Goal: Information Seeking & Learning: Learn about a topic

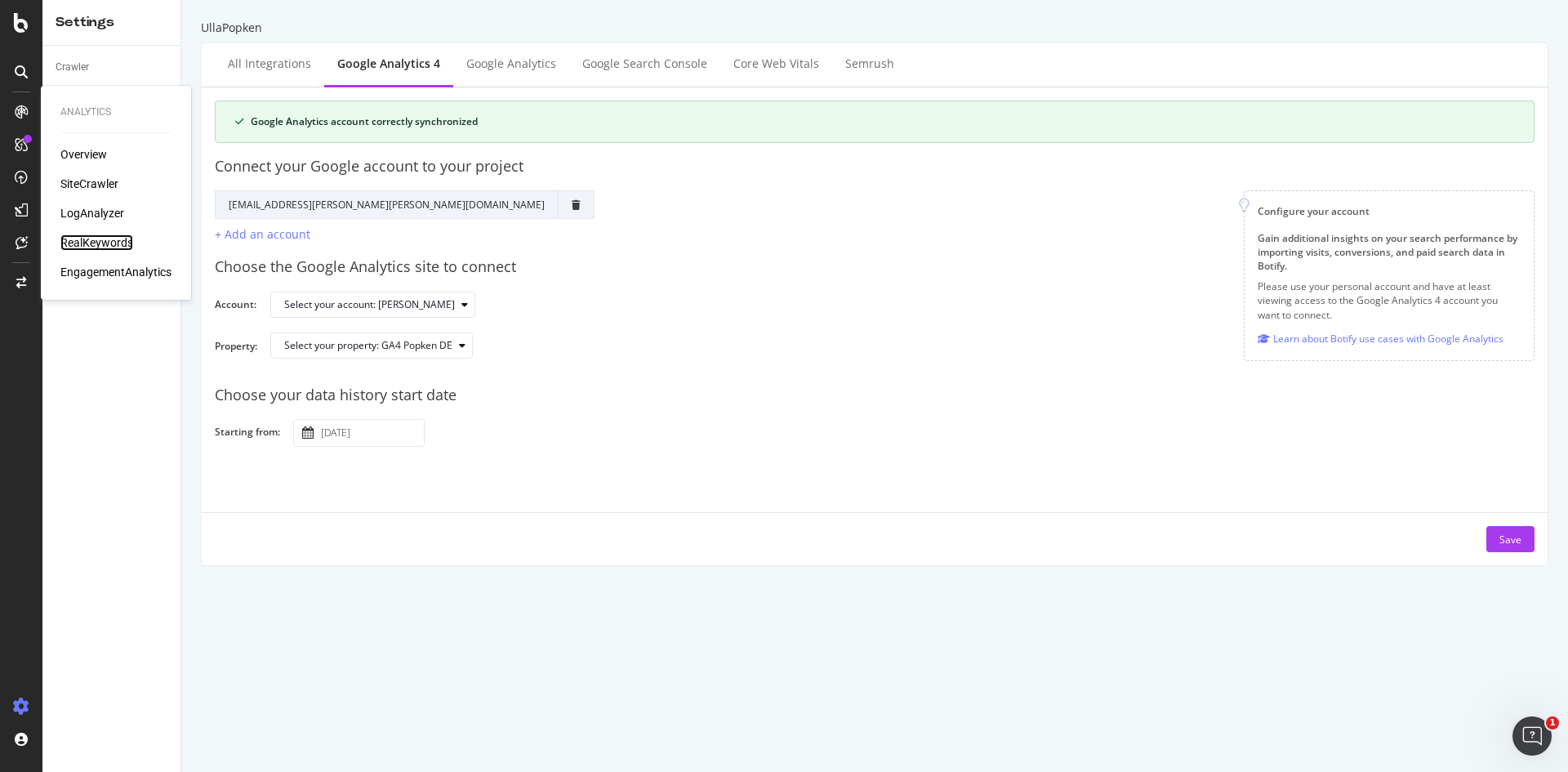
click at [107, 239] on div "RealKeywords" at bounding box center [97, 242] width 73 height 16
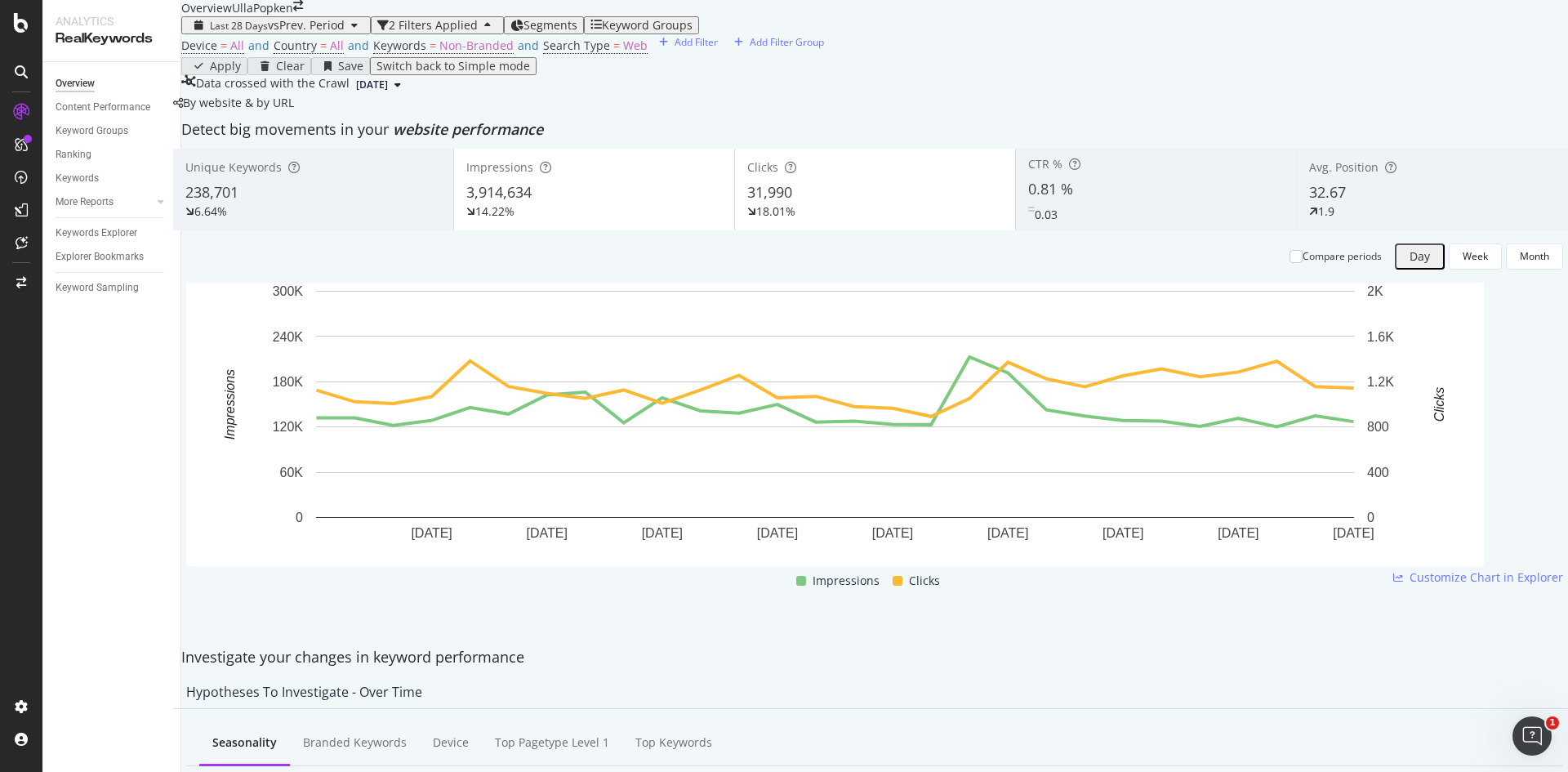
click at [622, 32] on div "Keyword Groups" at bounding box center [647, 26] width 90 height 13
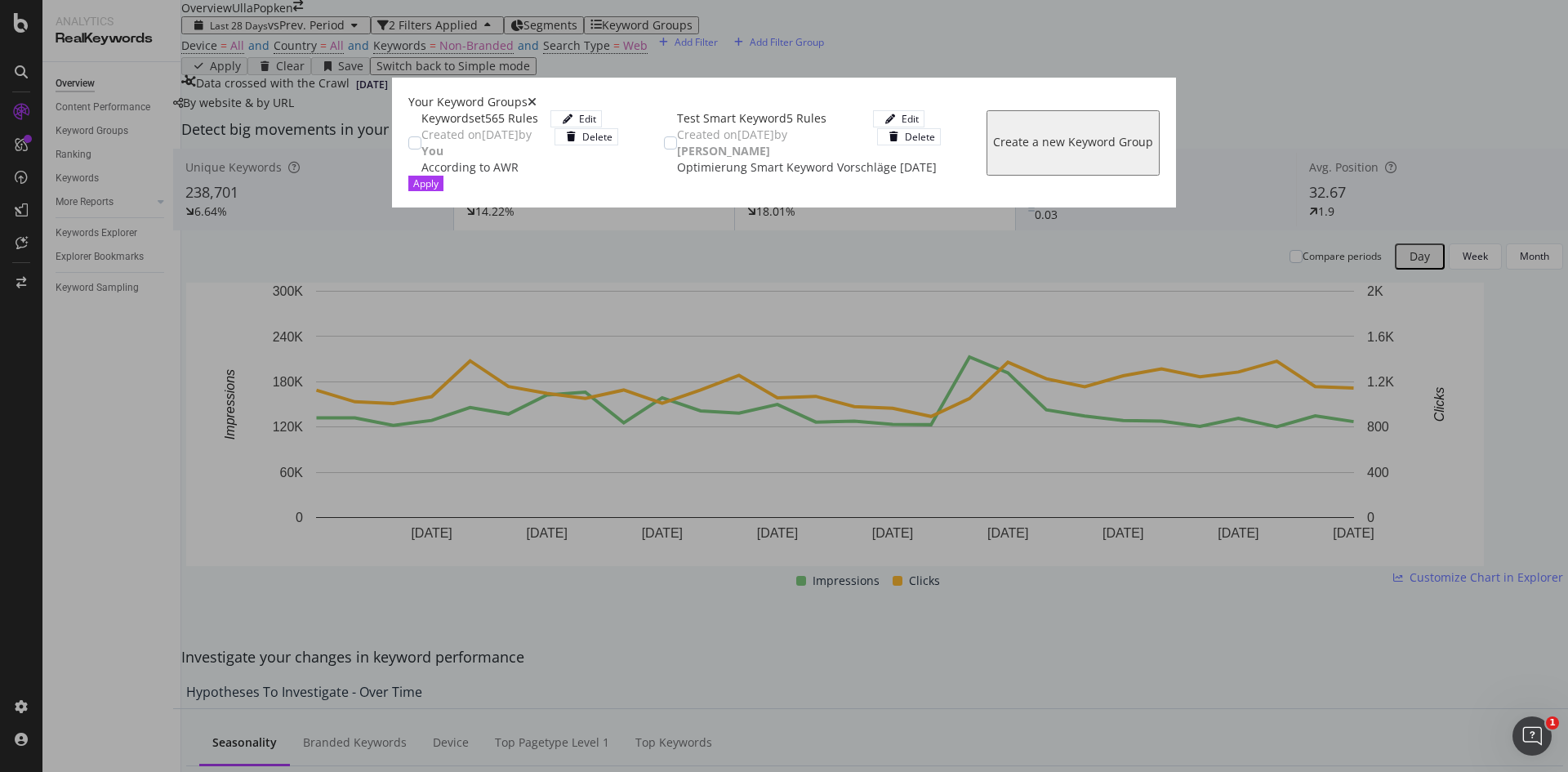
click at [421, 127] on div "Keywordset" at bounding box center [453, 118] width 63 height 16
click at [1159, 191] on div "Apply" at bounding box center [784, 183] width 751 height 15
click at [439, 190] on div "Apply" at bounding box center [426, 183] width 25 height 13
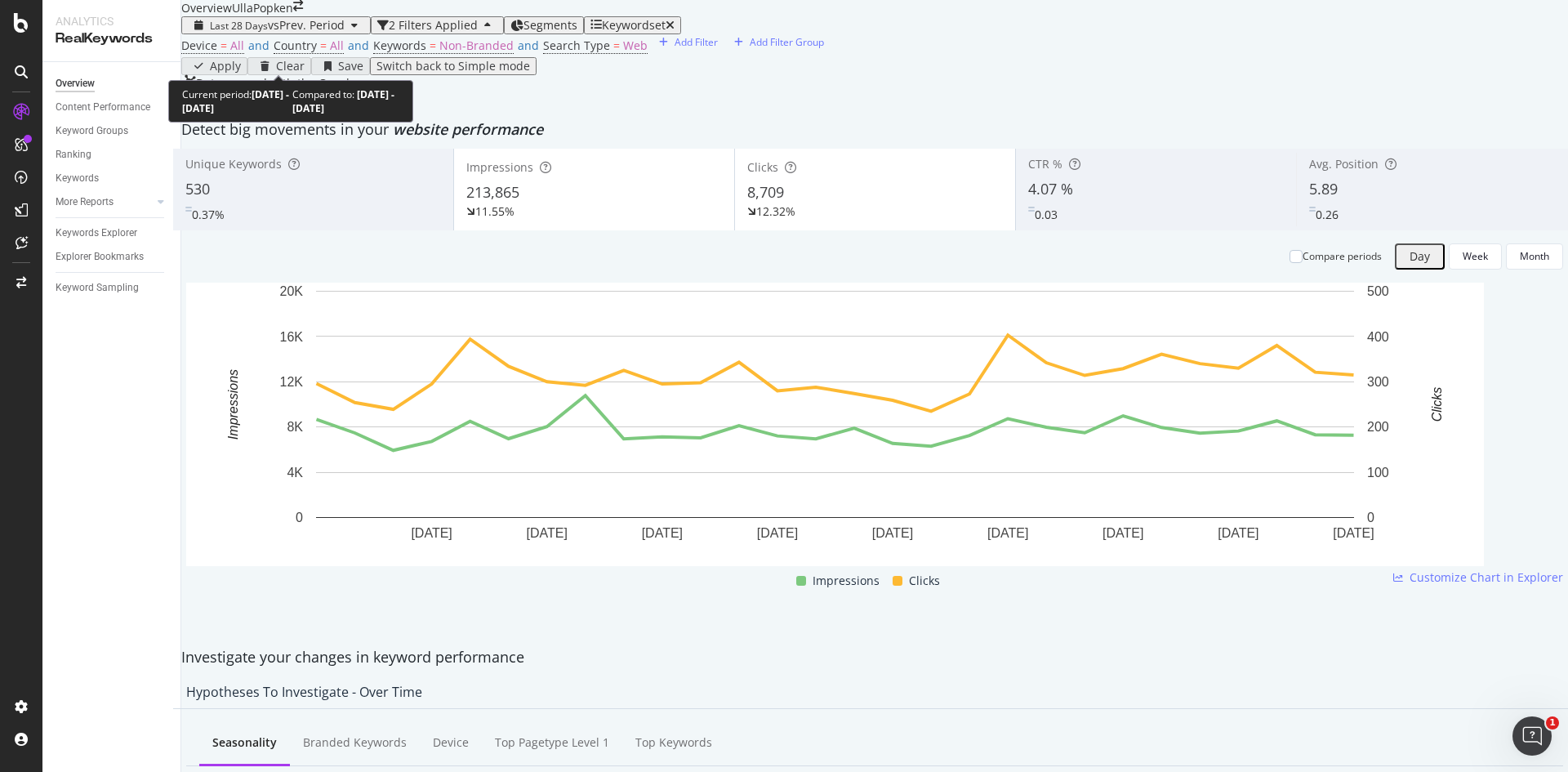
click at [341, 33] on span "vs Prev. Period" at bounding box center [306, 25] width 77 height 15
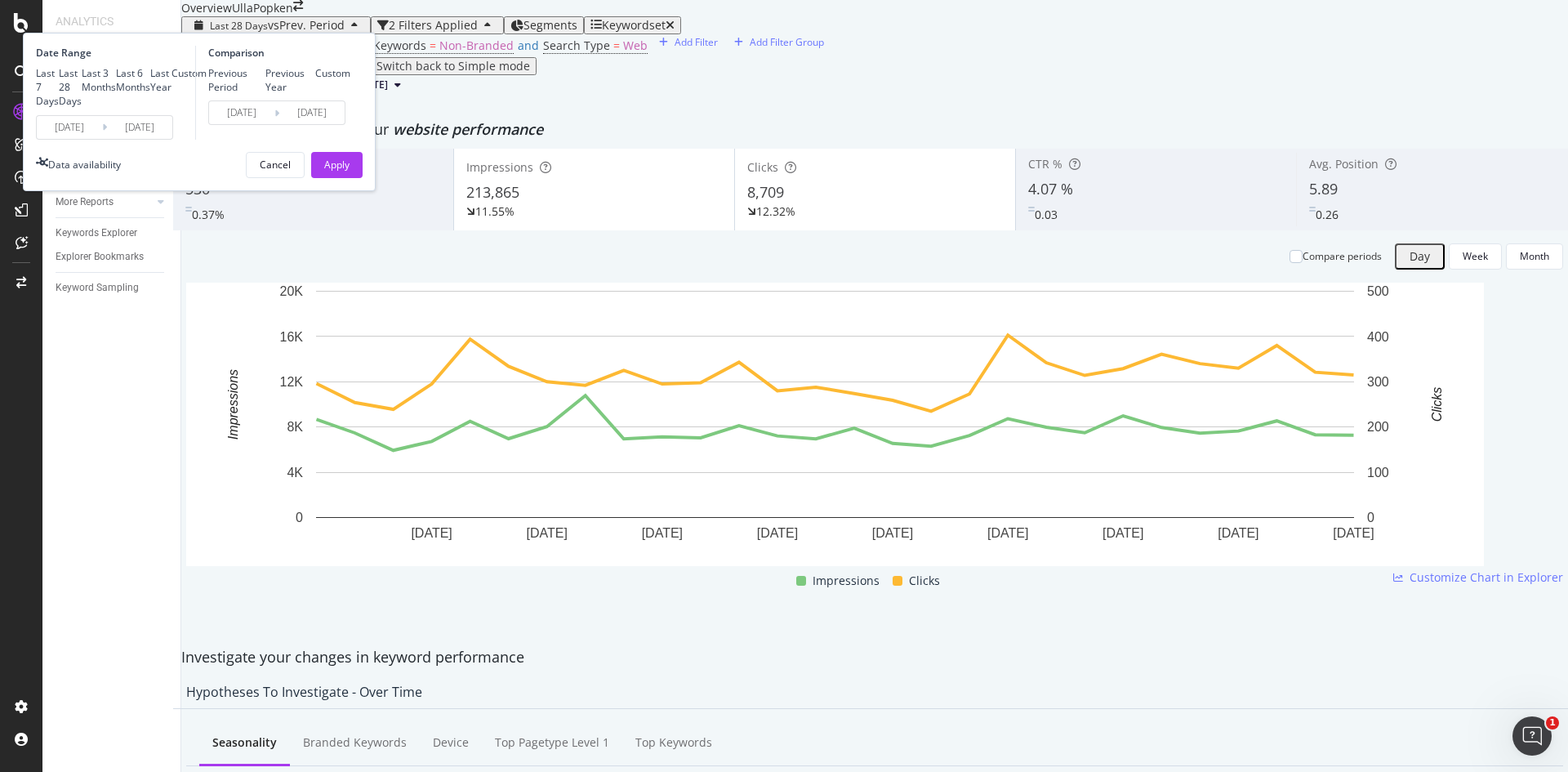
click at [116, 94] on div "Last 3 Months" at bounding box center [99, 80] width 35 height 28
type input "[DATE]"
click at [349, 172] on div "Apply" at bounding box center [337, 164] width 25 height 13
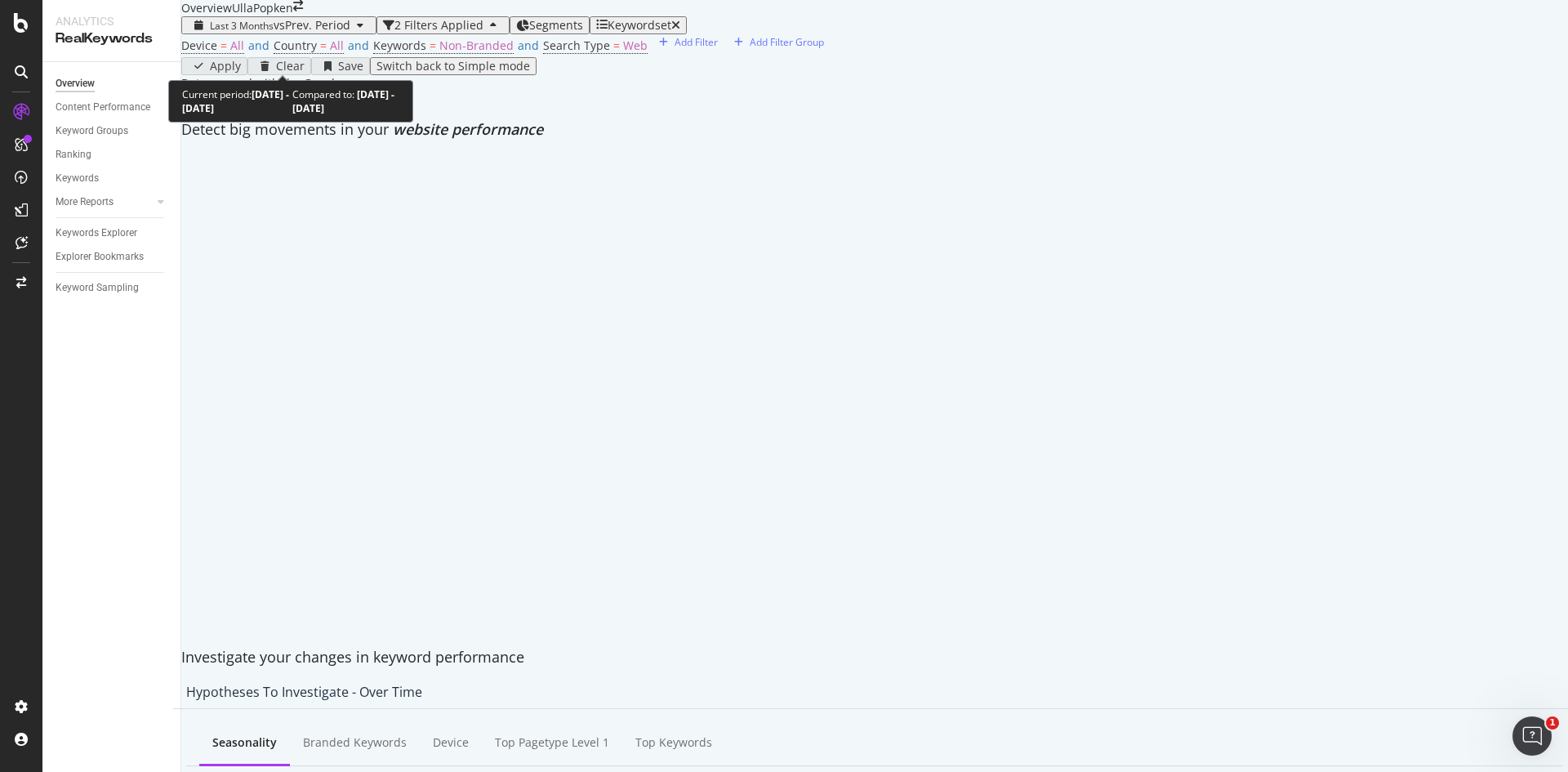
click at [353, 30] on div "button" at bounding box center [360, 25] width 19 height 10
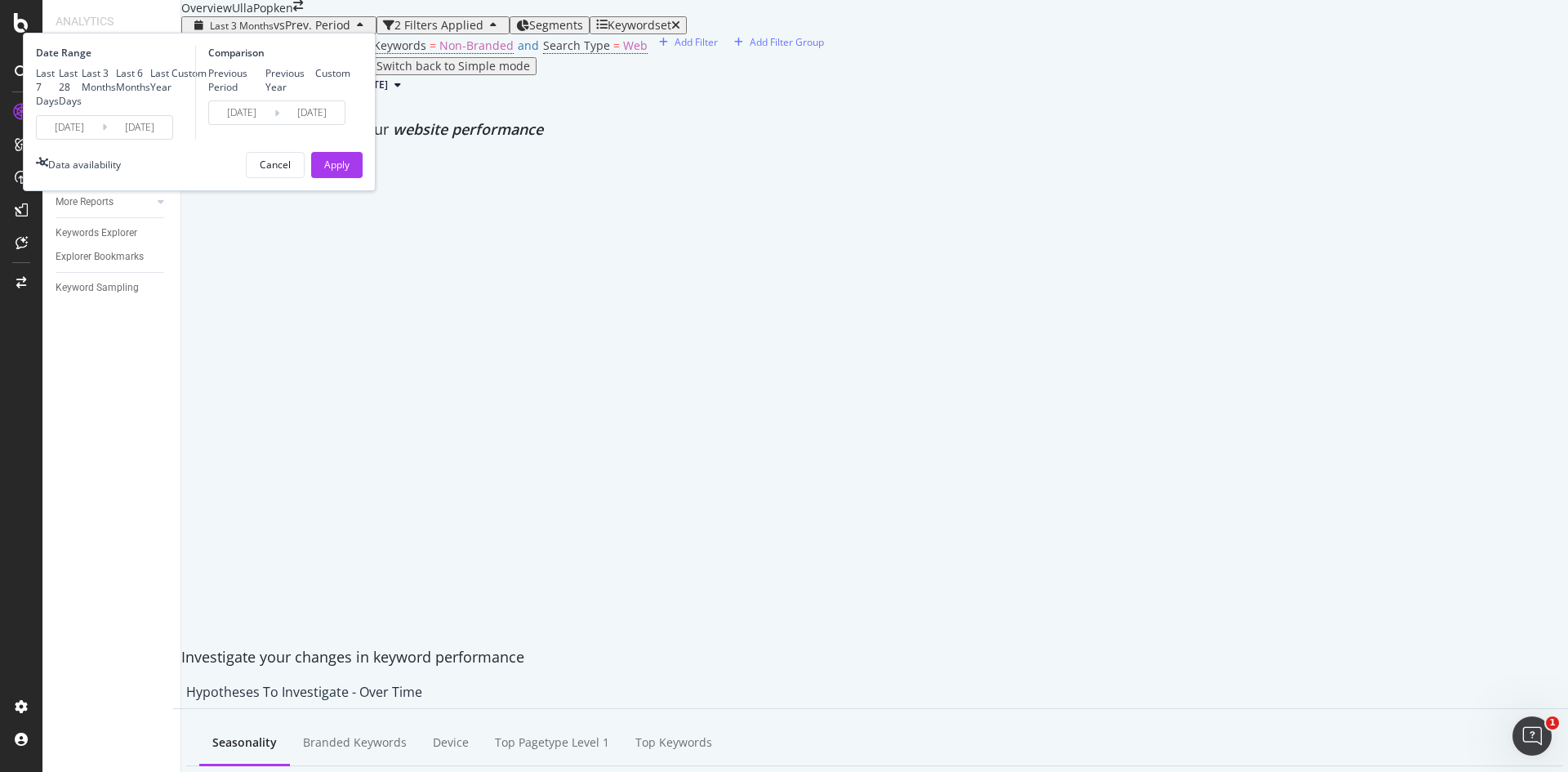
click at [316, 94] on div "Previous Year" at bounding box center [291, 80] width 51 height 28
type input "[DATE]"
click at [349, 172] on div "Apply" at bounding box center [337, 164] width 25 height 13
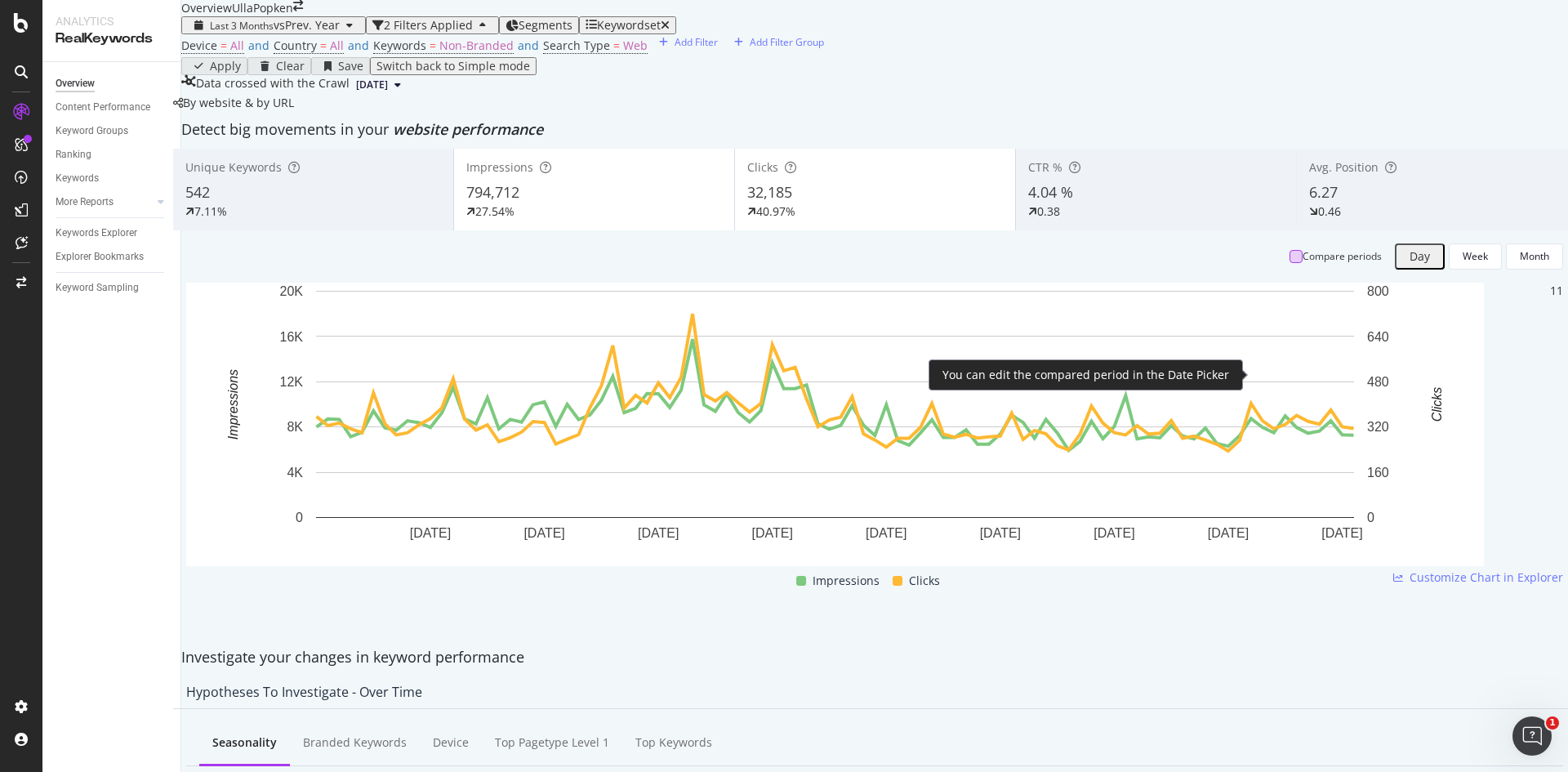
click at [1290, 263] on div at bounding box center [1296, 256] width 13 height 13
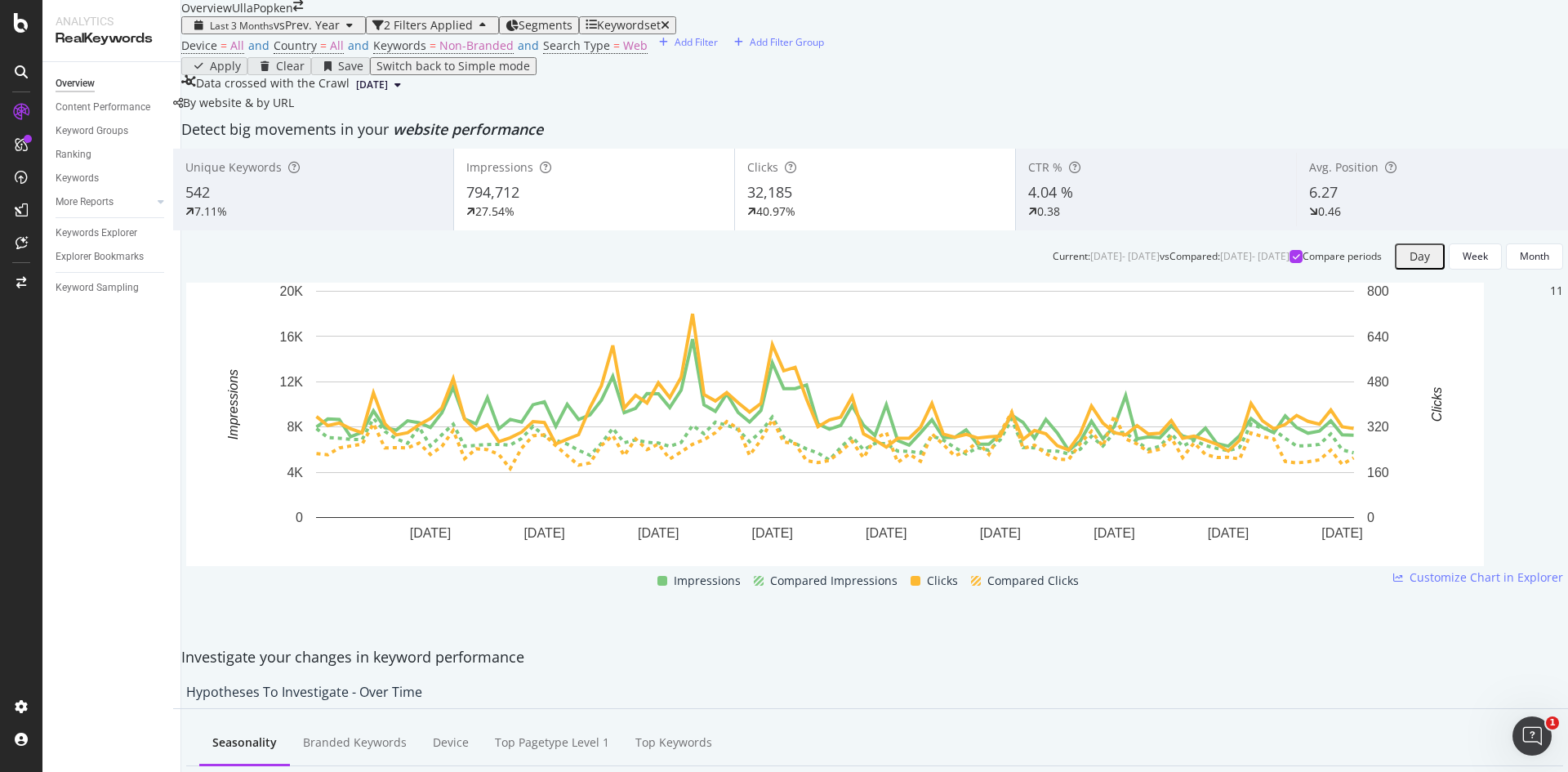
click at [531, 227] on div "Impressions 794,712 27.54%" at bounding box center [594, 189] width 280 height 74
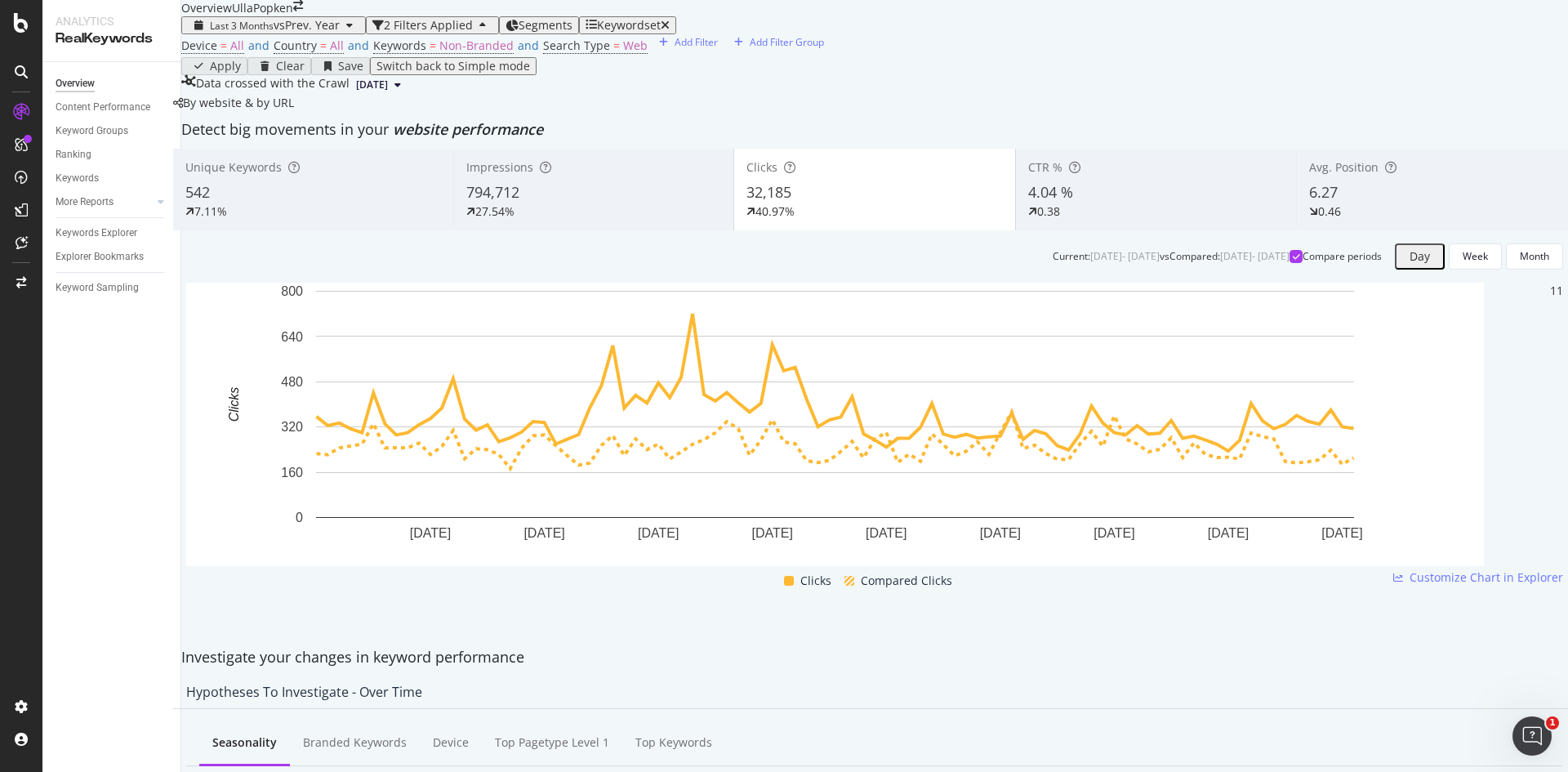
click at [1309, 202] on span "6.27" at bounding box center [1323, 192] width 29 height 19
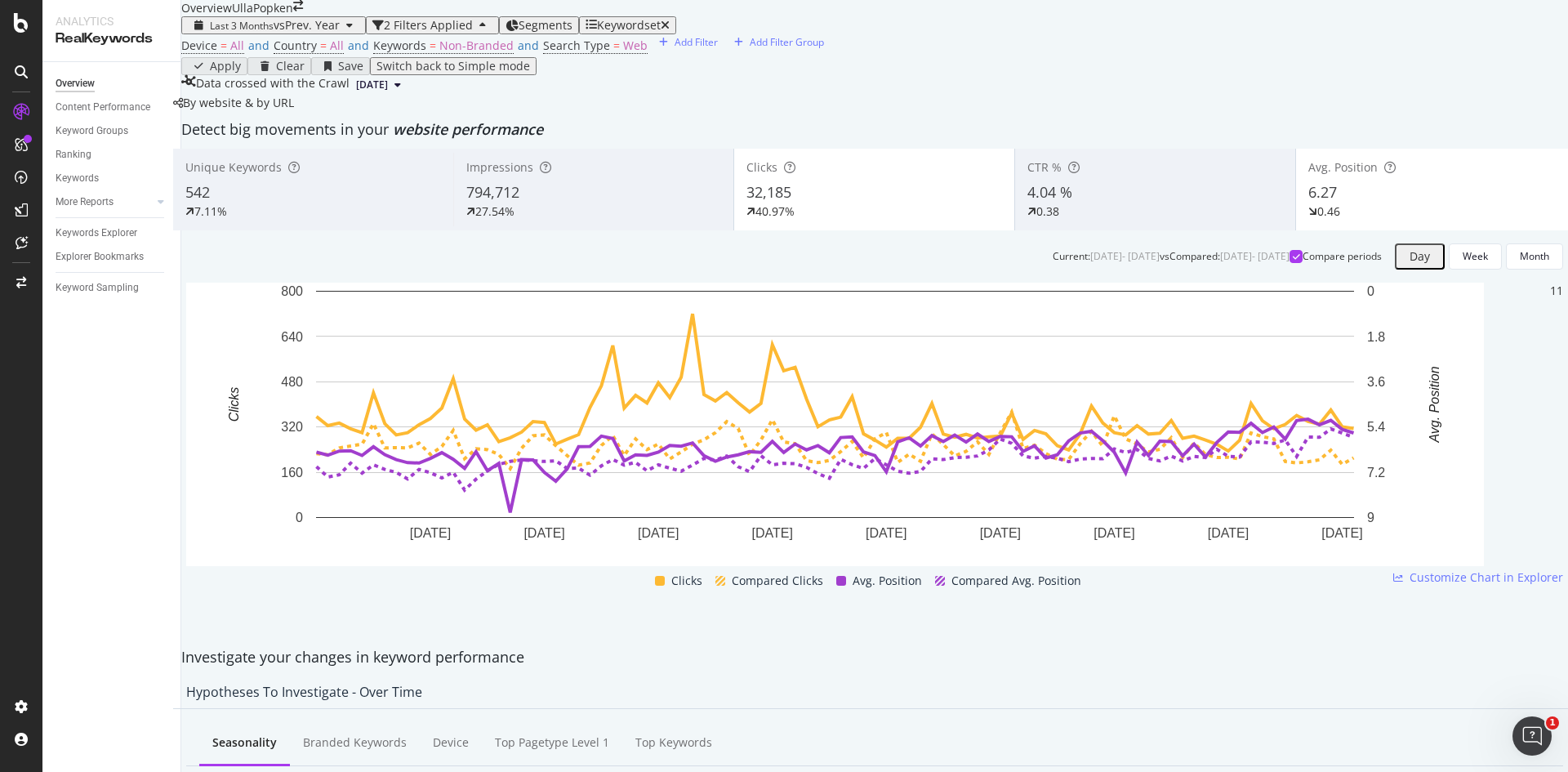
click at [820, 204] on div "32,185" at bounding box center [874, 193] width 255 height 21
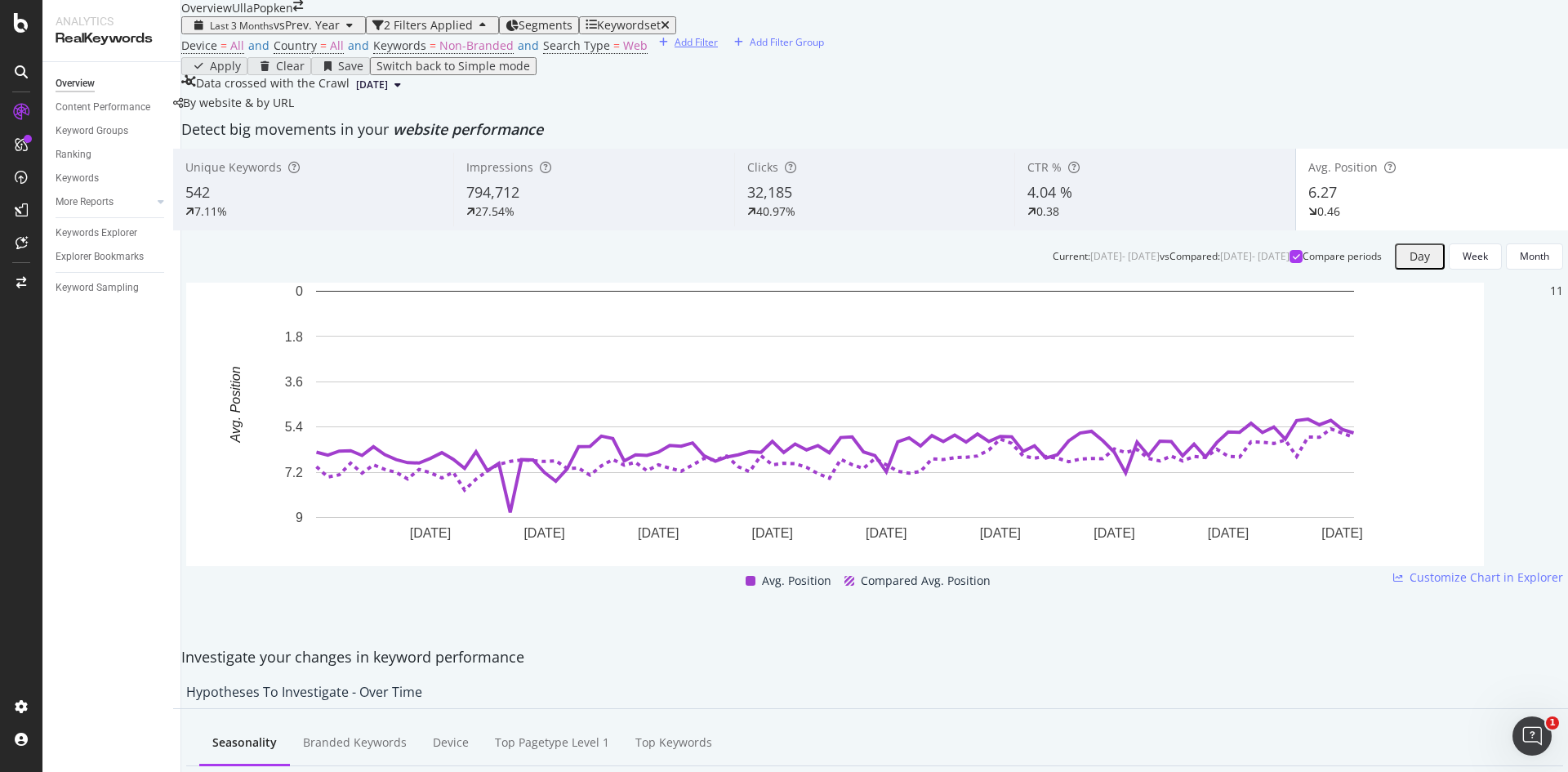
click at [675, 49] on div "Add Filter" at bounding box center [696, 42] width 43 height 13
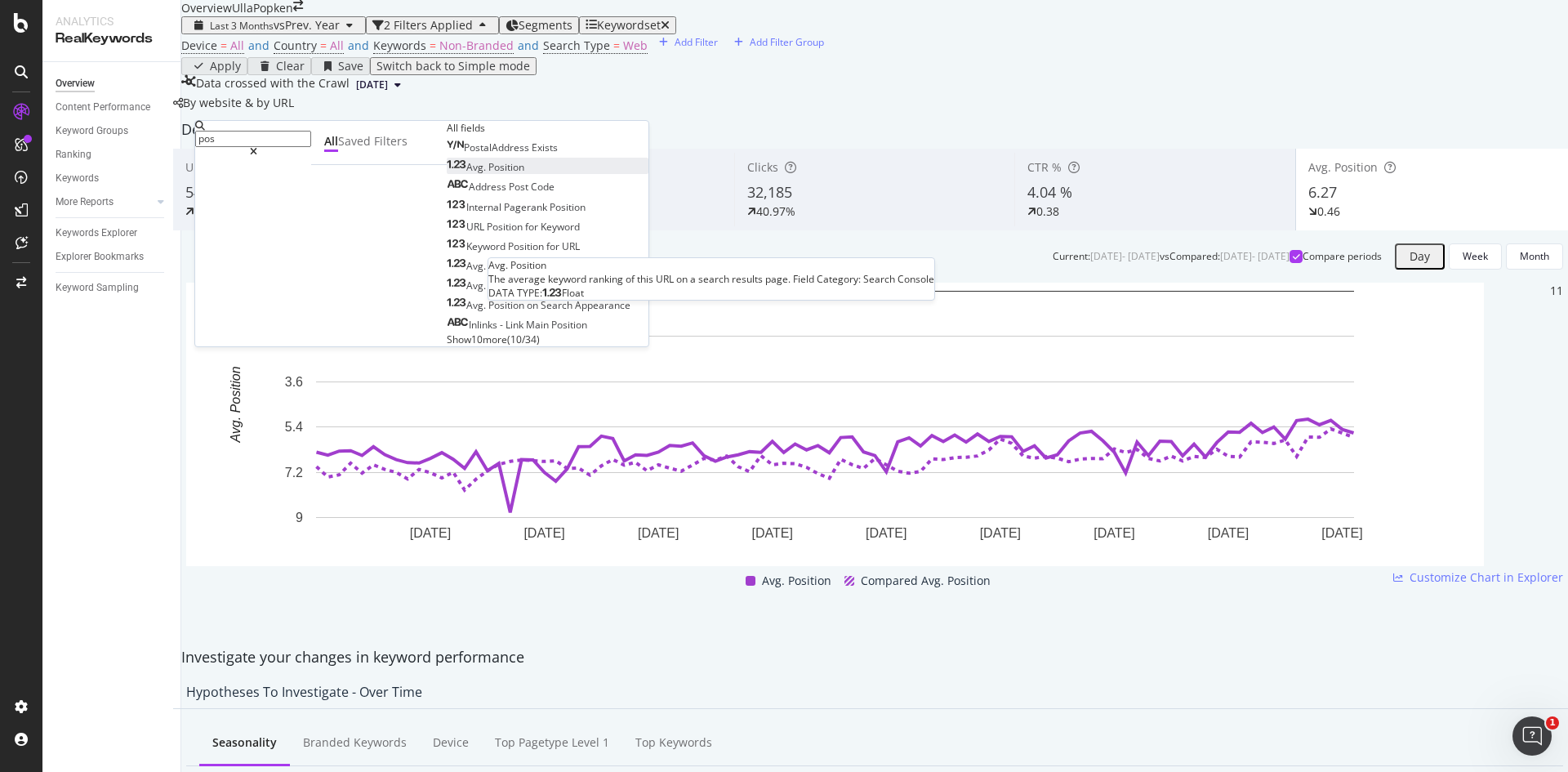
type input "pos"
click at [488, 174] on span "Position" at bounding box center [506, 167] width 36 height 13
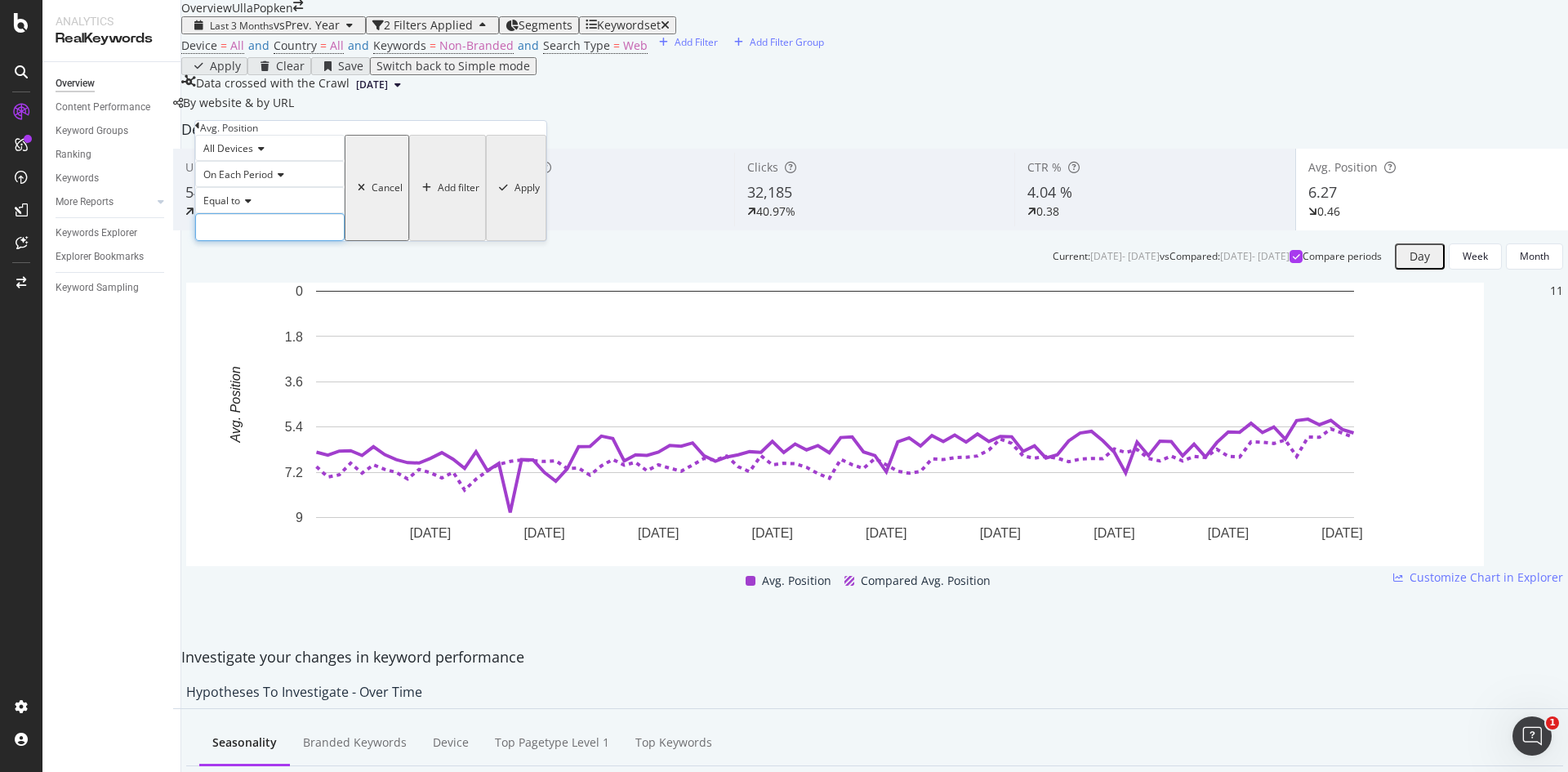
click at [275, 241] on input "number" at bounding box center [270, 227] width 150 height 28
click at [248, 205] on icon at bounding box center [246, 201] width 12 height 10
click at [244, 263] on span "Less than" at bounding box center [221, 256] width 43 height 13
click at [252, 241] on input "number" at bounding box center [270, 227] width 150 height 28
type input "2"
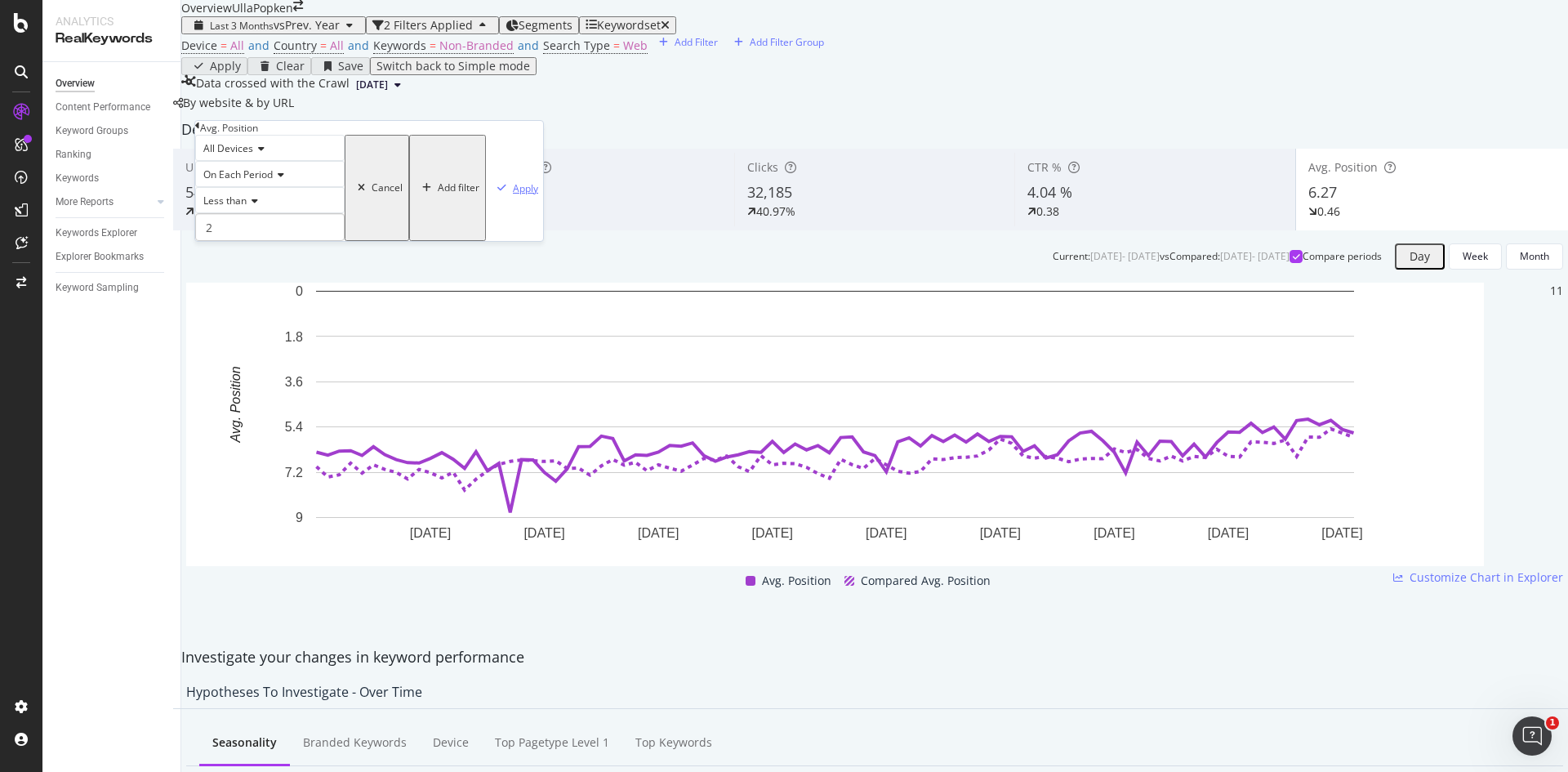
click at [512, 195] on div "Apply" at bounding box center [525, 188] width 25 height 13
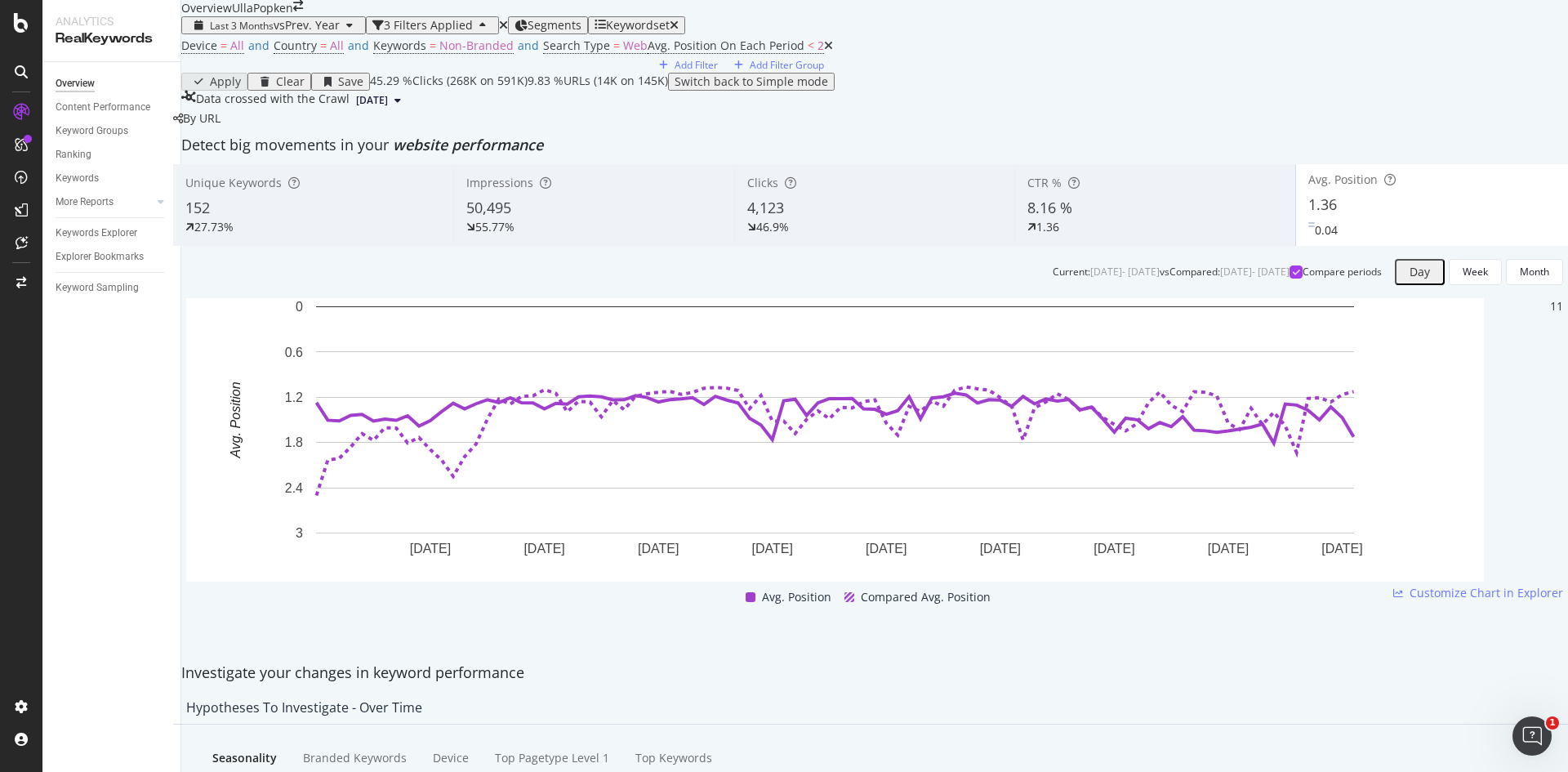
click at [282, 190] on span "Unique Keywords" at bounding box center [233, 182] width 96 height 15
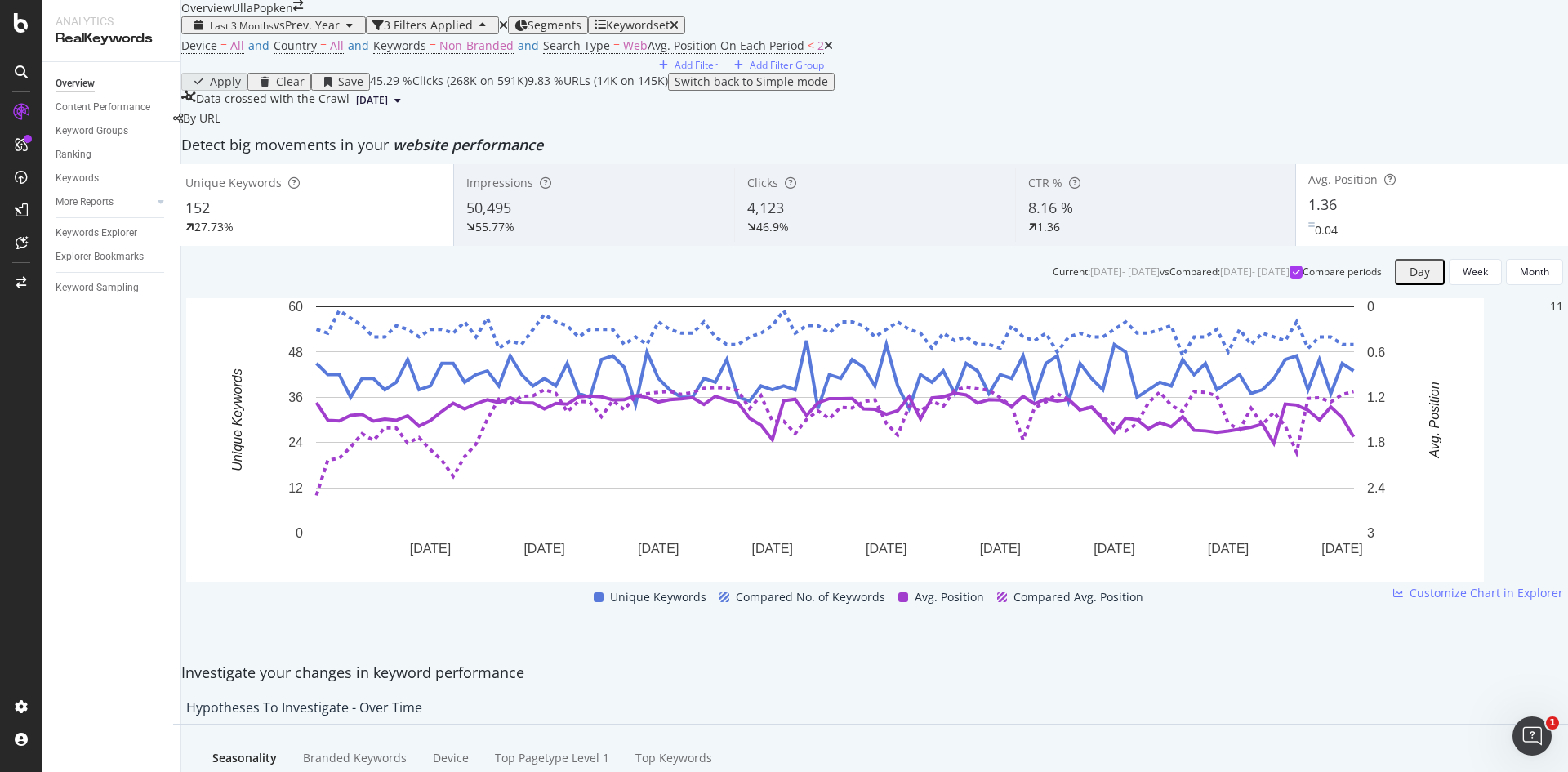
click at [1312, 238] on div "0.04" at bounding box center [1328, 227] width 41 height 24
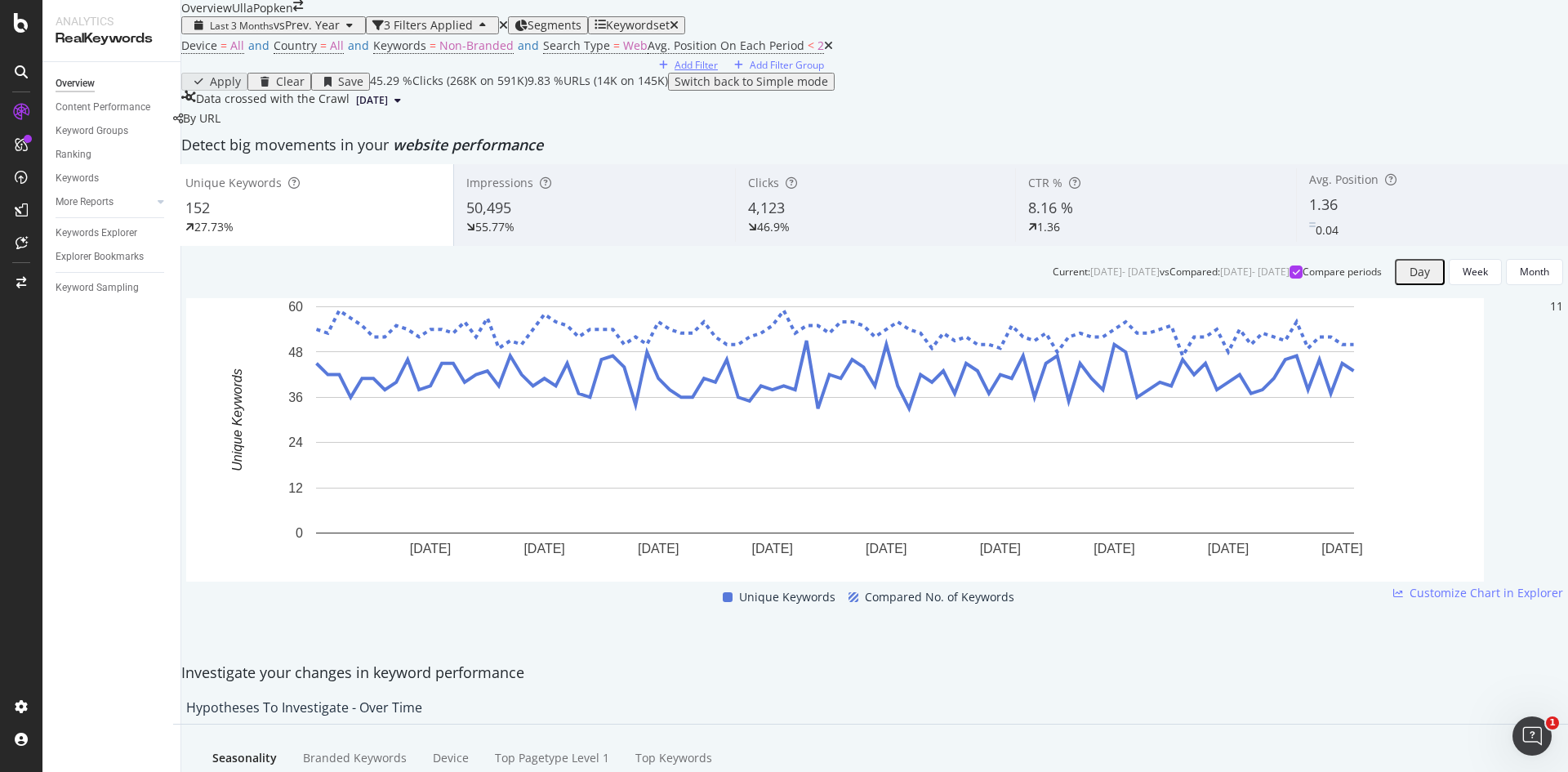
click at [675, 72] on div "Add Filter" at bounding box center [696, 64] width 43 height 13
click at [694, 73] on div "Device = All and Country = All and Keywords = Non-Branded and Search Type = Web…" at bounding box center [874, 54] width 1387 height 38
click at [217, 53] on span "Device" at bounding box center [199, 45] width 36 height 15
click at [275, 130] on div "All Devices" at bounding box center [244, 116] width 85 height 26
click at [238, 180] on span "Mobile" at bounding box center [222, 173] width 31 height 13
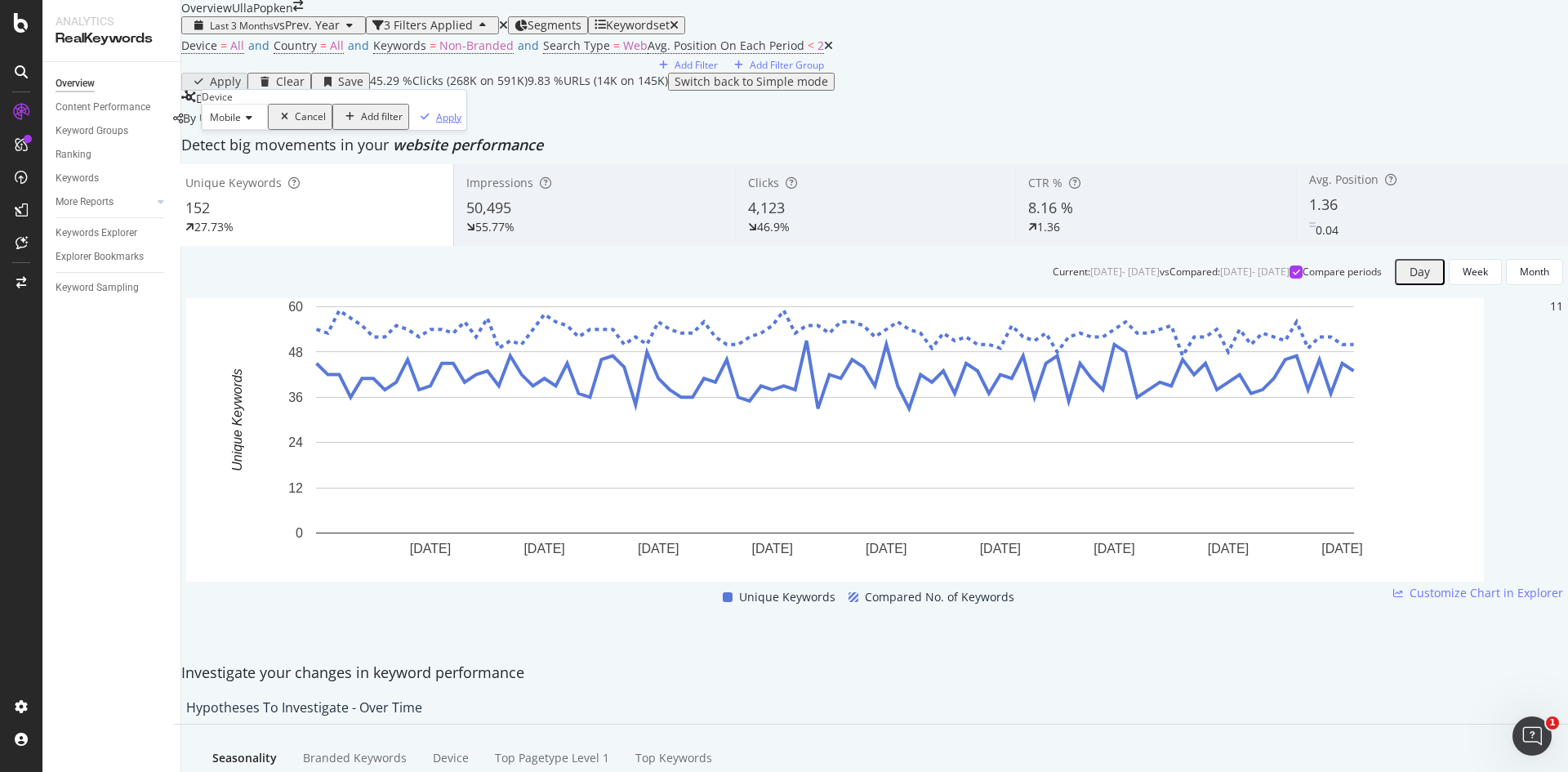
click at [436, 124] on div "Apply" at bounding box center [448, 117] width 25 height 13
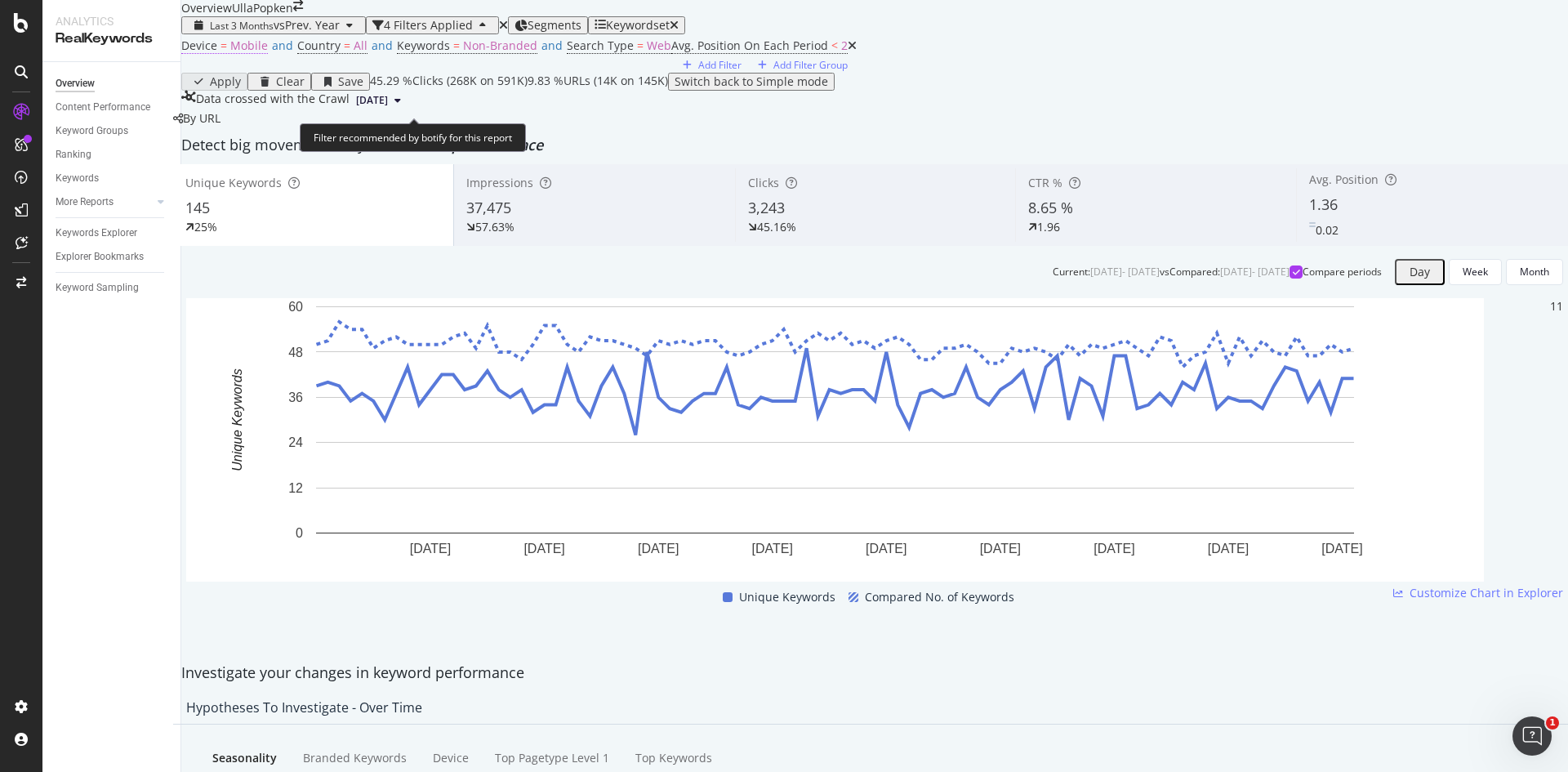
click at [259, 53] on span "Mobile" at bounding box center [249, 45] width 37 height 15
click at [247, 123] on icon at bounding box center [247, 117] width 12 height 10
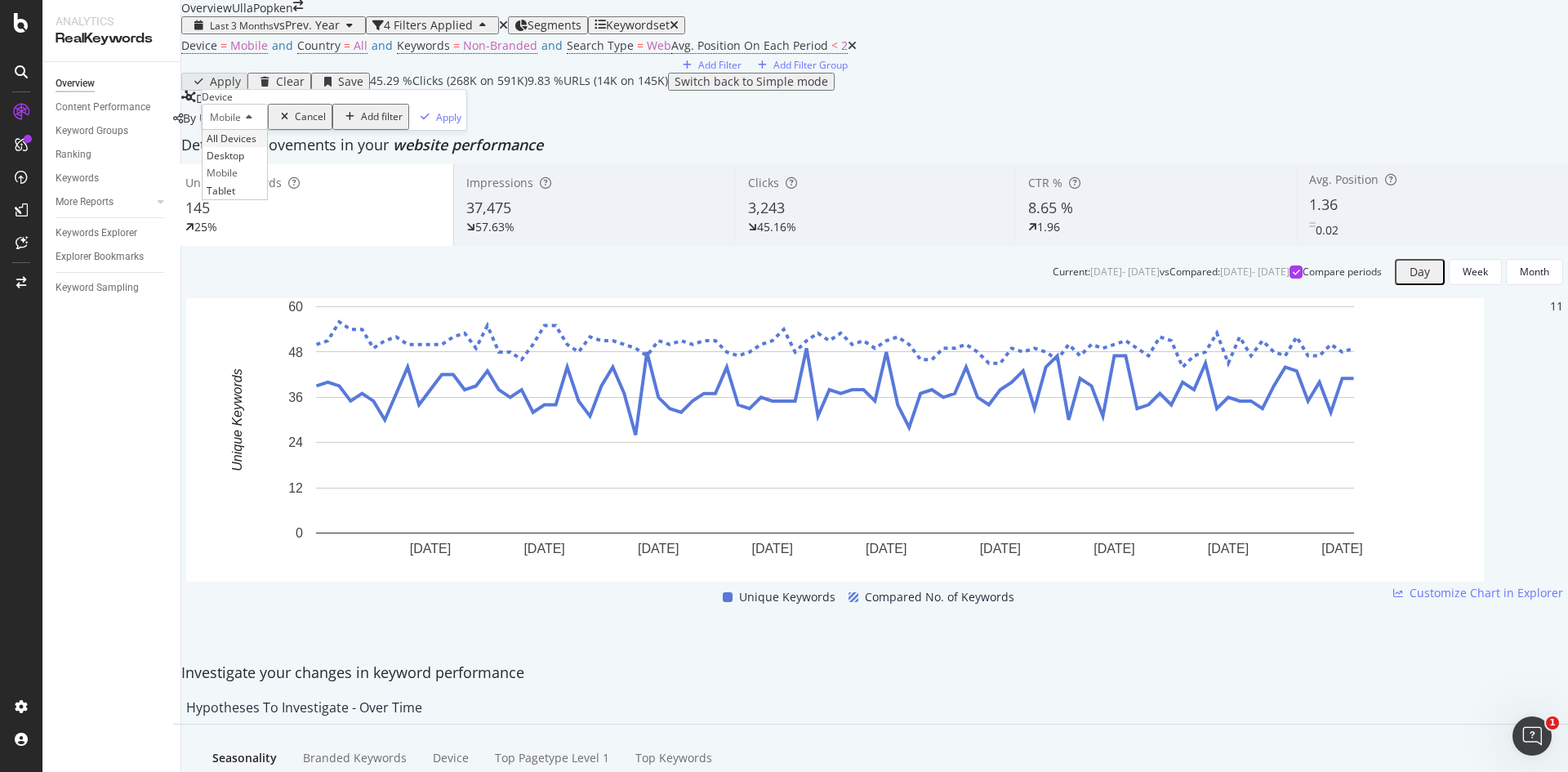
click at [245, 145] on span "All Devices" at bounding box center [231, 138] width 50 height 13
click at [455, 124] on div "Apply" at bounding box center [467, 117] width 25 height 13
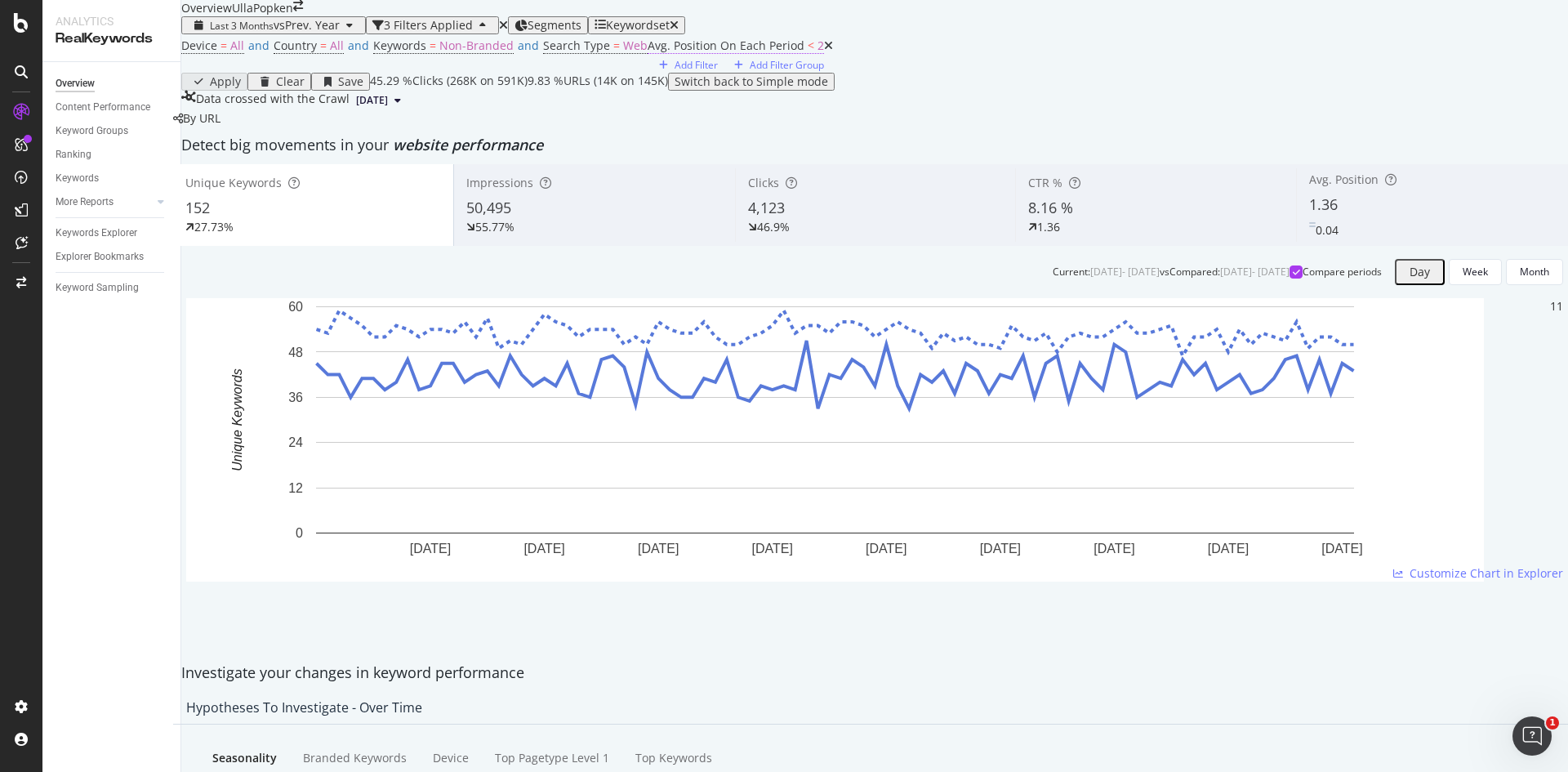
click at [648, 53] on span "Avg. Position On Each Period" at bounding box center [725, 45] width 156 height 15
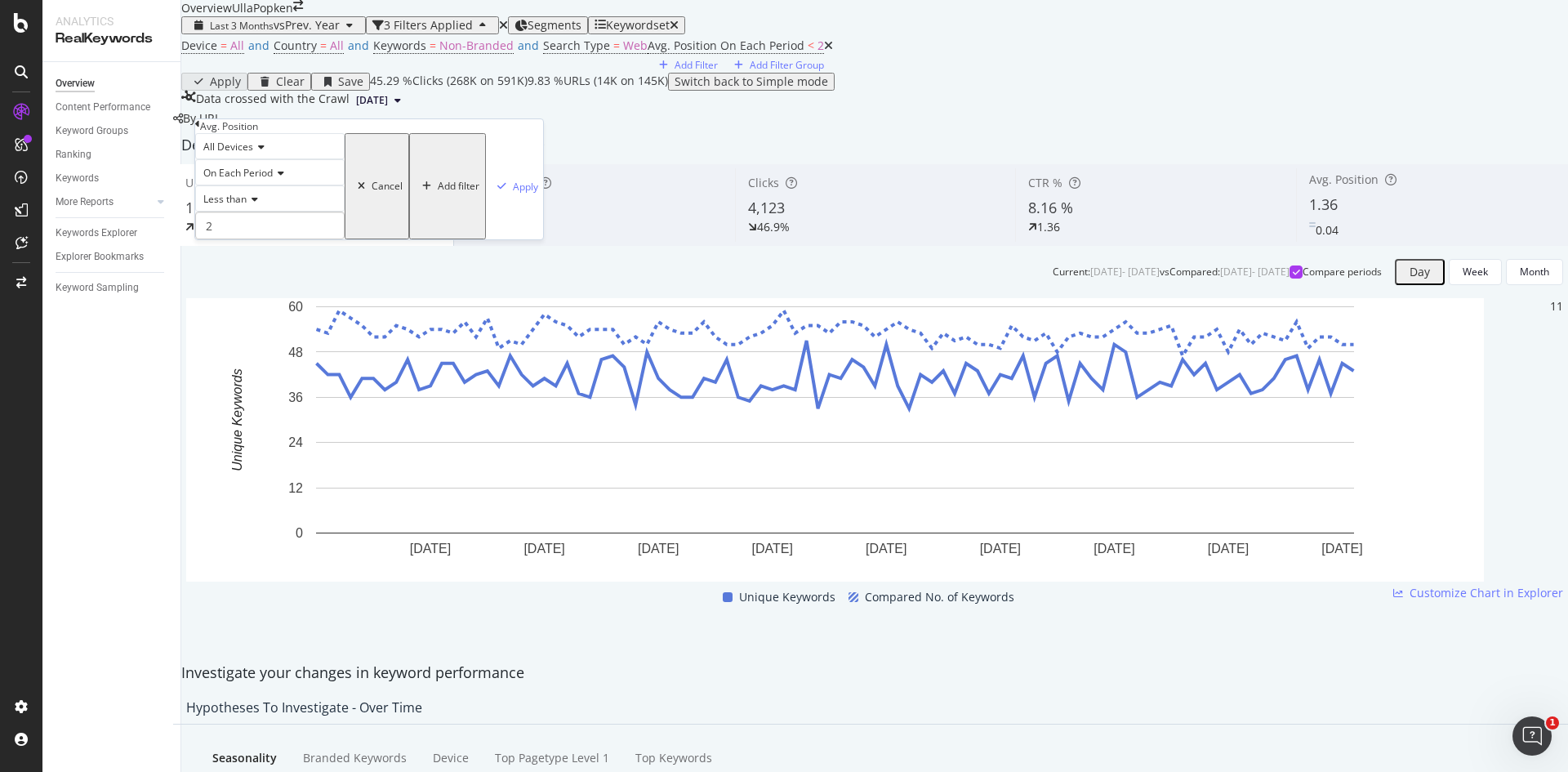
click at [371, 192] on div "Cancel" at bounding box center [387, 186] width 31 height 12
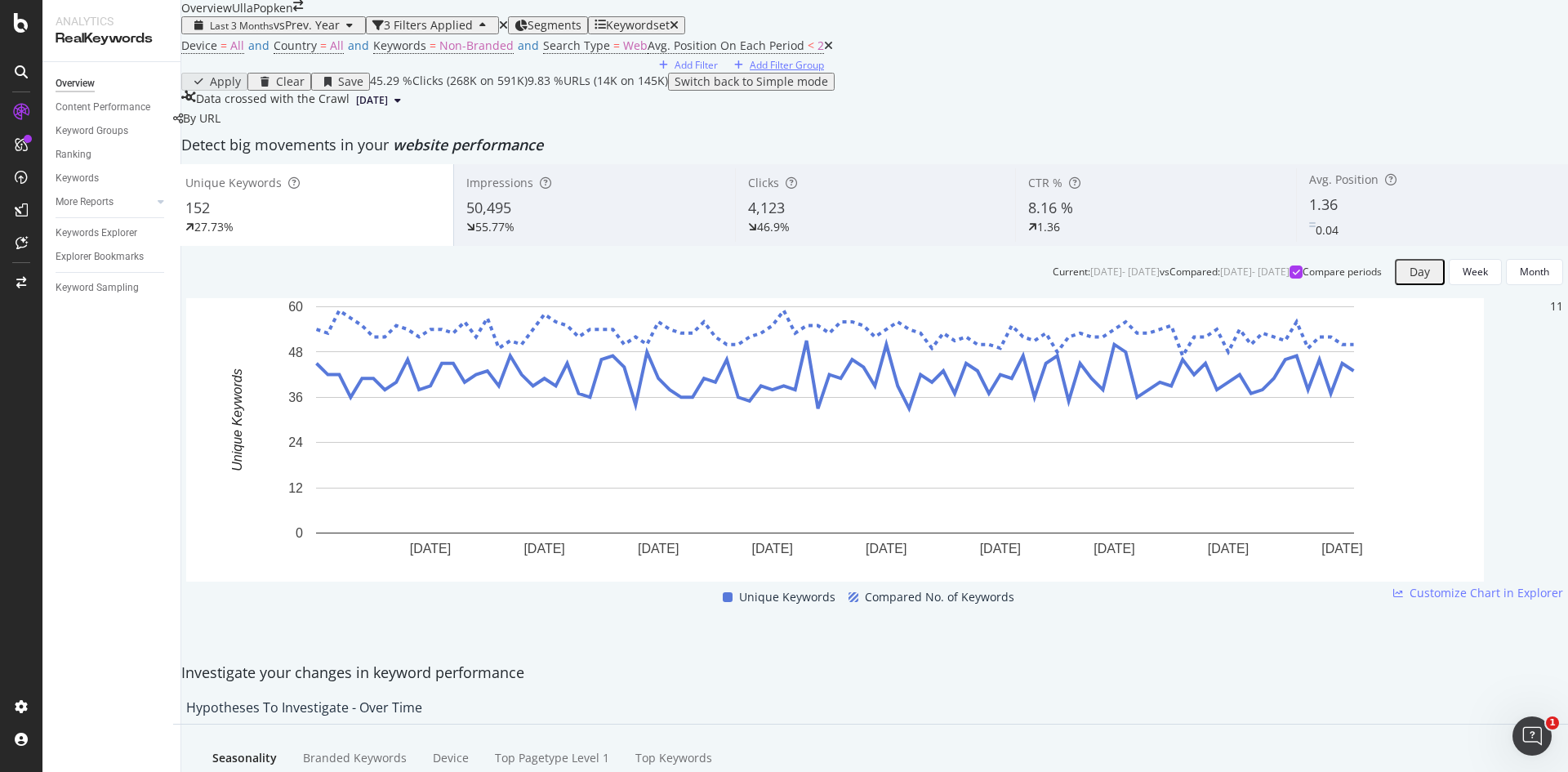
click at [824, 52] on icon at bounding box center [828, 46] width 9 height 12
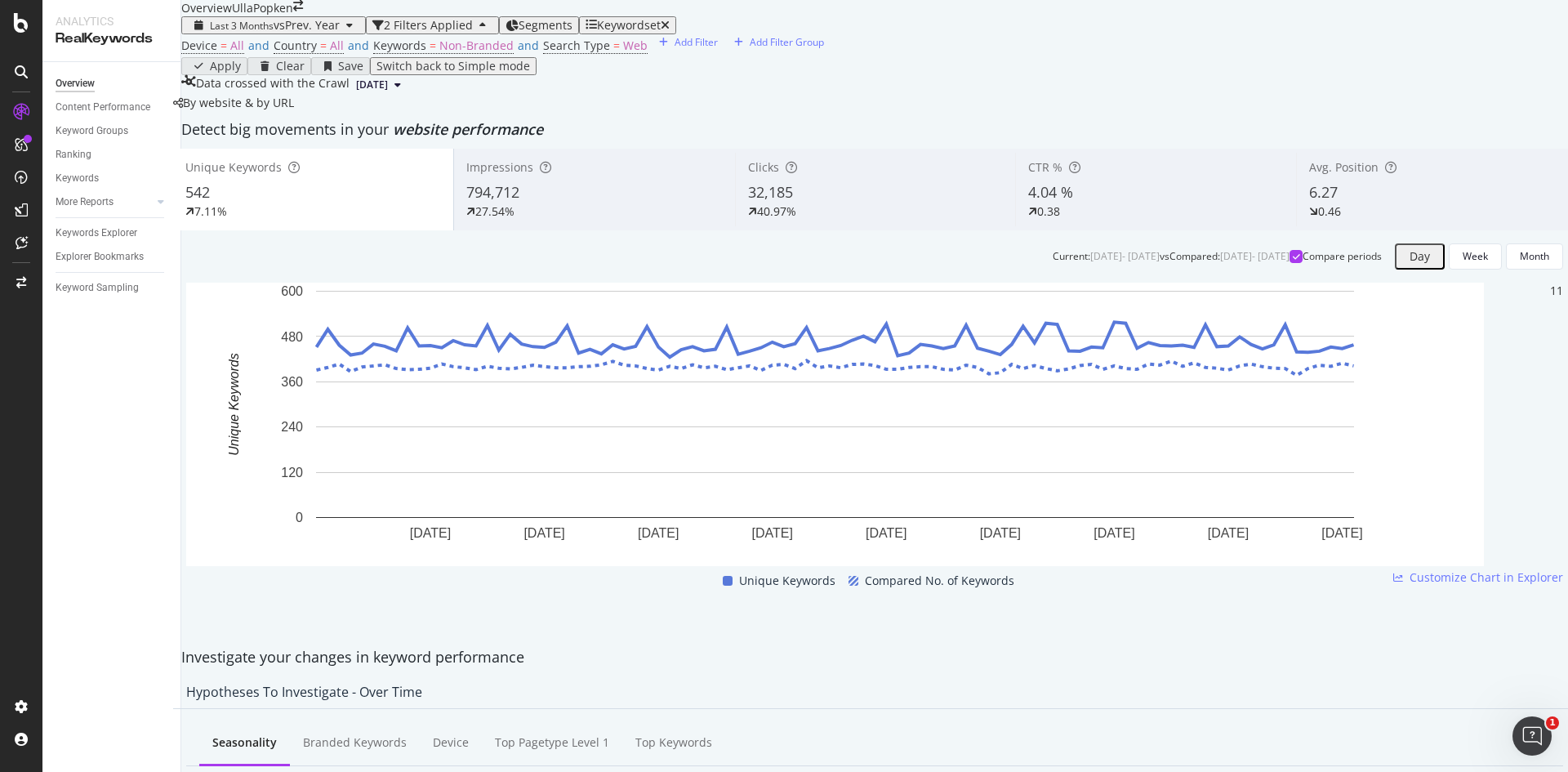
click at [517, 175] on span "Impressions" at bounding box center [500, 167] width 67 height 15
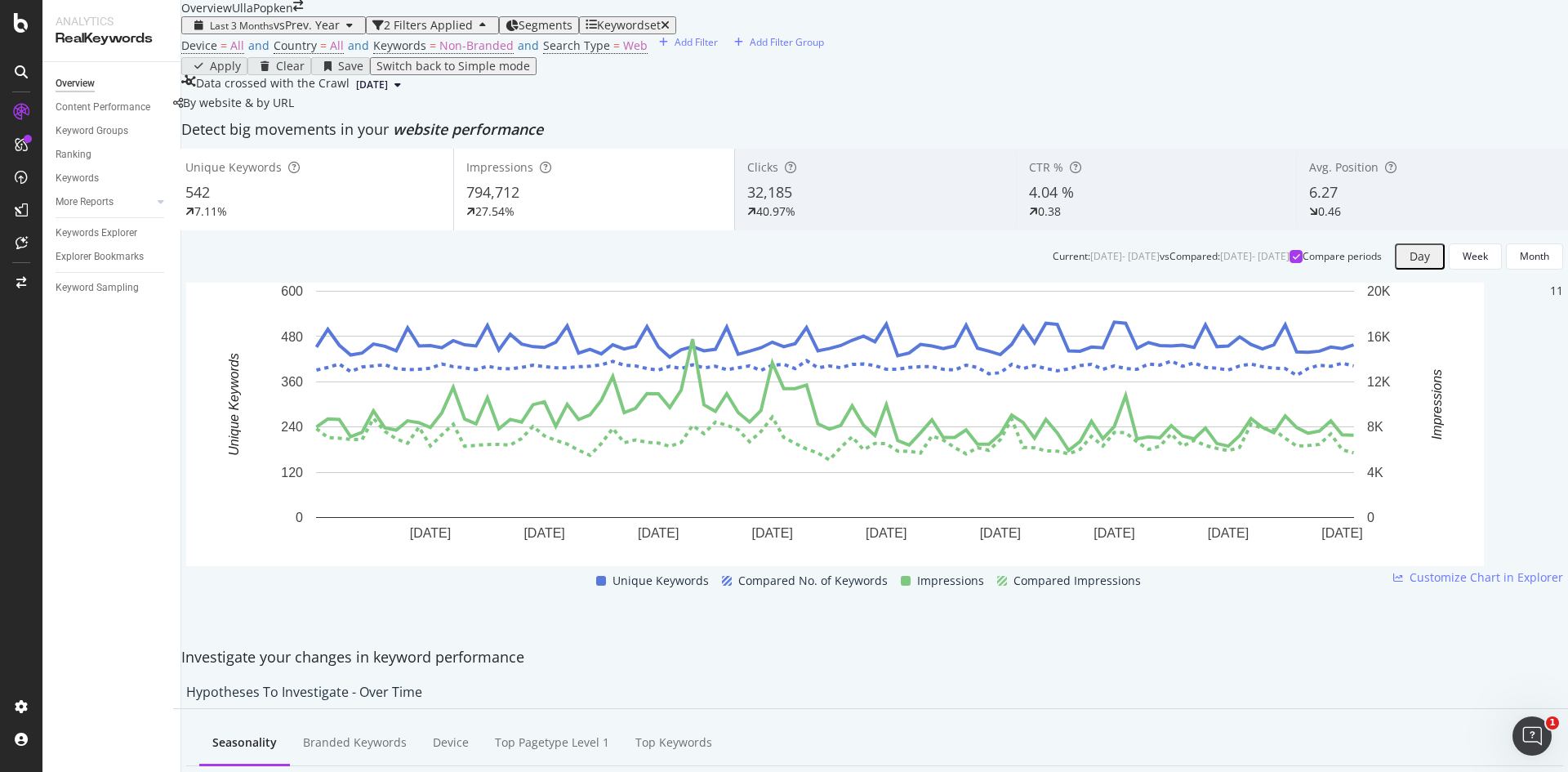
click at [308, 204] on div "542" at bounding box center [313, 193] width 255 height 21
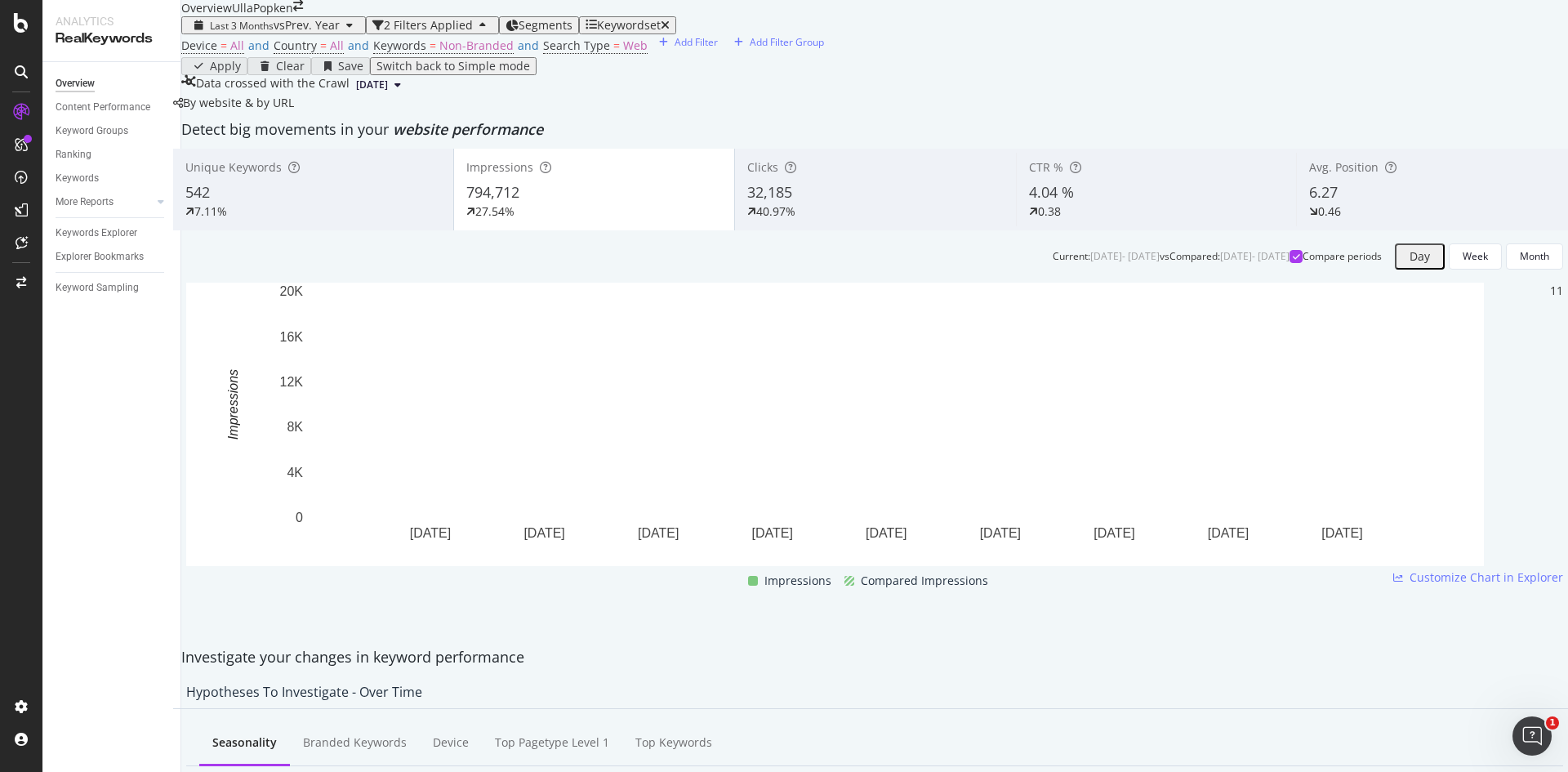
click at [519, 202] on span "794,712" at bounding box center [492, 192] width 53 height 19
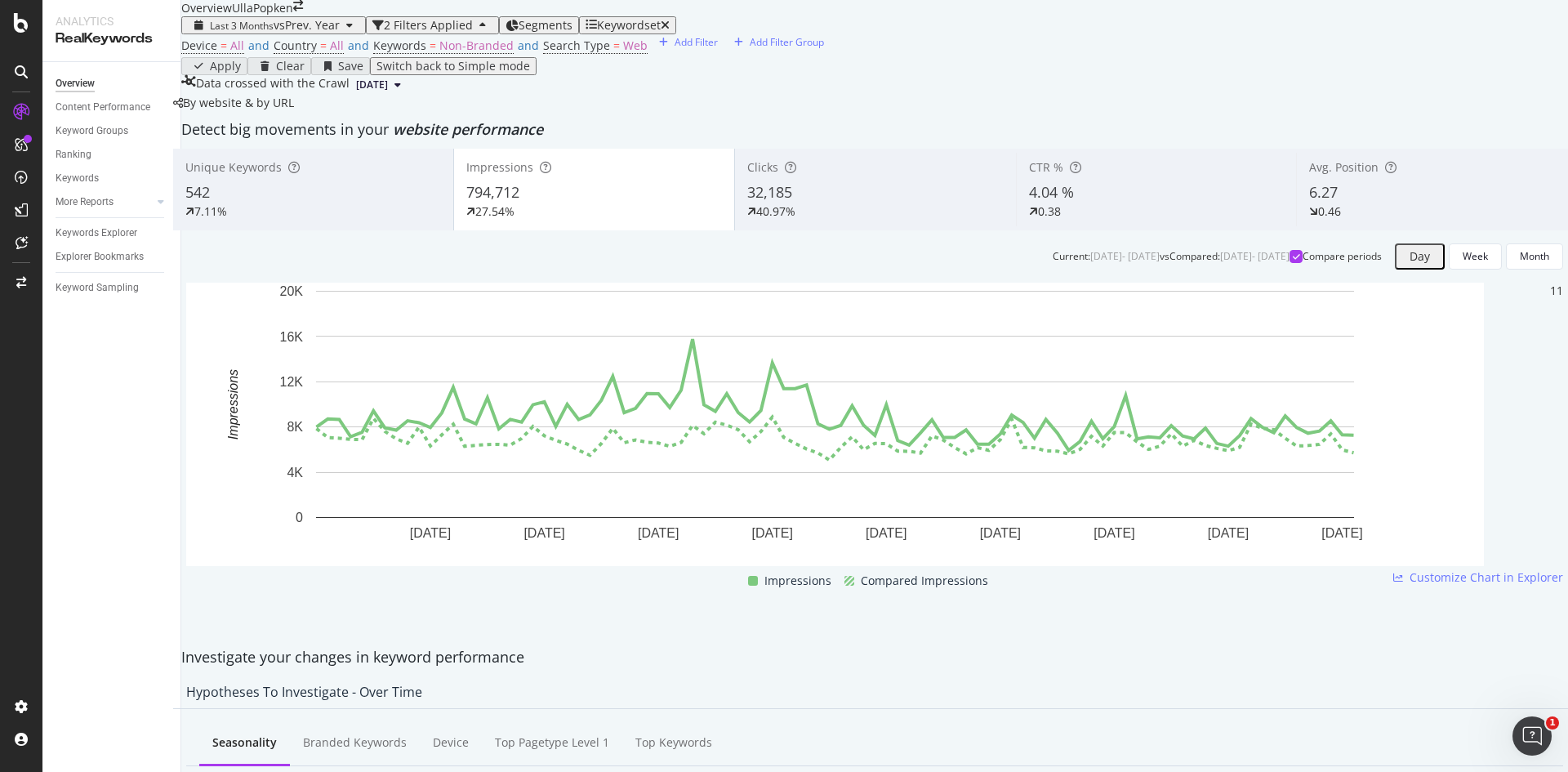
click at [595, 204] on div "794,712" at bounding box center [594, 193] width 255 height 21
click at [812, 204] on div "32,185" at bounding box center [875, 193] width 255 height 21
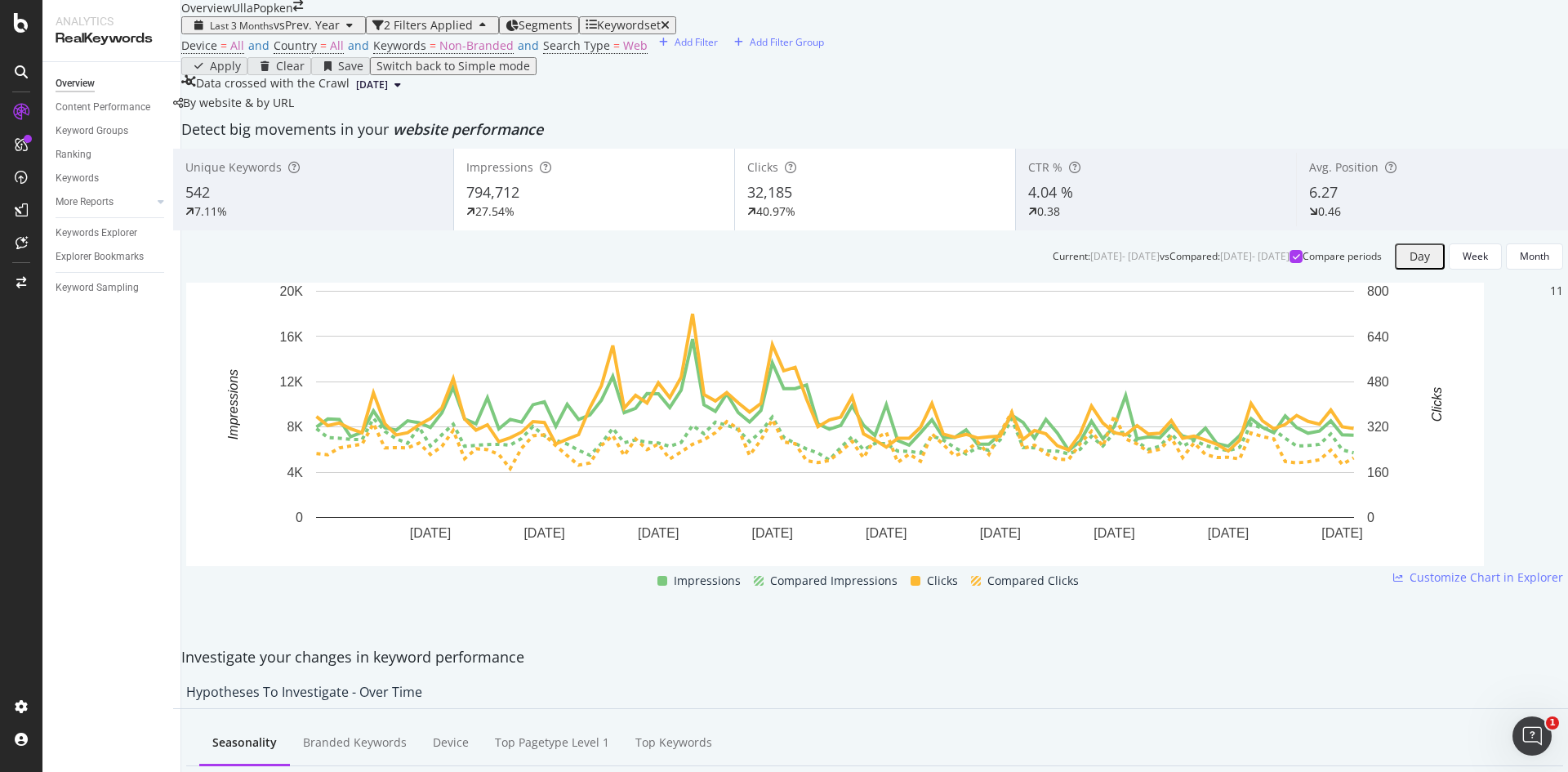
click at [669, 204] on div "794,712" at bounding box center [594, 193] width 255 height 21
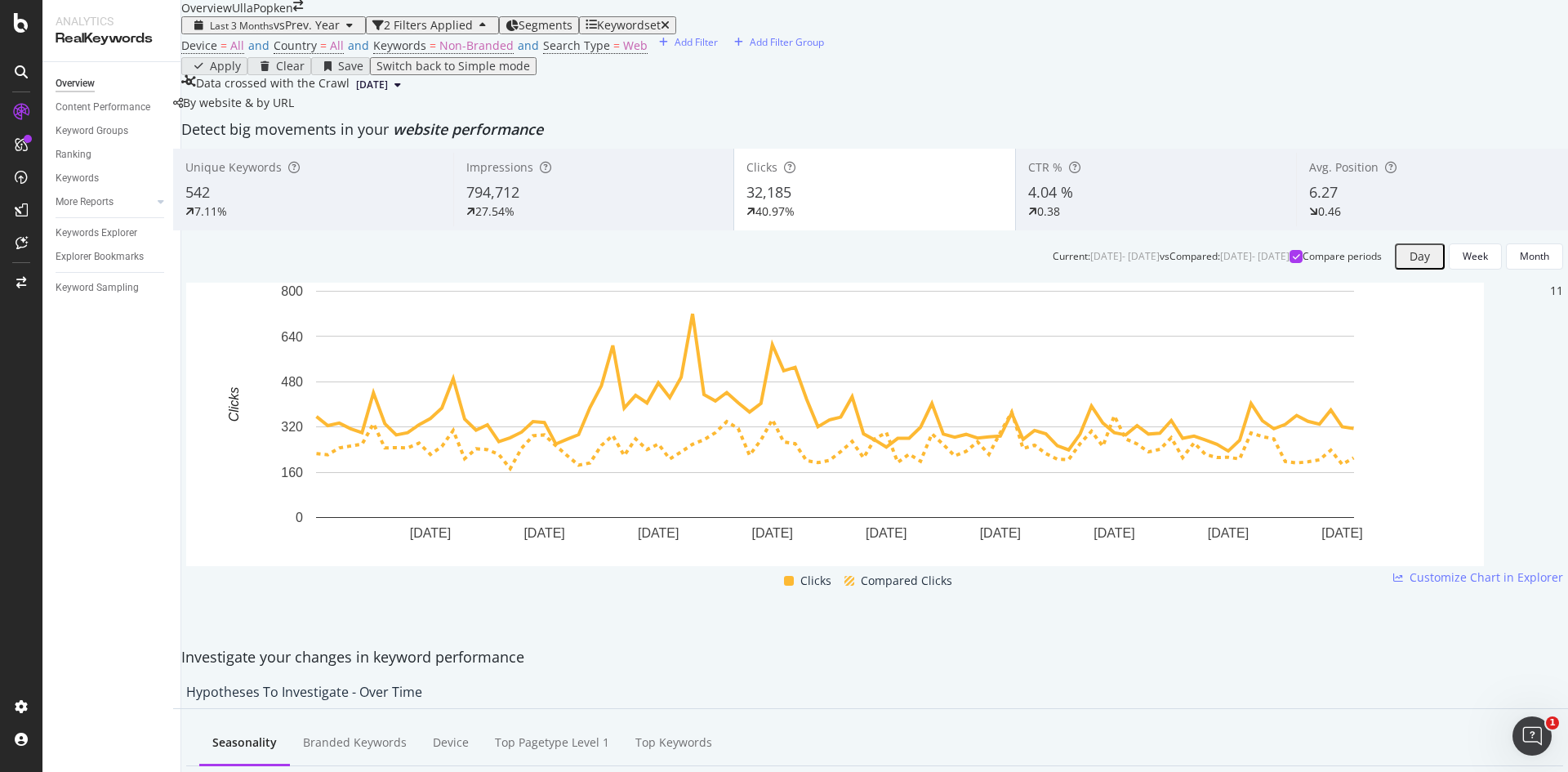
click at [1080, 204] on div "4.04 %" at bounding box center [1155, 193] width 255 height 21
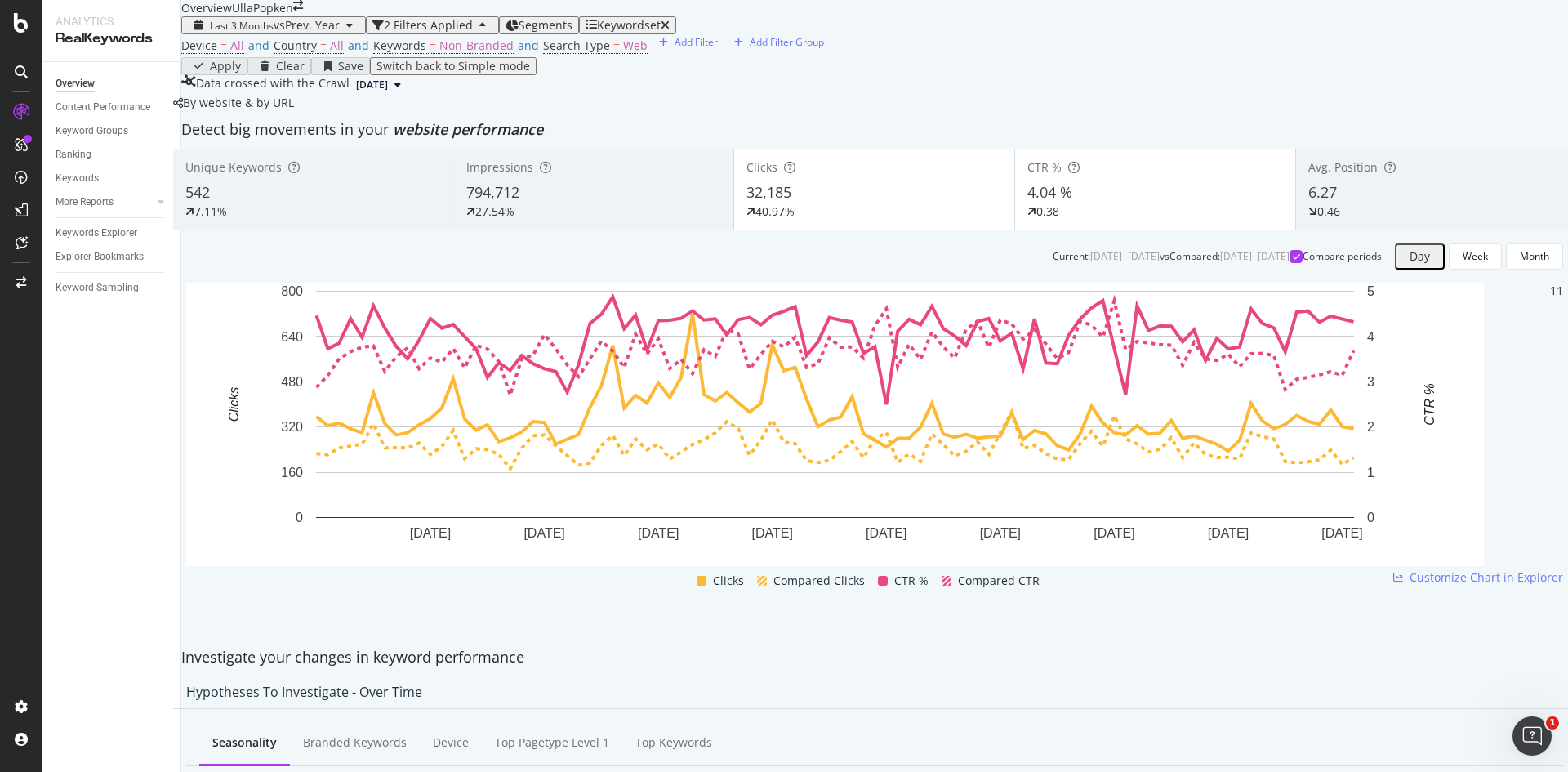
click at [885, 204] on div "32,185" at bounding box center [874, 193] width 255 height 21
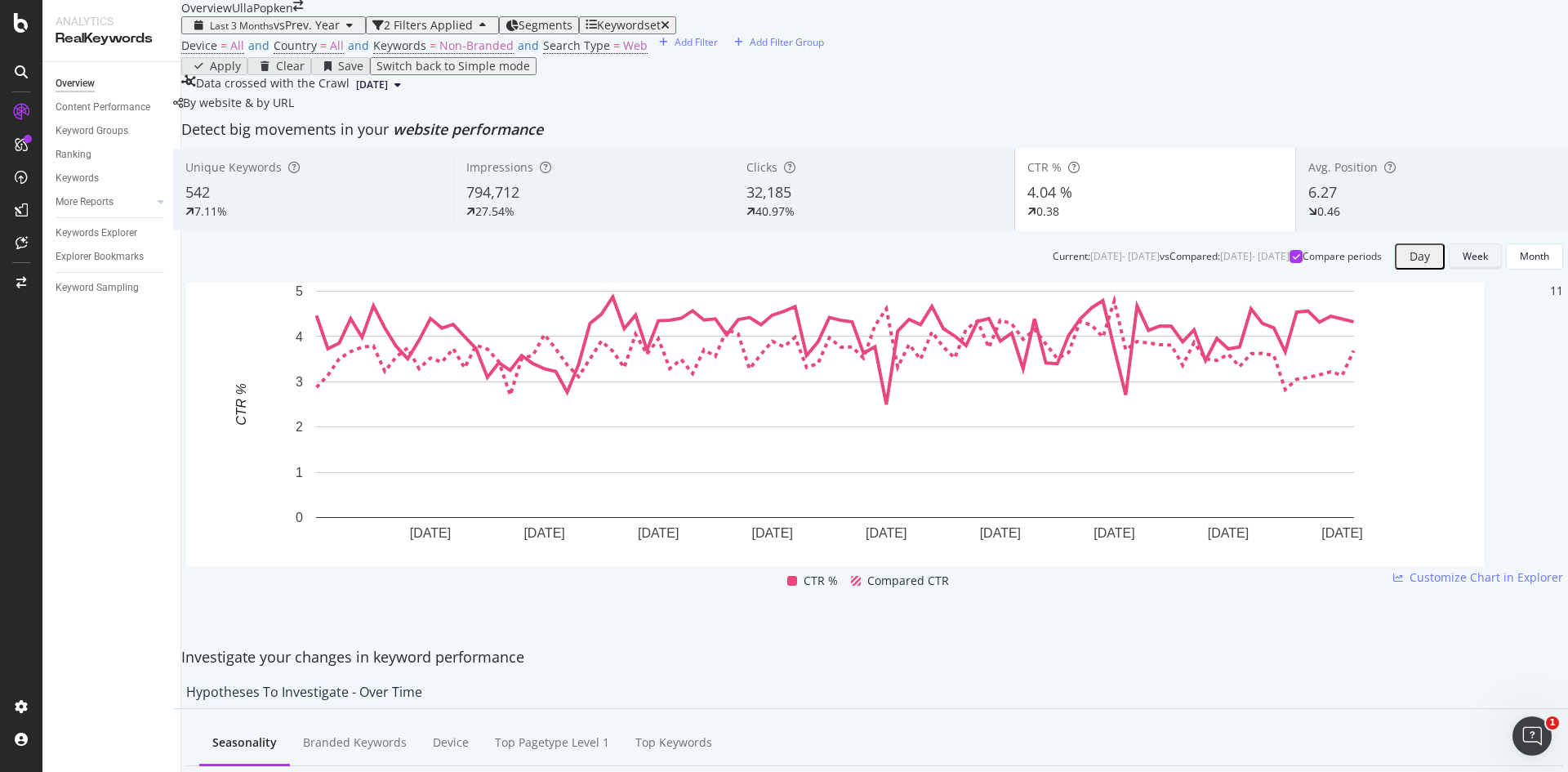
click at [1462, 263] on div "Week" at bounding box center [1475, 256] width 25 height 13
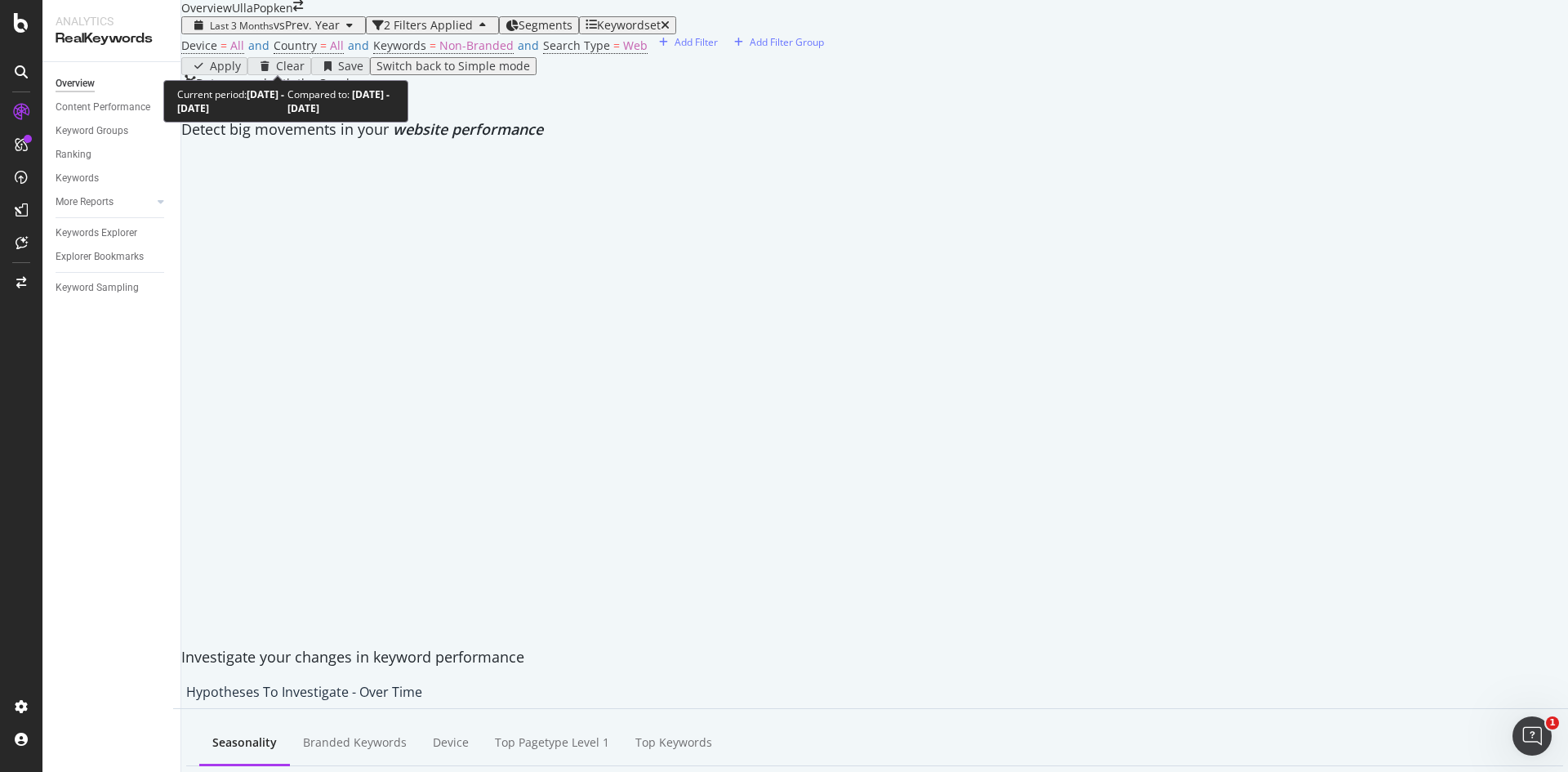
click at [344, 30] on div "button" at bounding box center [349, 25] width 19 height 10
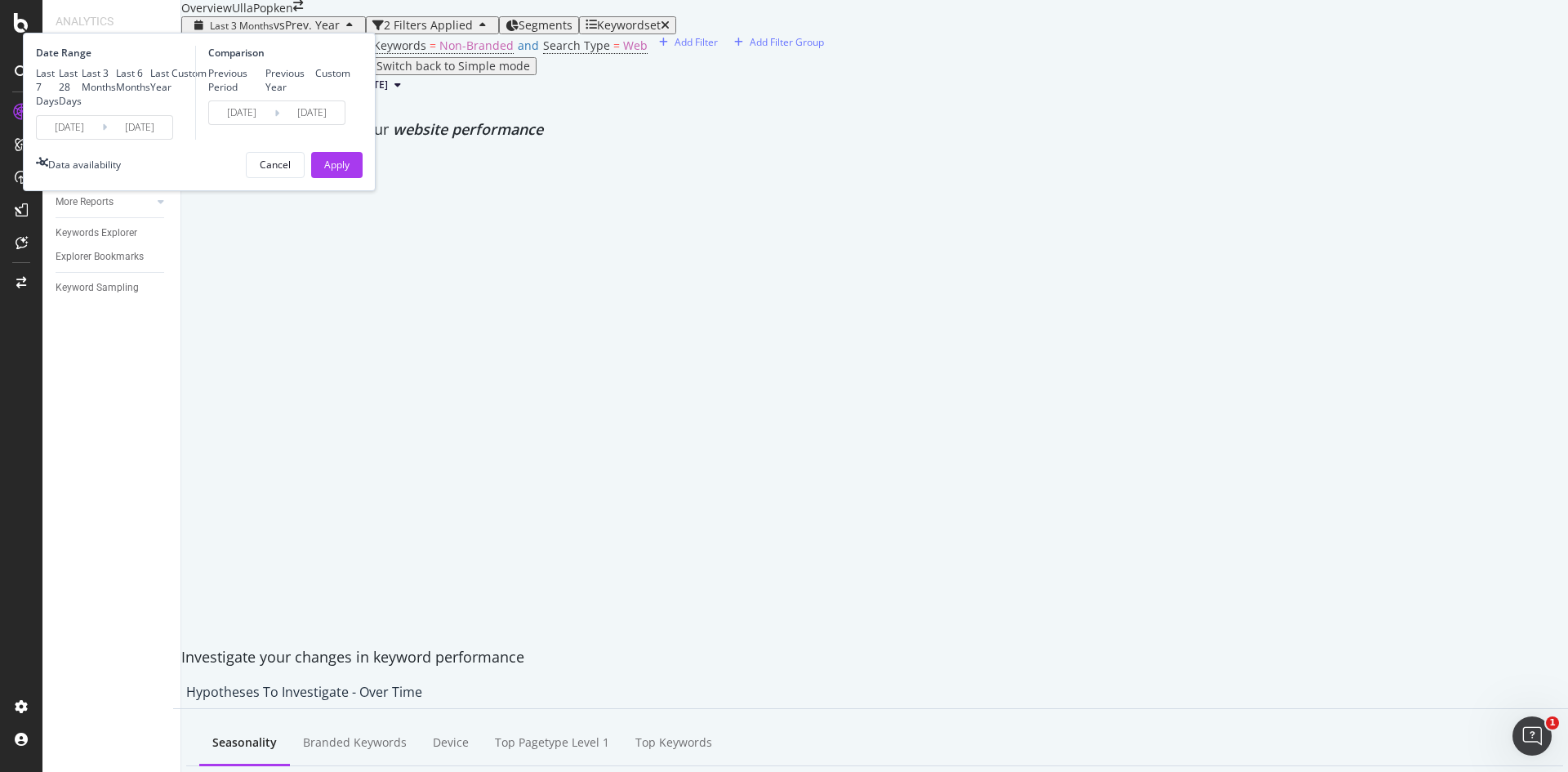
click at [151, 94] on div "Last 6 Months" at bounding box center [133, 80] width 35 height 28
type input "[DATE]"
click at [349, 172] on div "Apply" at bounding box center [337, 164] width 25 height 13
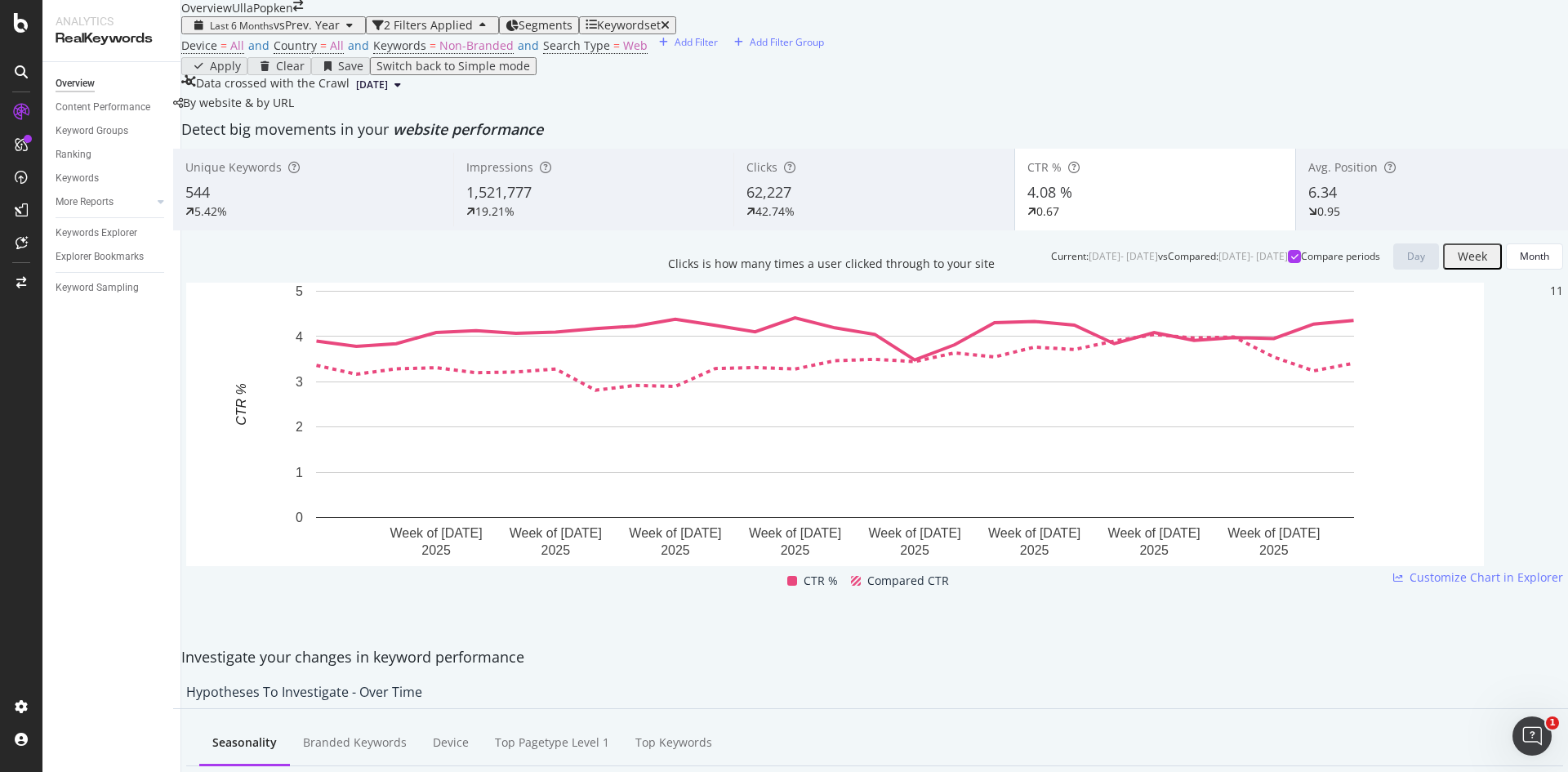
click at [790, 173] on div at bounding box center [790, 168] width 12 height 12
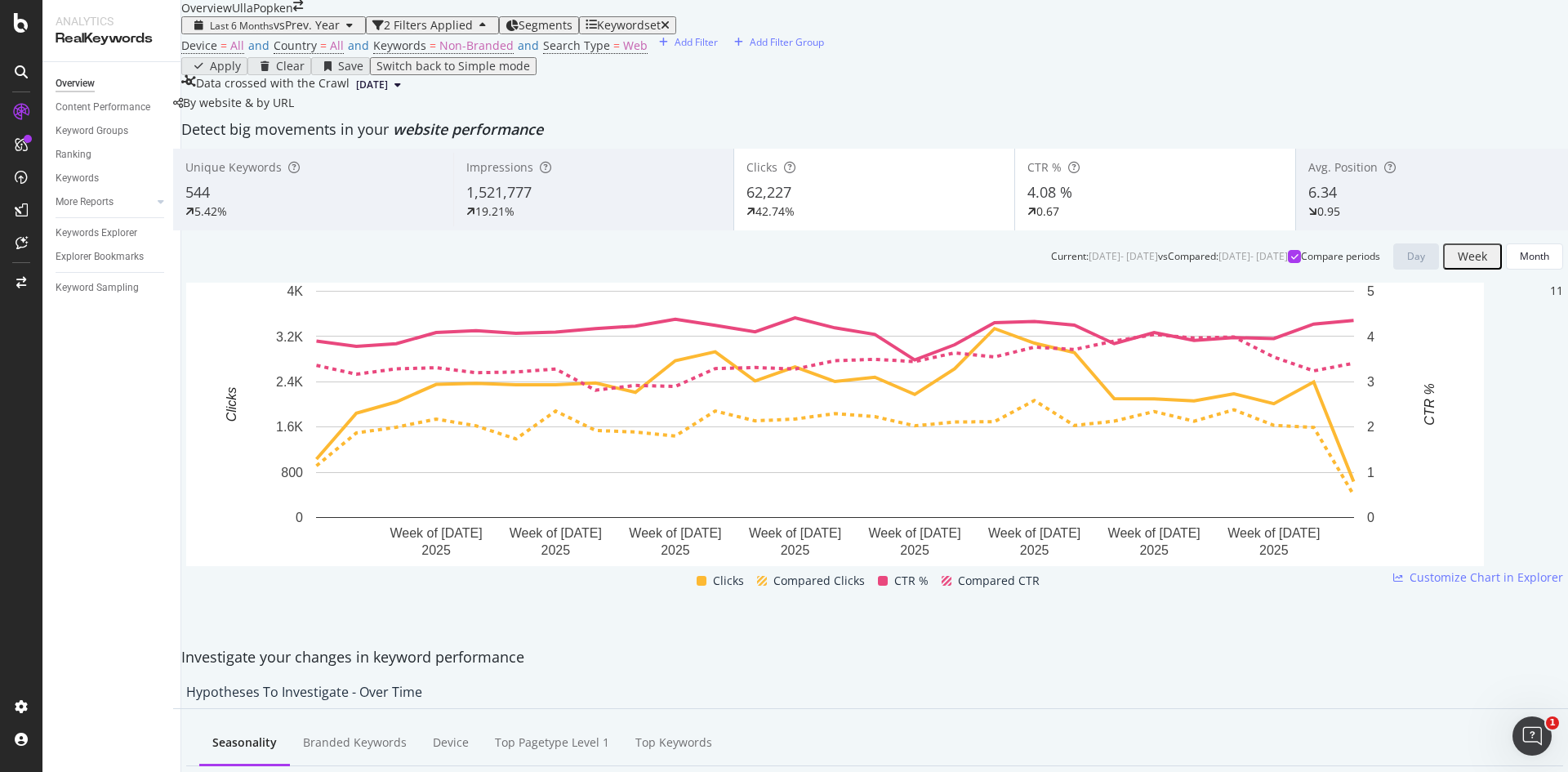
click at [1029, 202] on span "4.08 %" at bounding box center [1050, 192] width 45 height 19
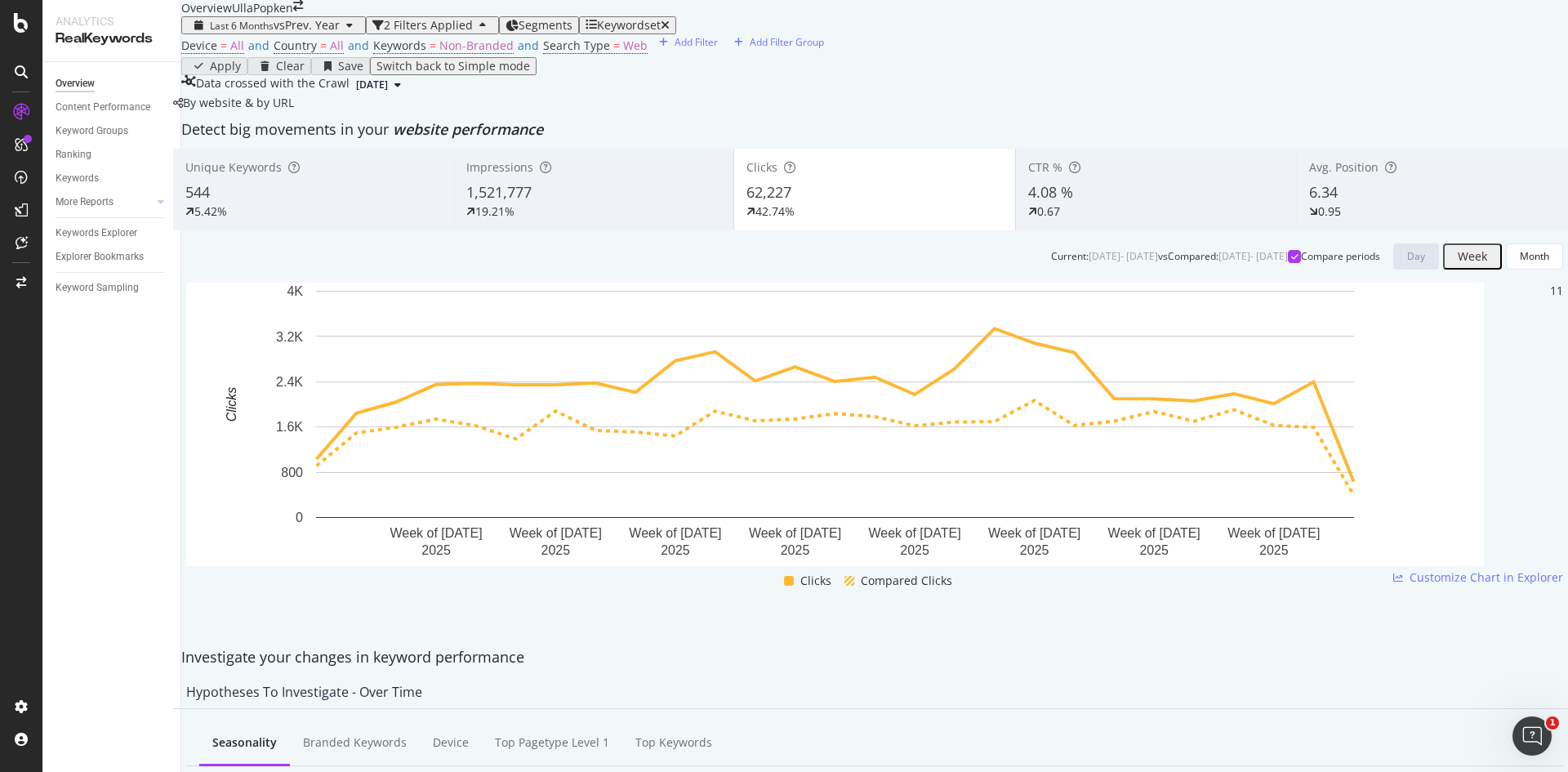
click at [1329, 204] on div "6.34" at bounding box center [1437, 193] width 255 height 21
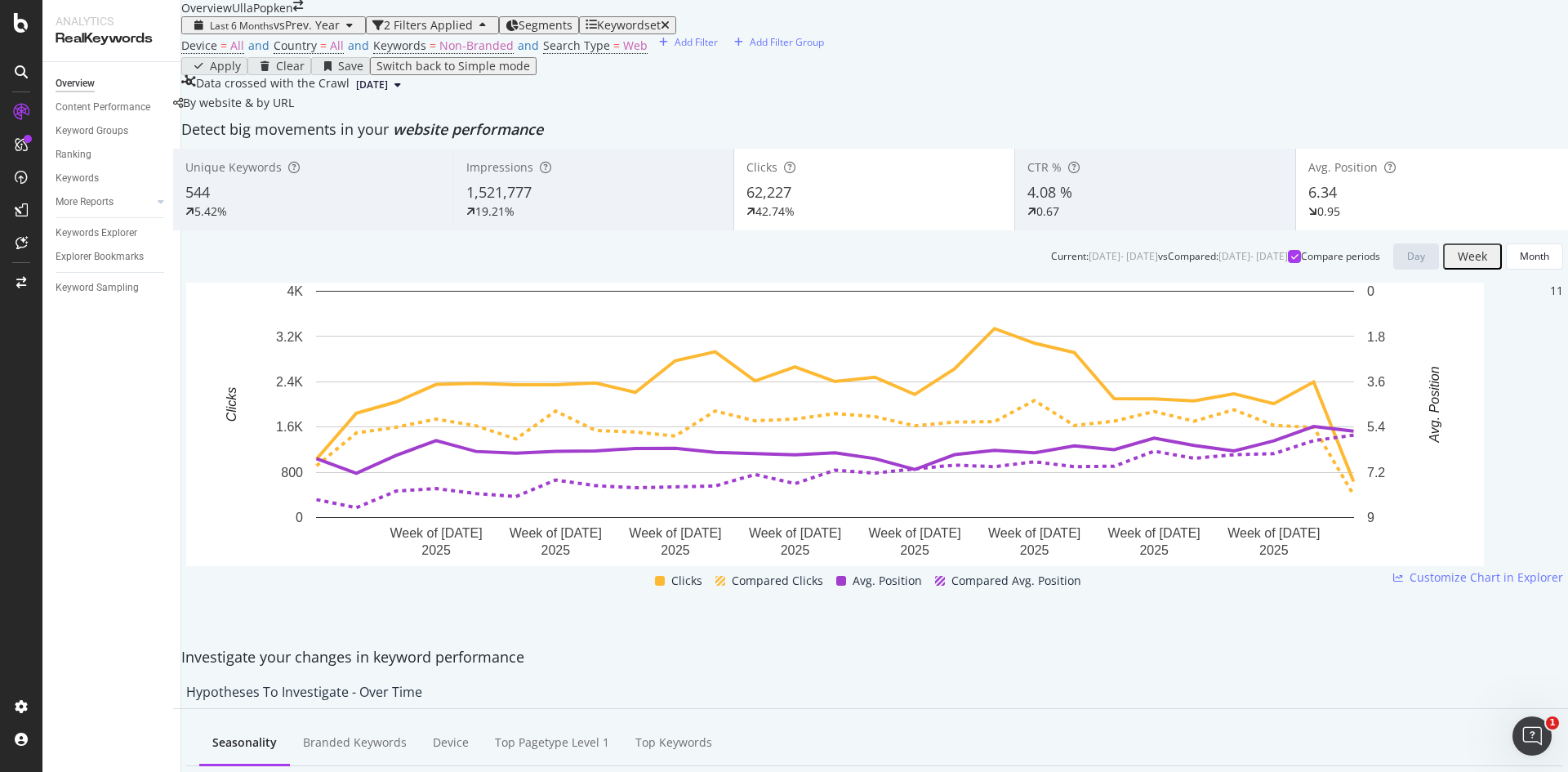
click at [858, 204] on div "62,227" at bounding box center [874, 193] width 255 height 21
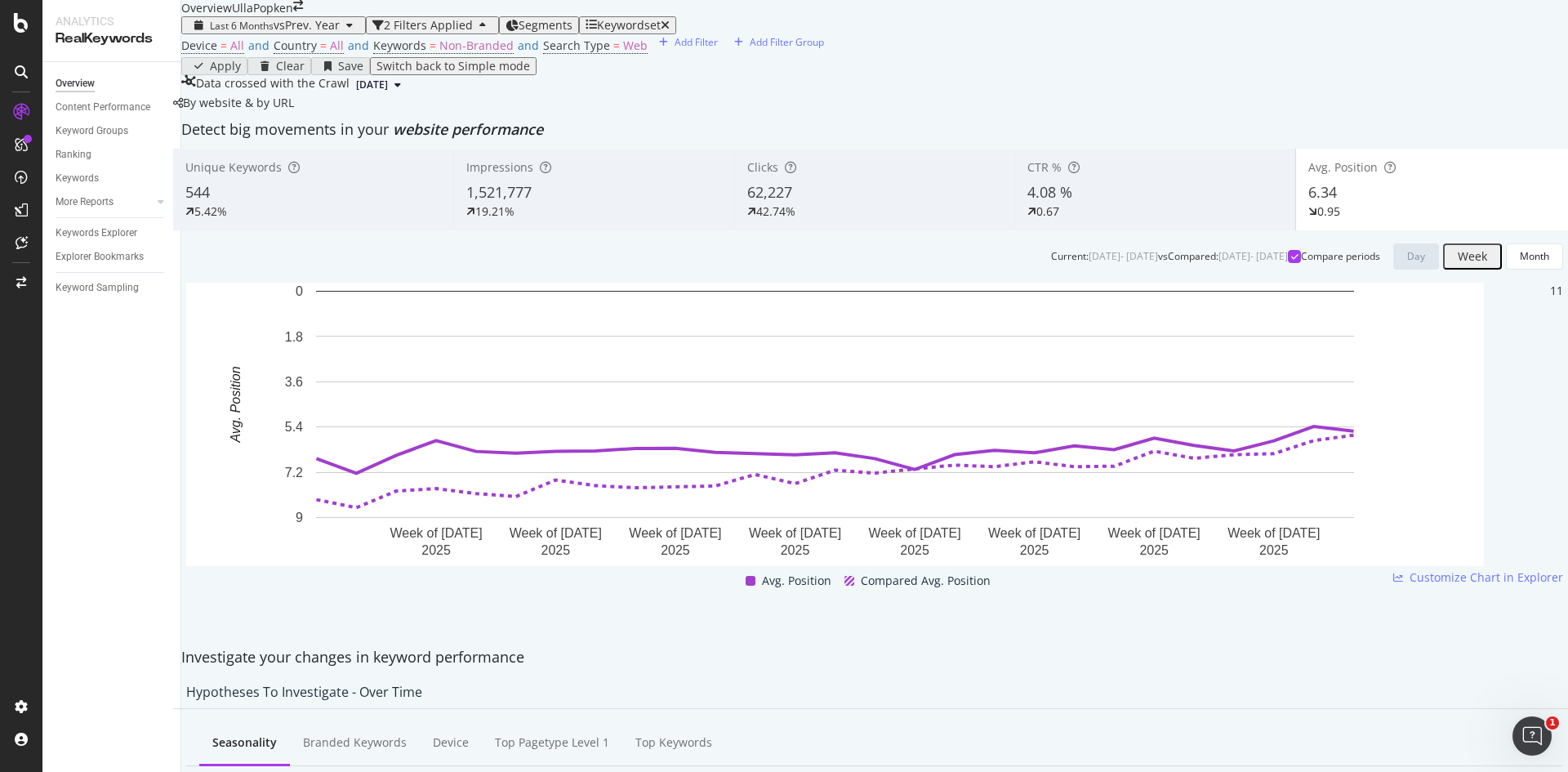
click at [1057, 220] on div "0.67" at bounding box center [1155, 211] width 255 height 16
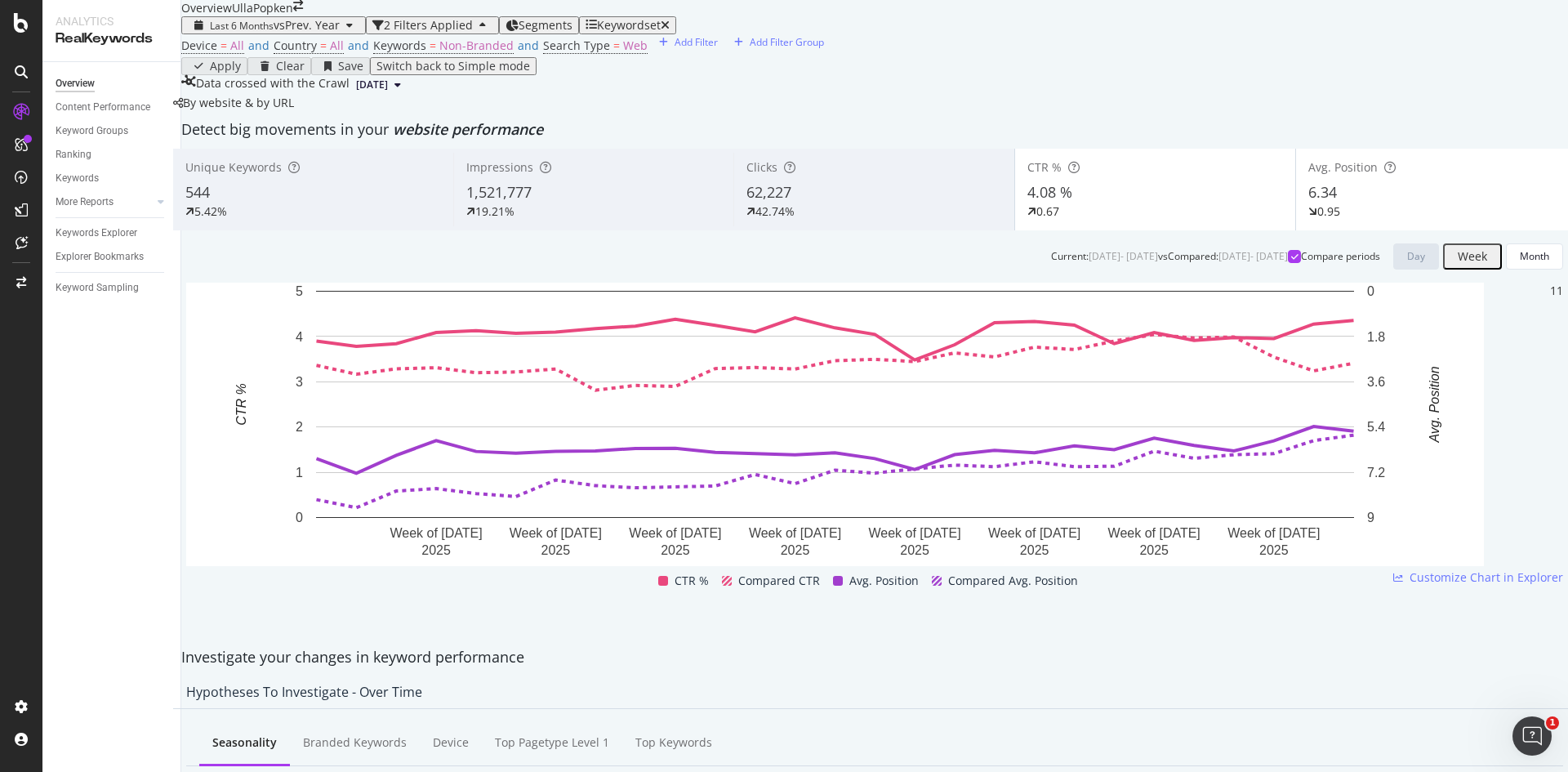
click at [1069, 220] on div "0.67" at bounding box center [1155, 211] width 255 height 16
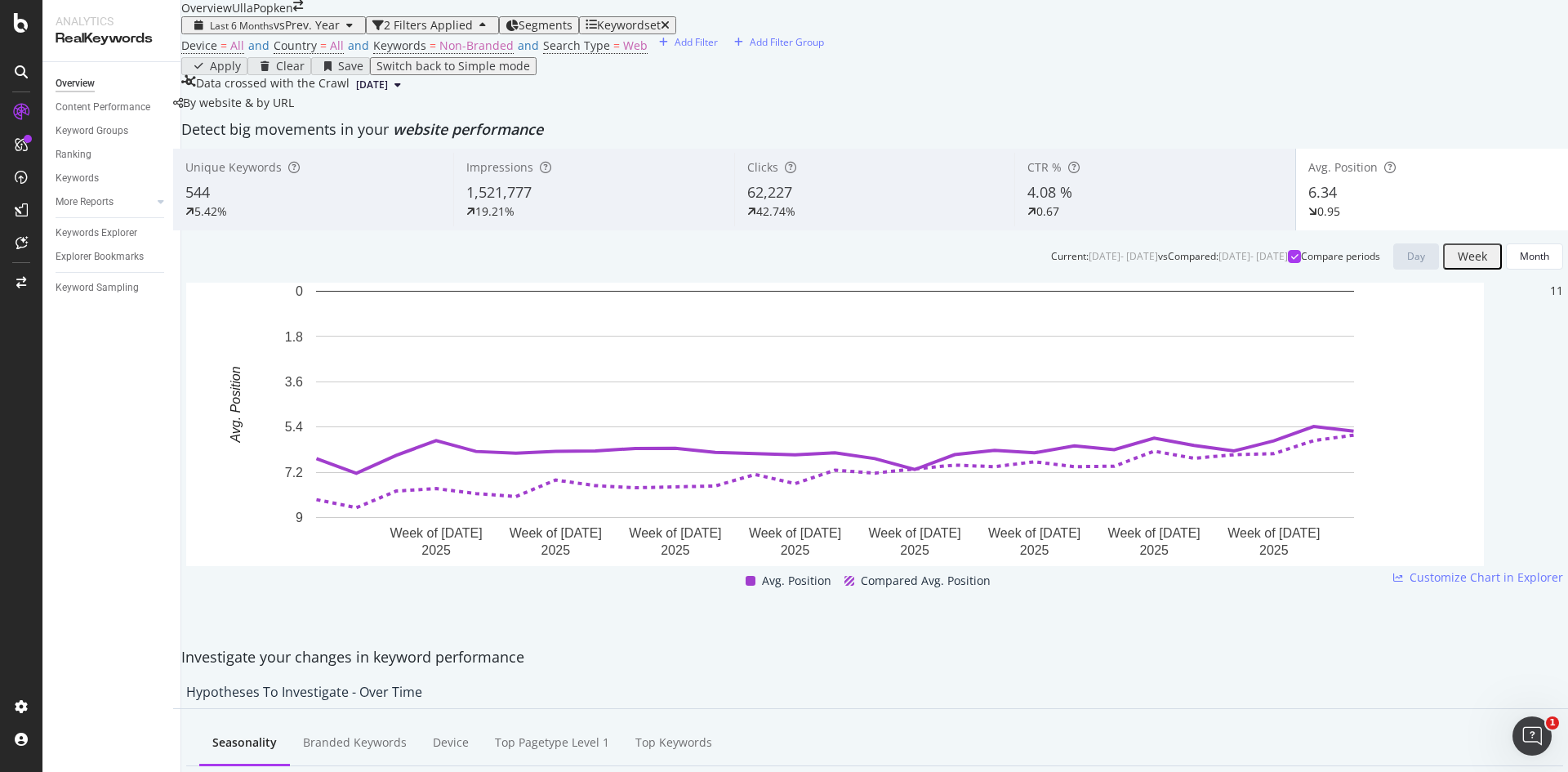
click at [290, 204] on div "544" at bounding box center [313, 193] width 255 height 21
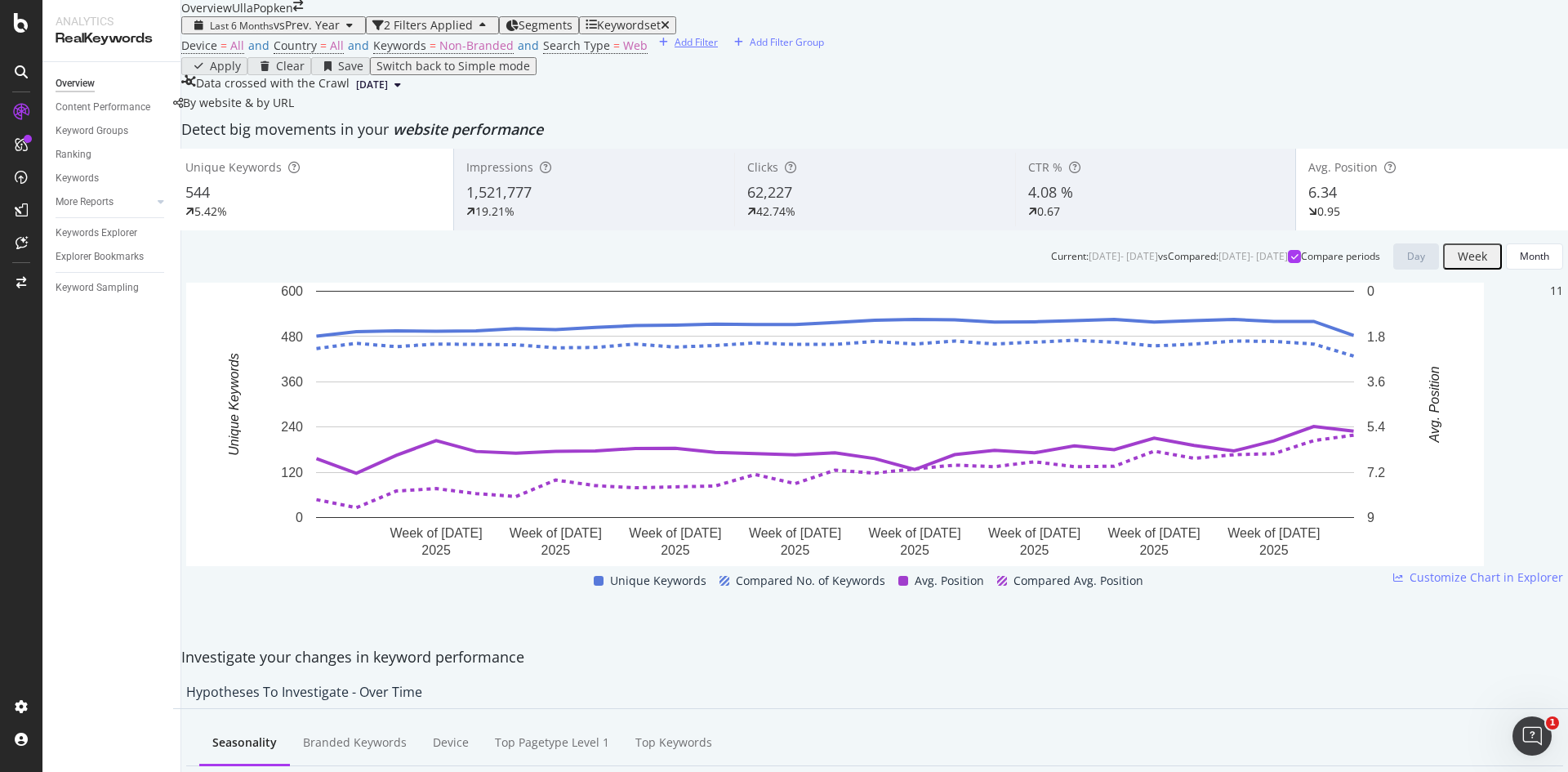
click at [675, 49] on div "Add Filter" at bounding box center [696, 42] width 43 height 13
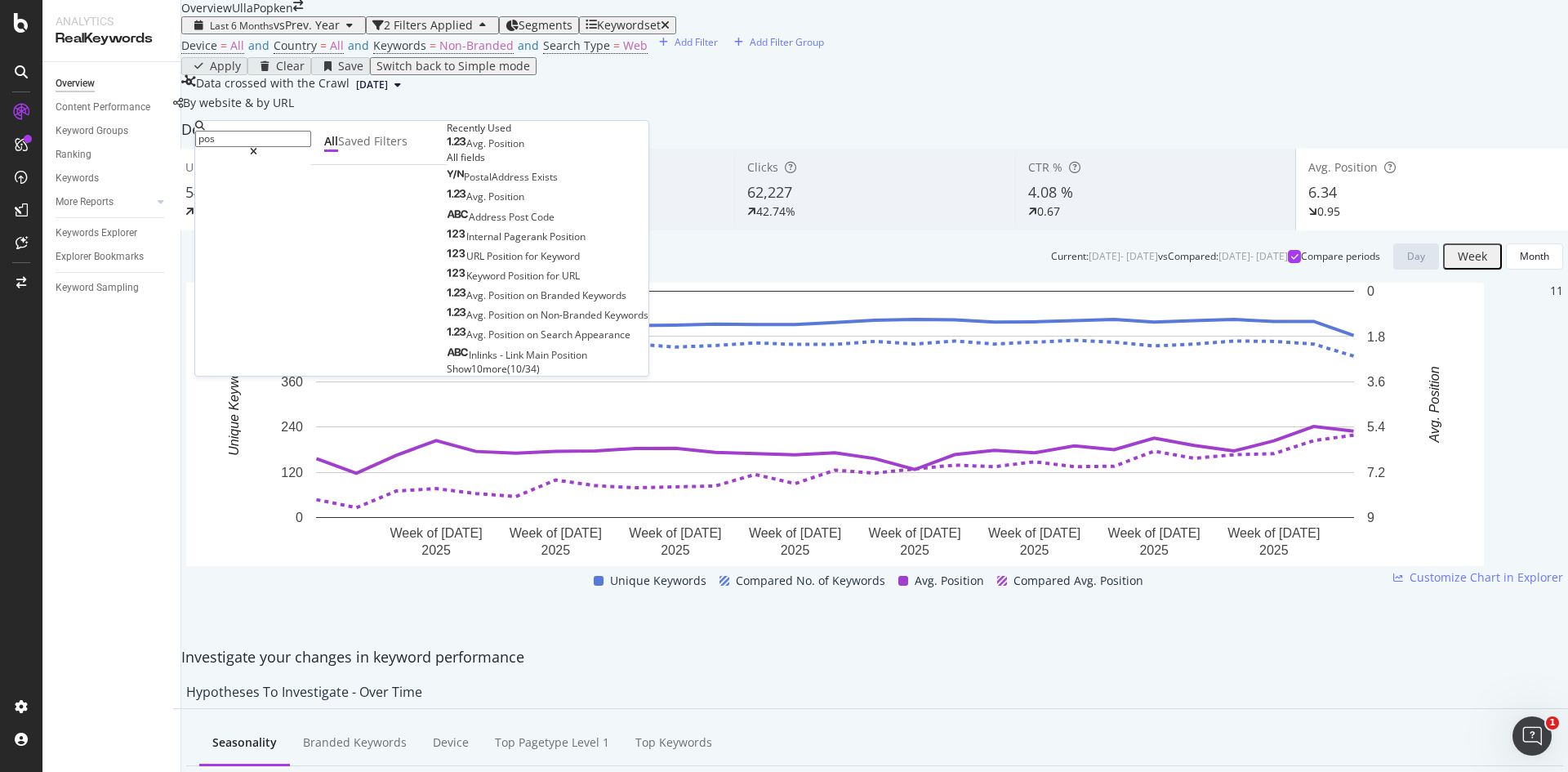
click at [488, 151] on span "Position" at bounding box center [506, 143] width 36 height 13
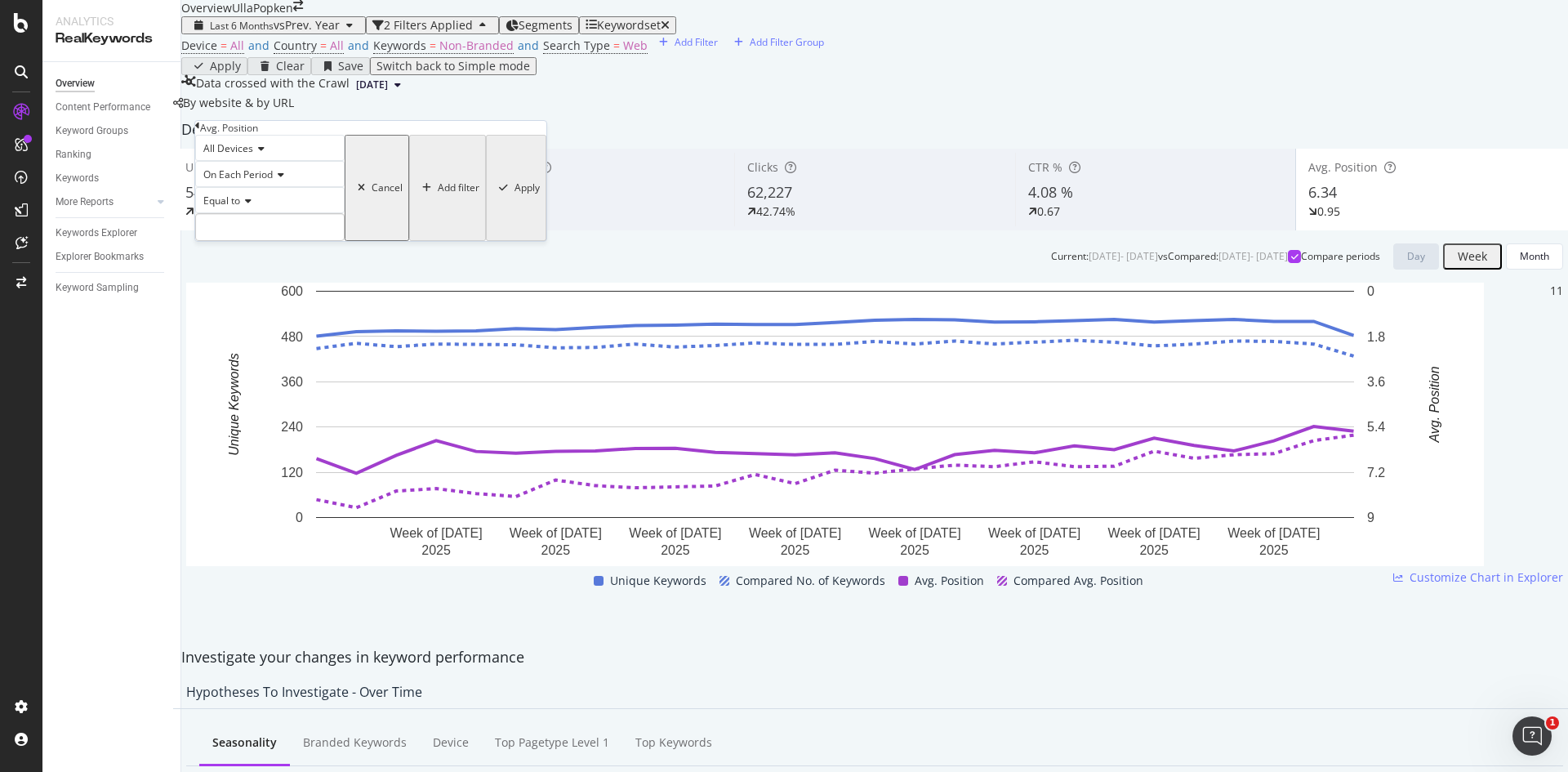
click at [248, 205] on icon at bounding box center [246, 201] width 12 height 10
click at [240, 332] on span "Between" at bounding box center [220, 326] width 40 height 13
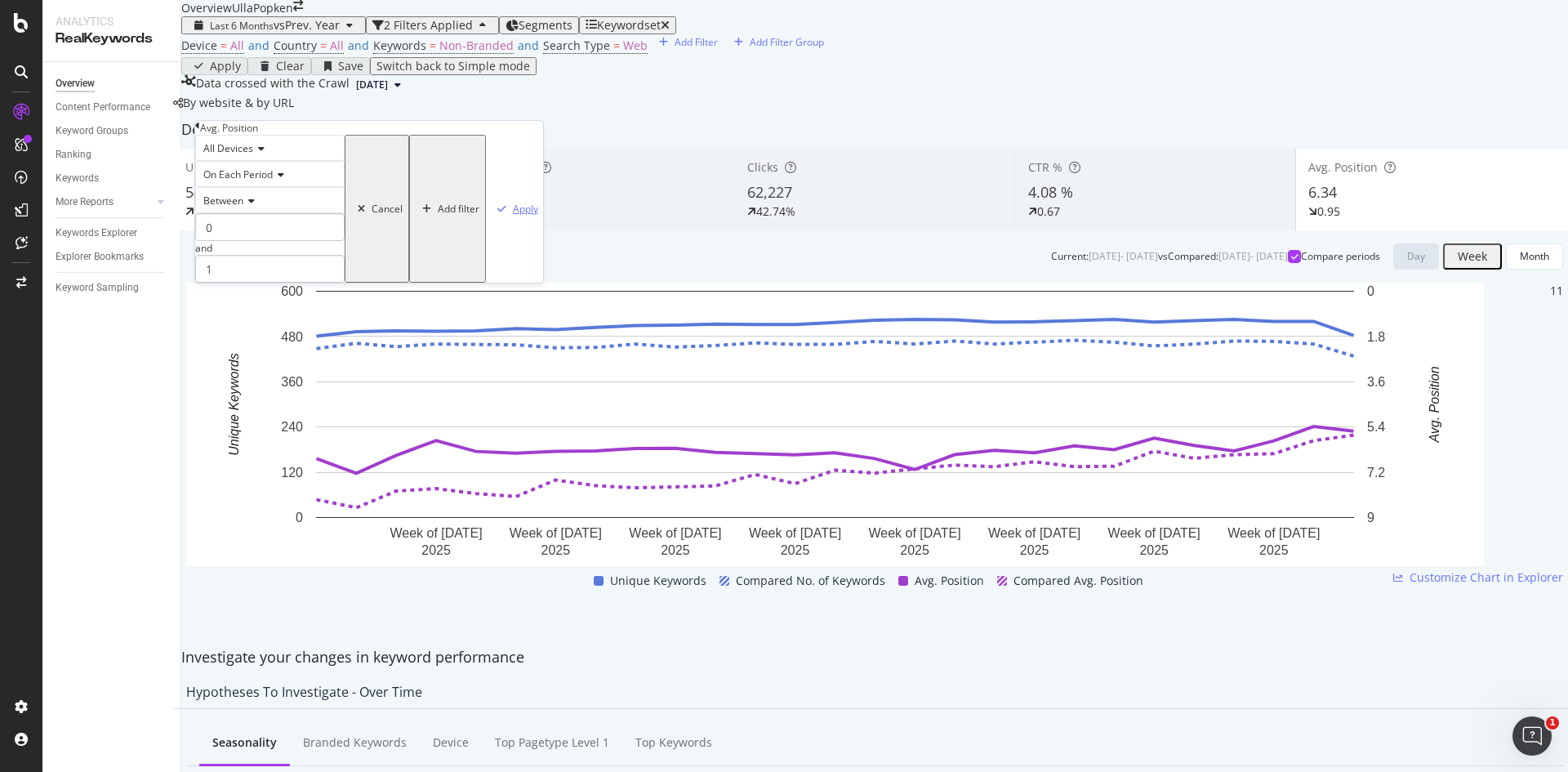
click at [512, 216] on div "Apply" at bounding box center [525, 208] width 25 height 13
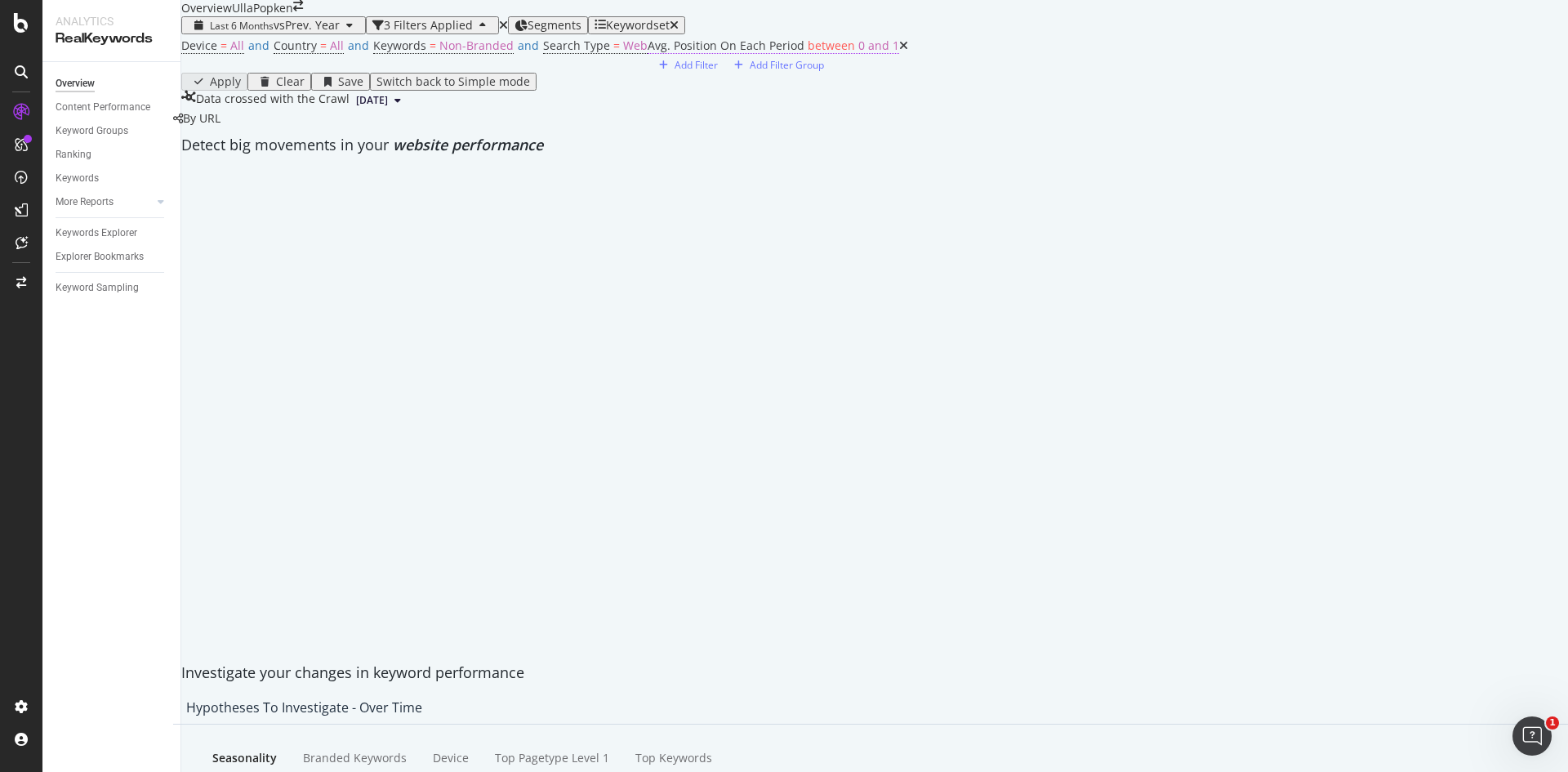
click at [808, 53] on span "between" at bounding box center [831, 45] width 47 height 15
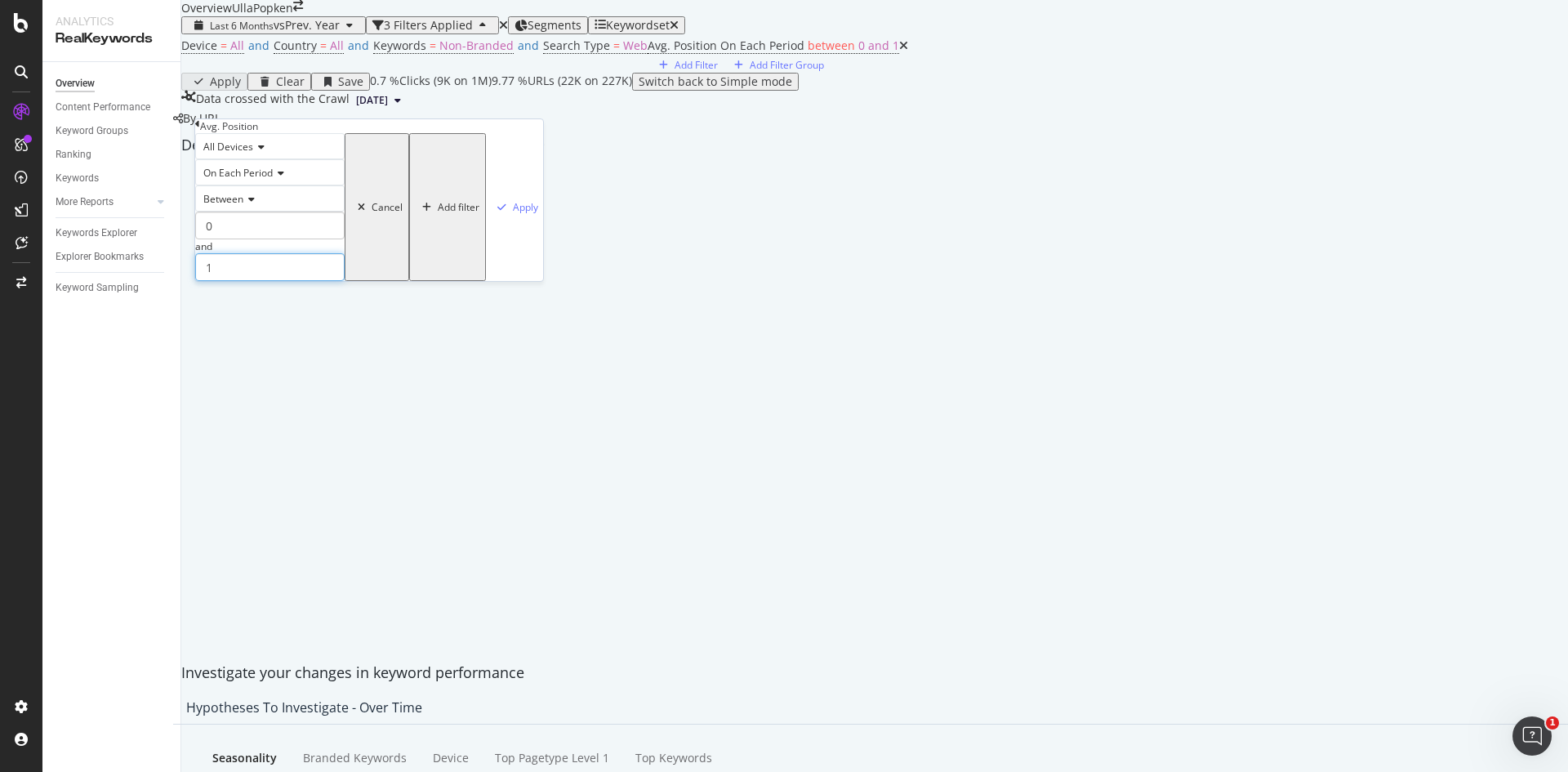
click at [236, 281] on input "1" at bounding box center [270, 267] width 150 height 28
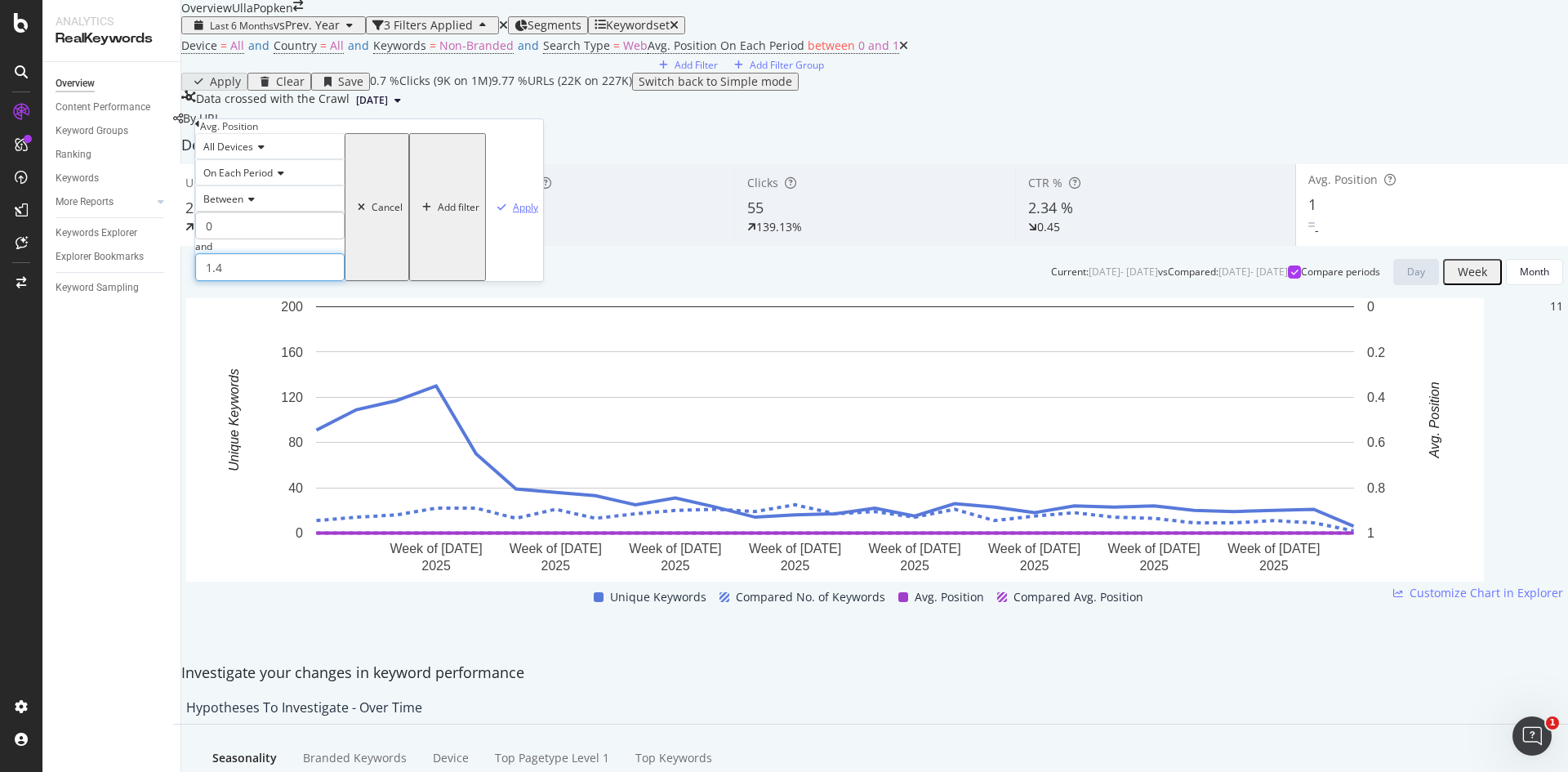
type input "1.4"
click at [512, 214] on div "Apply" at bounding box center [525, 206] width 25 height 13
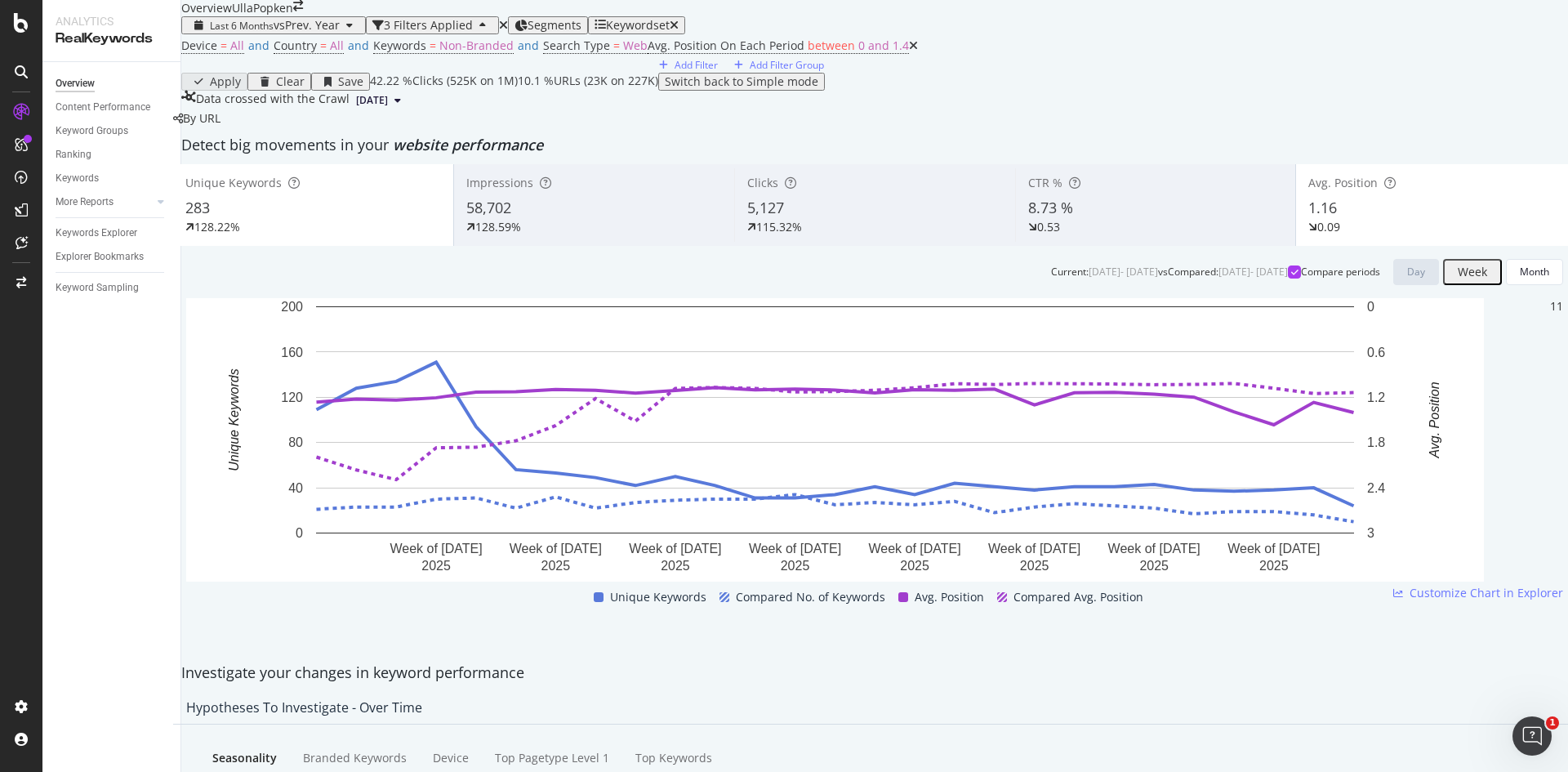
click at [1308, 217] on span "1.16" at bounding box center [1322, 207] width 29 height 19
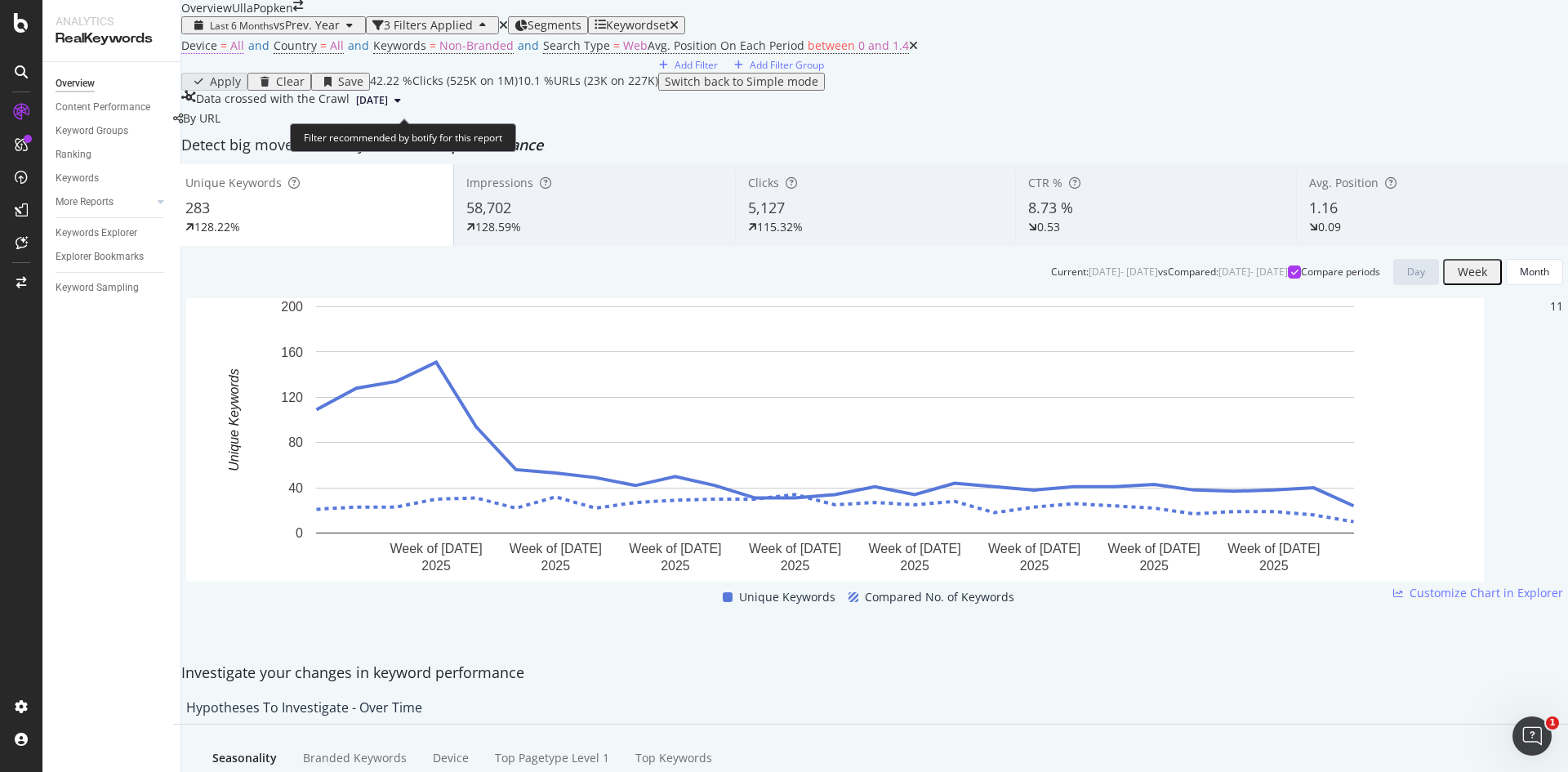
click at [227, 53] on span "=" at bounding box center [224, 45] width 7 height 15
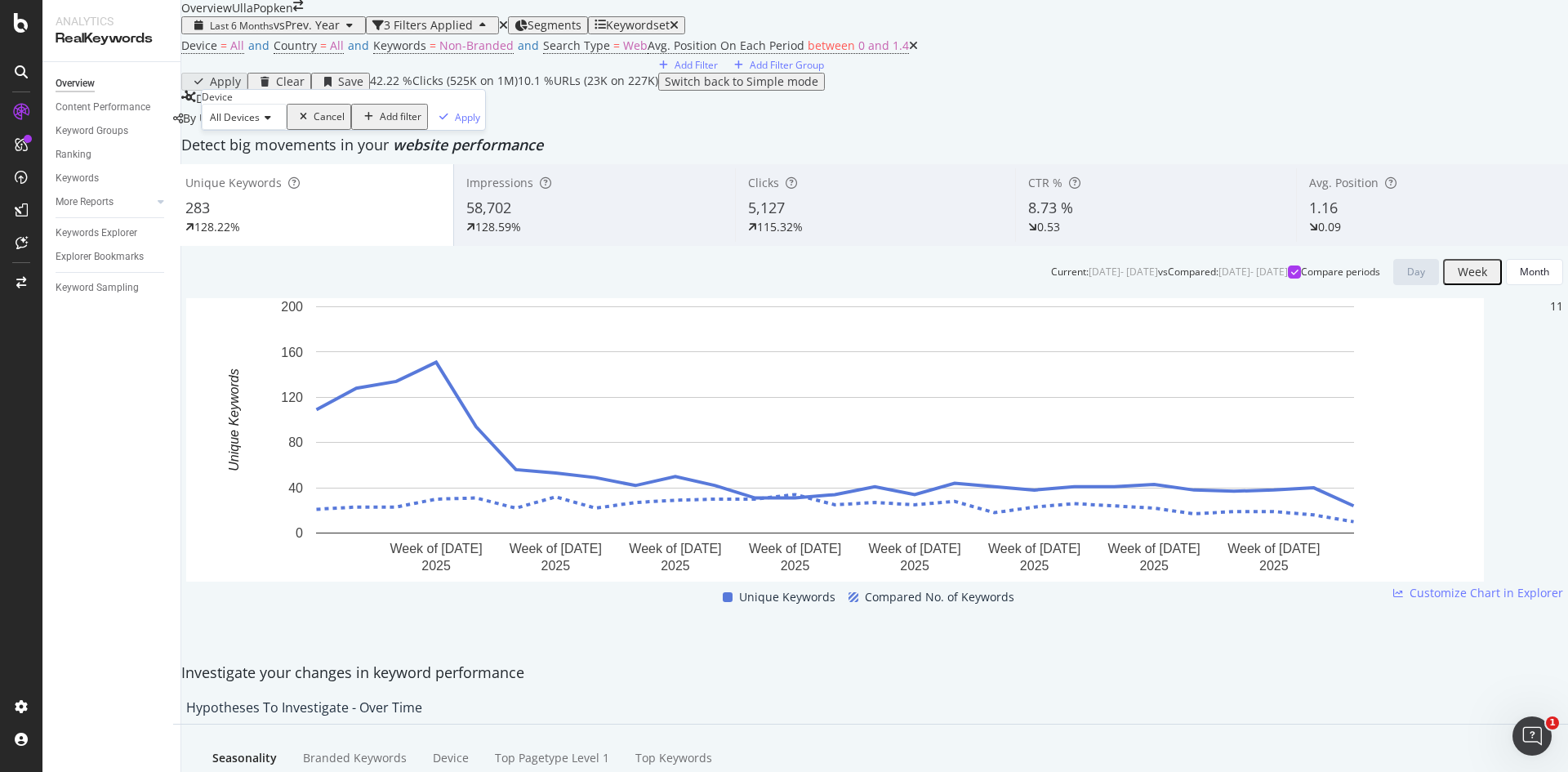
click at [260, 124] on span "All Devices" at bounding box center [235, 117] width 50 height 13
click at [238, 180] on span "Mobile" at bounding box center [222, 173] width 31 height 13
click at [436, 124] on div "Apply" at bounding box center [448, 117] width 25 height 13
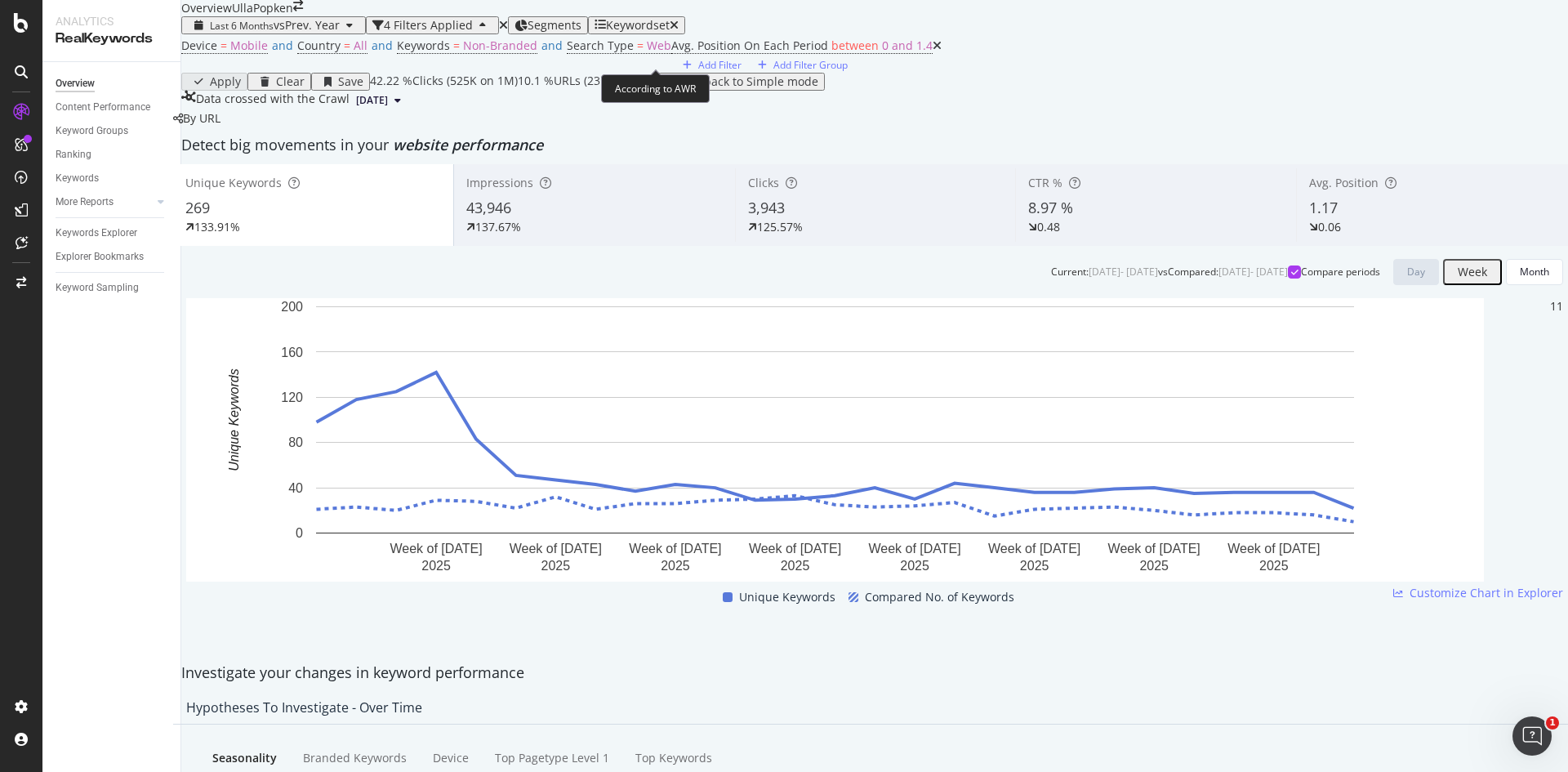
click at [640, 32] on div "Keywordset" at bounding box center [637, 26] width 63 height 13
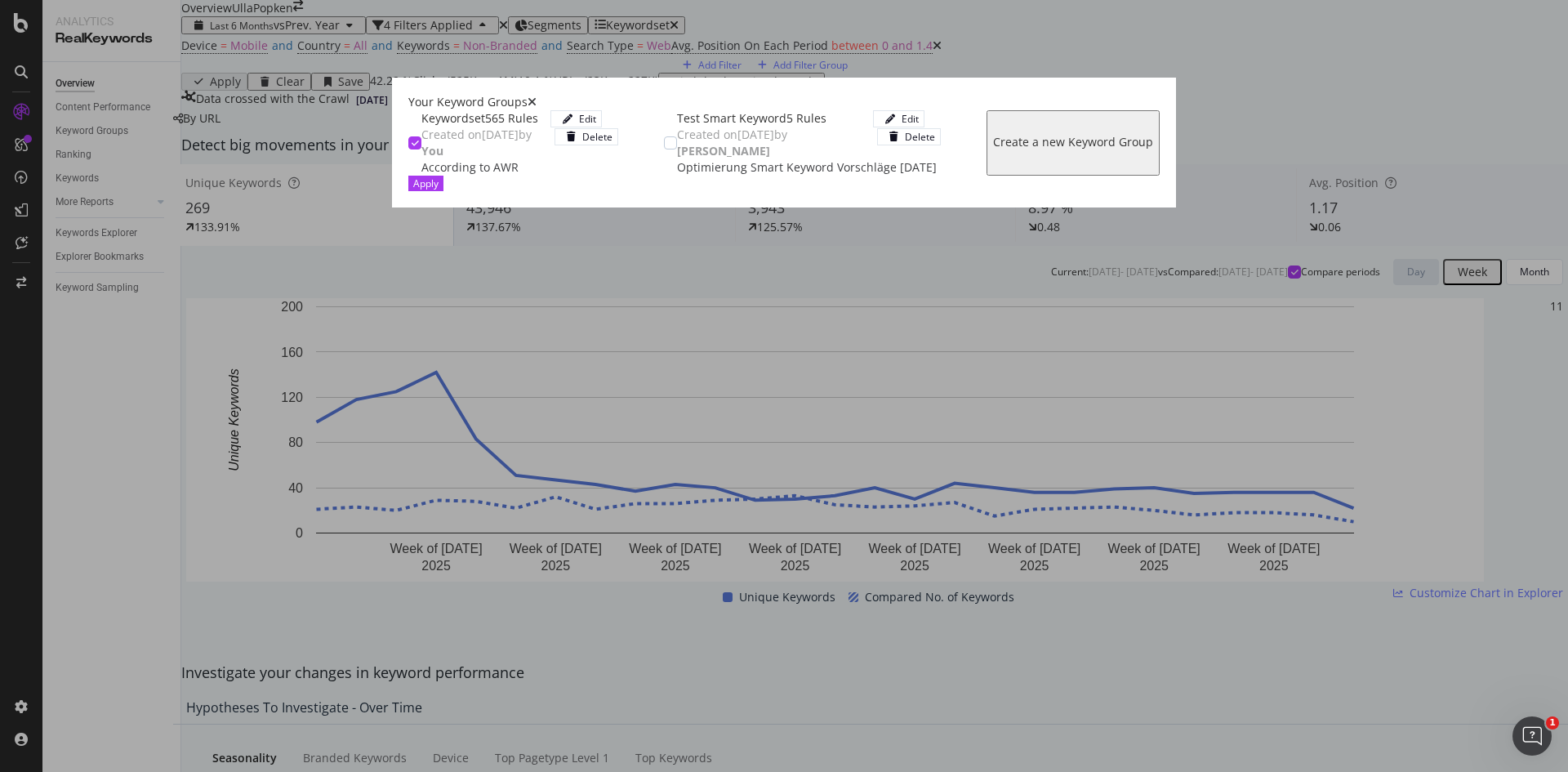
click at [412, 139] on icon "modal" at bounding box center [416, 143] width 8 height 9
click at [439, 190] on div "Apply" at bounding box center [426, 183] width 25 height 13
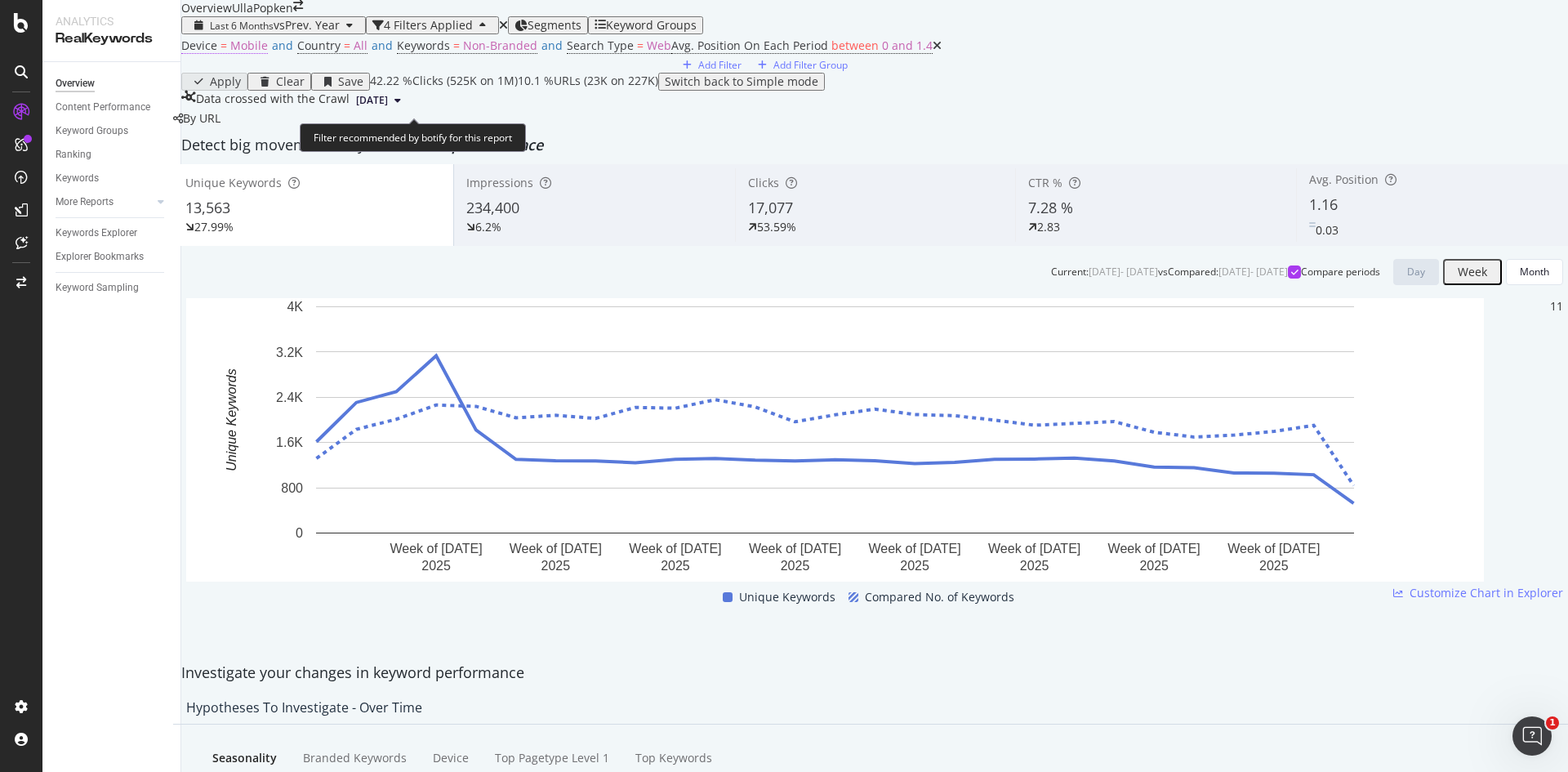
click at [227, 53] on span "=" at bounding box center [224, 45] width 7 height 15
click at [248, 123] on icon at bounding box center [247, 117] width 12 height 10
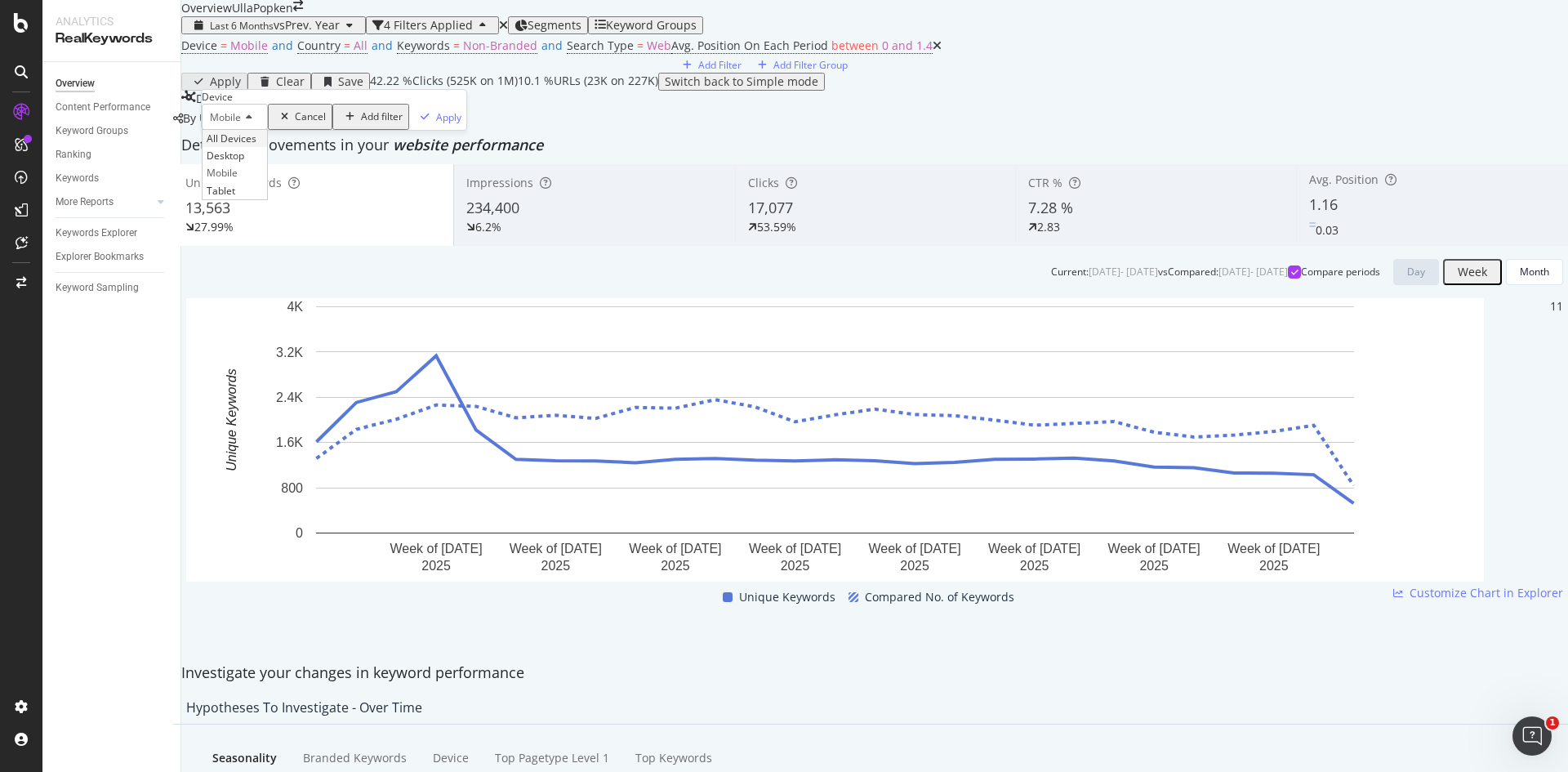
click at [256, 145] on span "All Devices" at bounding box center [231, 138] width 50 height 13
click at [428, 130] on button "Apply" at bounding box center [457, 116] width 58 height 26
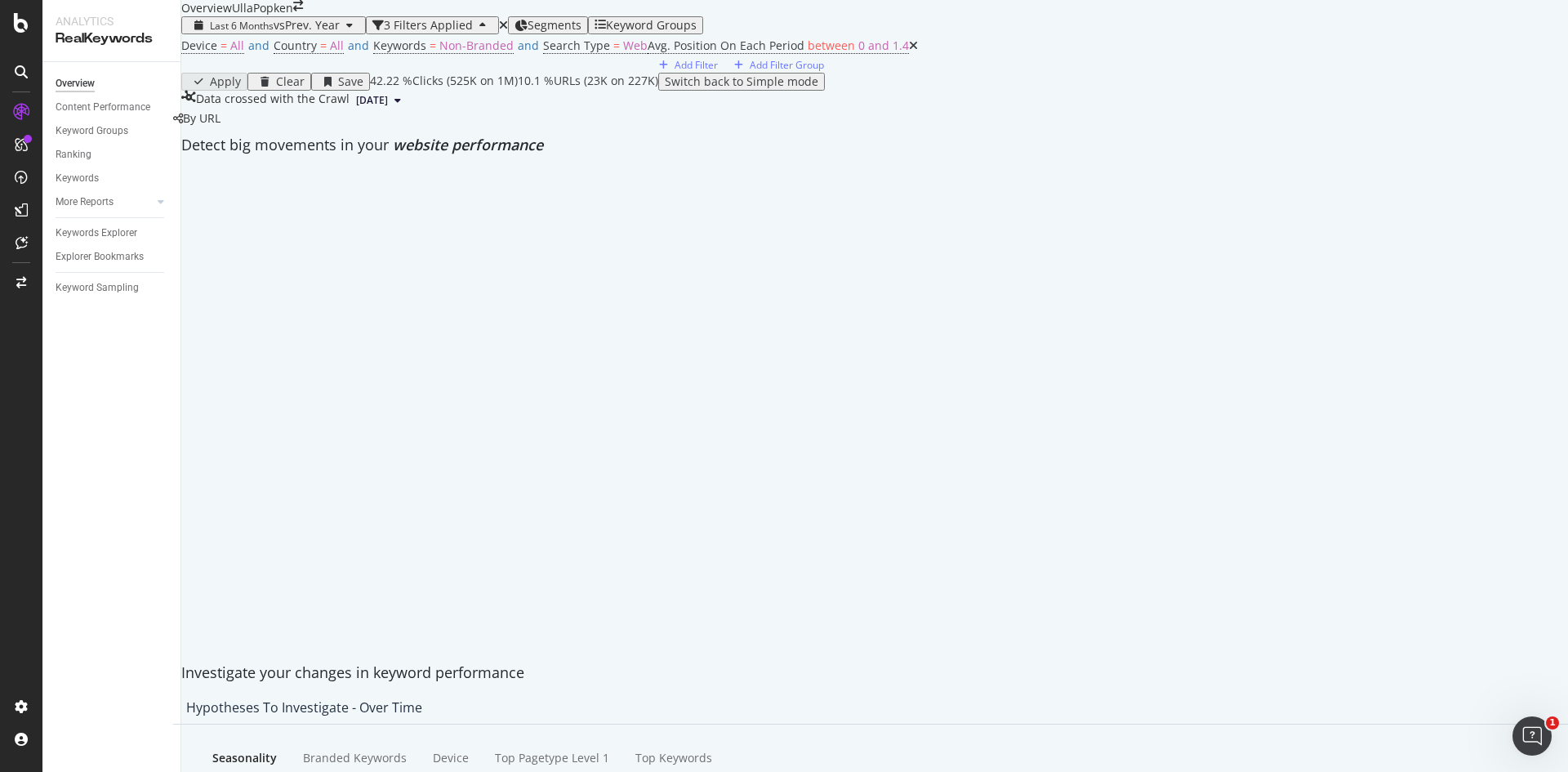
click at [473, 30] on div "button" at bounding box center [483, 25] width 19 height 10
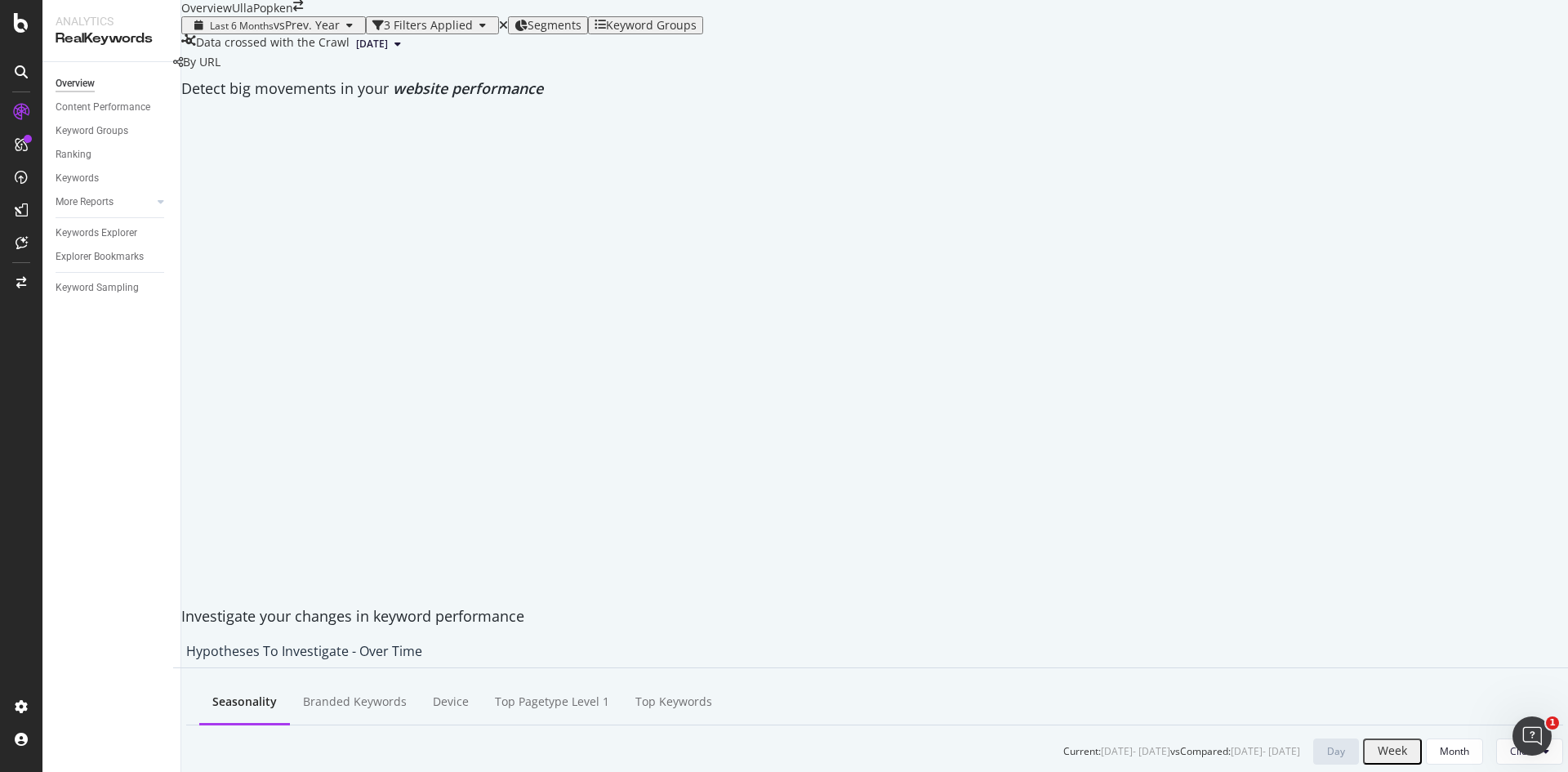
click at [474, 30] on div "button" at bounding box center [483, 25] width 19 height 10
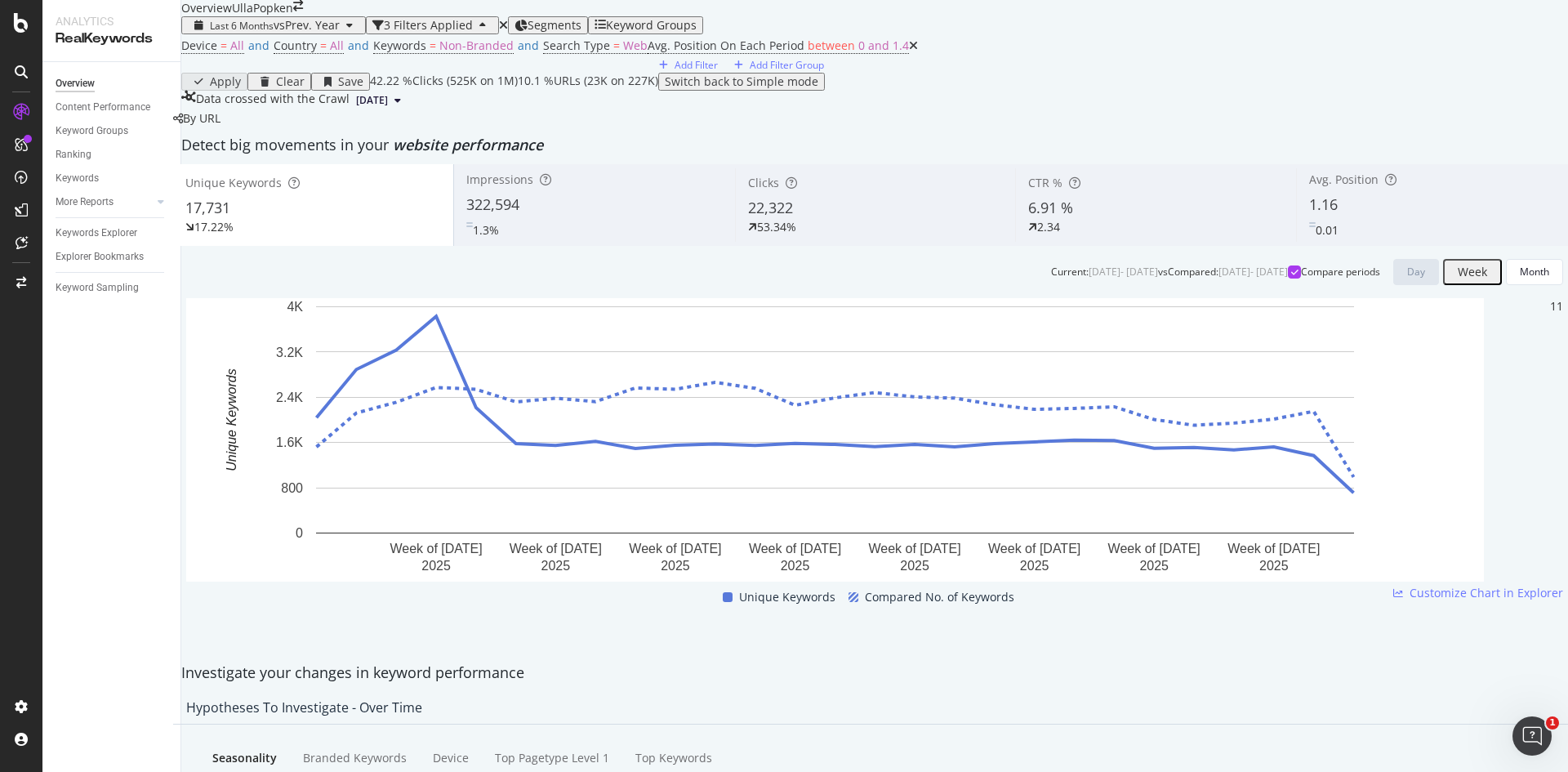
click at [1309, 214] on span "1.16" at bounding box center [1323, 205] width 29 height 19
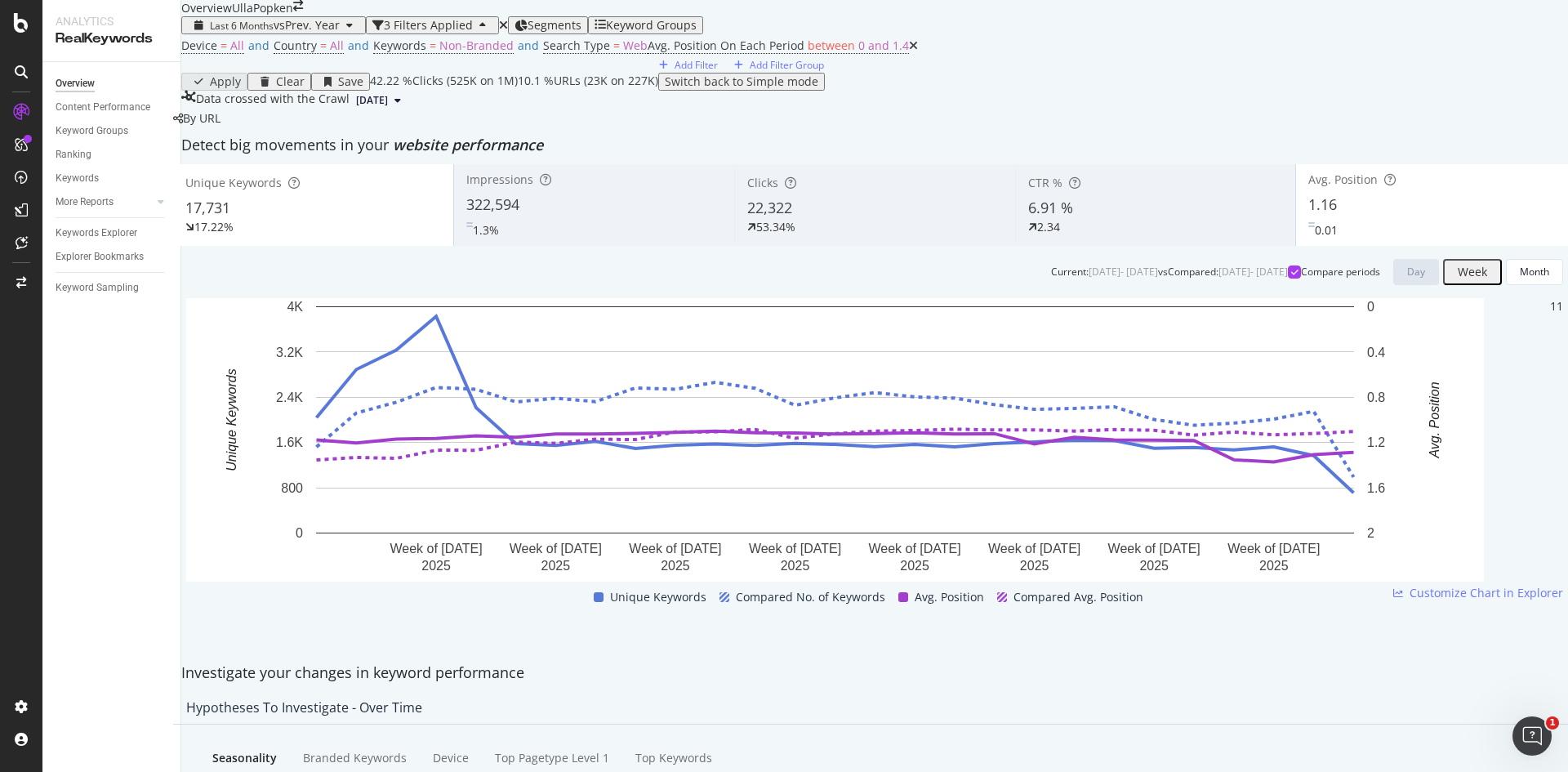
click at [414, 219] on div "17,731" at bounding box center [313, 208] width 255 height 21
